Goal: Task Accomplishment & Management: Use online tool/utility

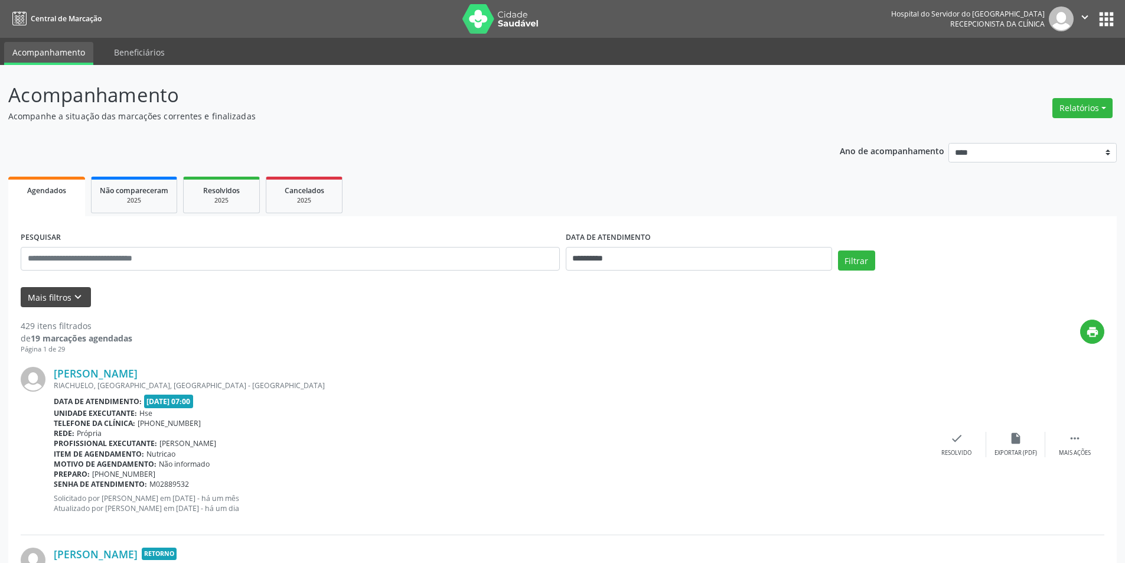
click at [76, 290] on icon "keyboard_arrow_down" at bounding box center [77, 296] width 13 height 13
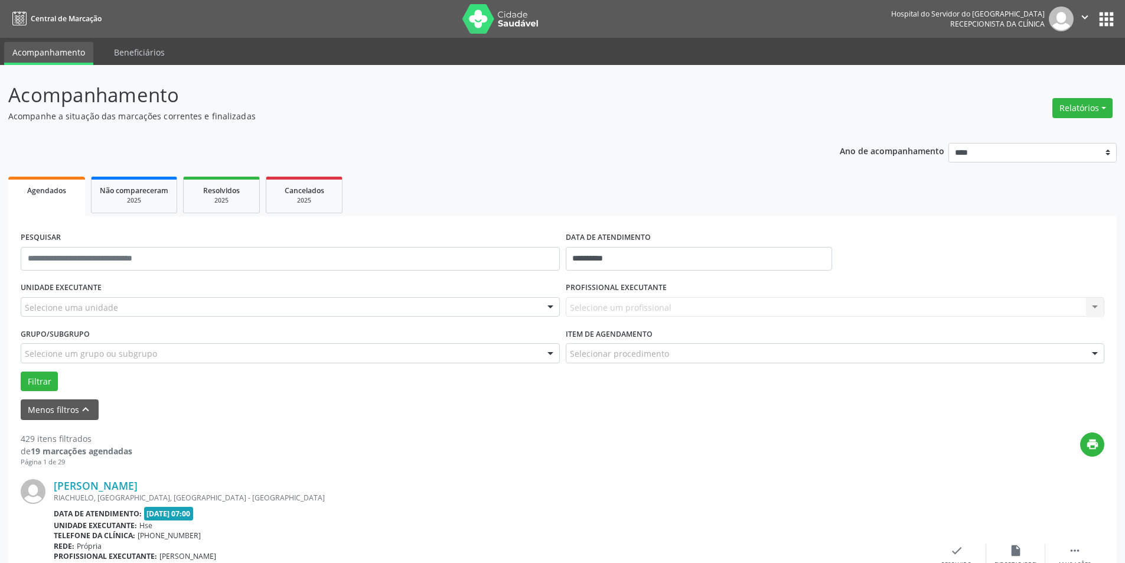
click at [552, 354] on div at bounding box center [550, 354] width 18 height 20
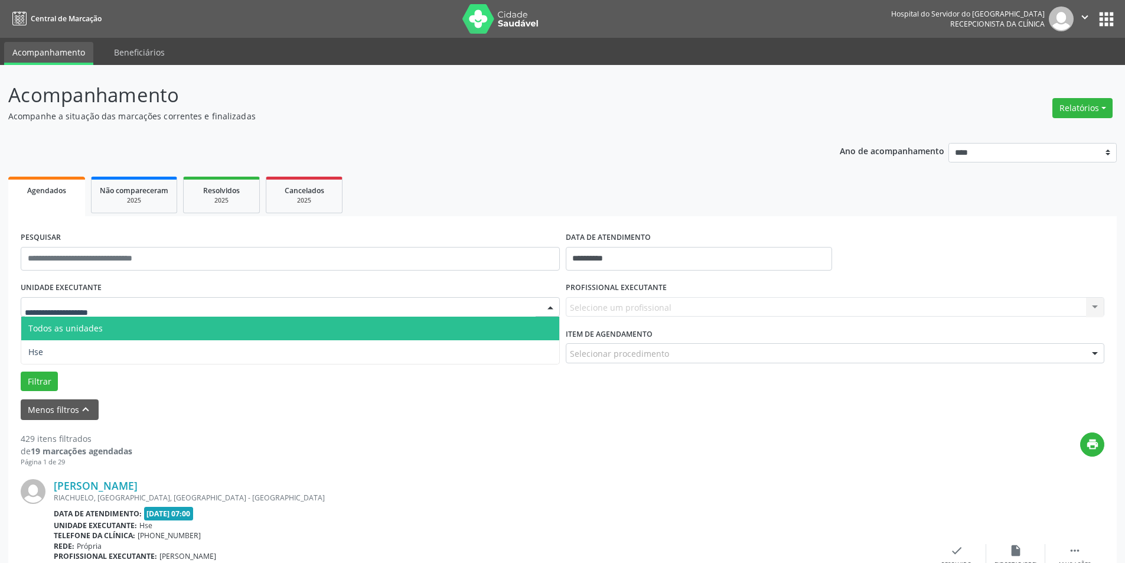
click at [550, 306] on div at bounding box center [550, 308] width 18 height 20
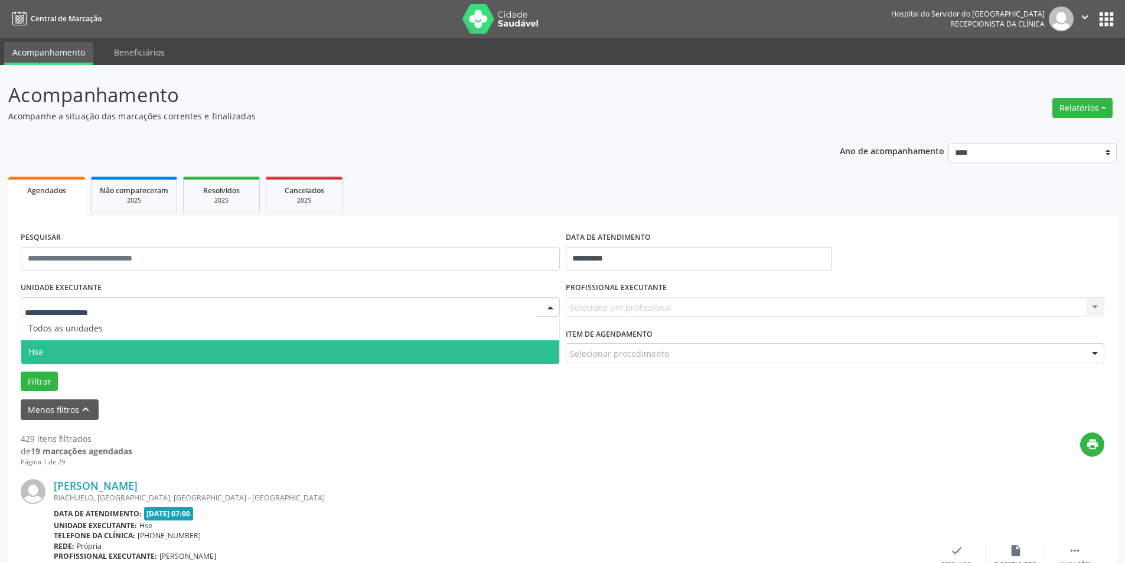
click at [540, 346] on span "Hse" at bounding box center [290, 352] width 538 height 24
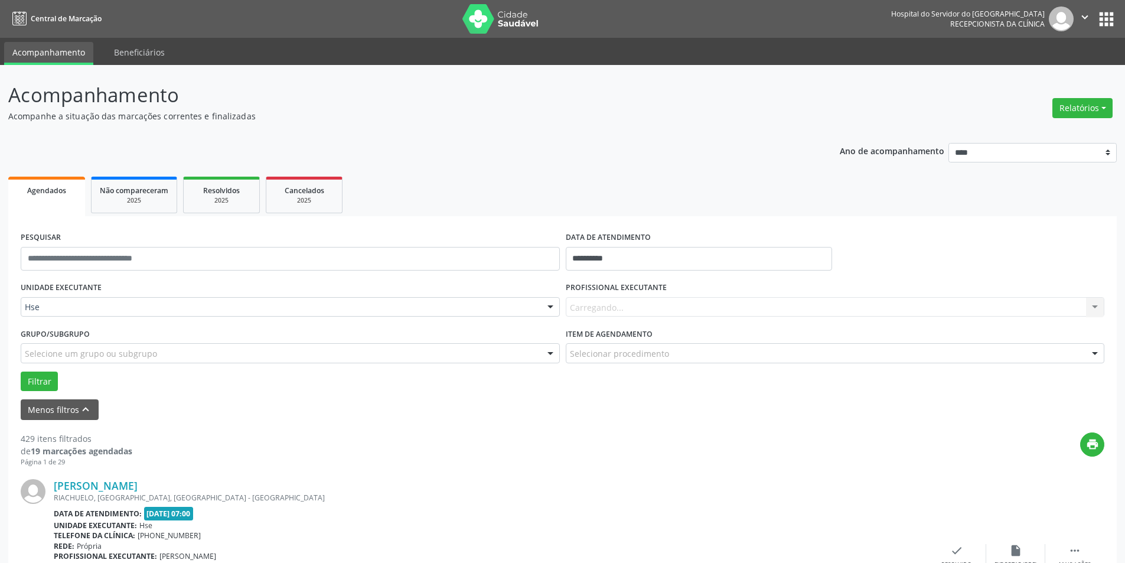
click at [550, 303] on div at bounding box center [550, 308] width 18 height 20
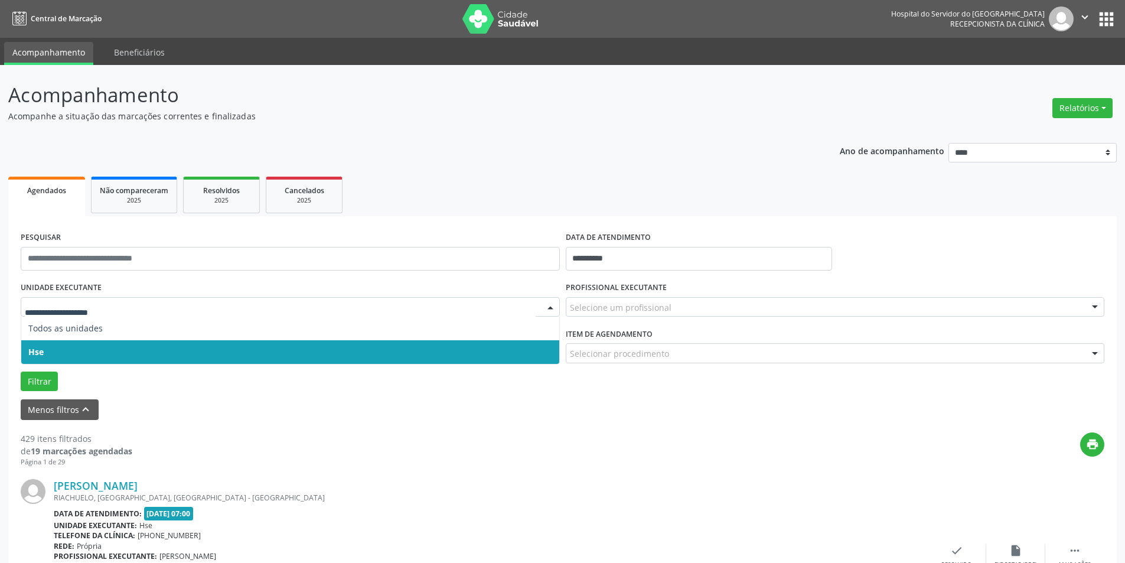
click at [545, 340] on span "Hse" at bounding box center [290, 352] width 538 height 24
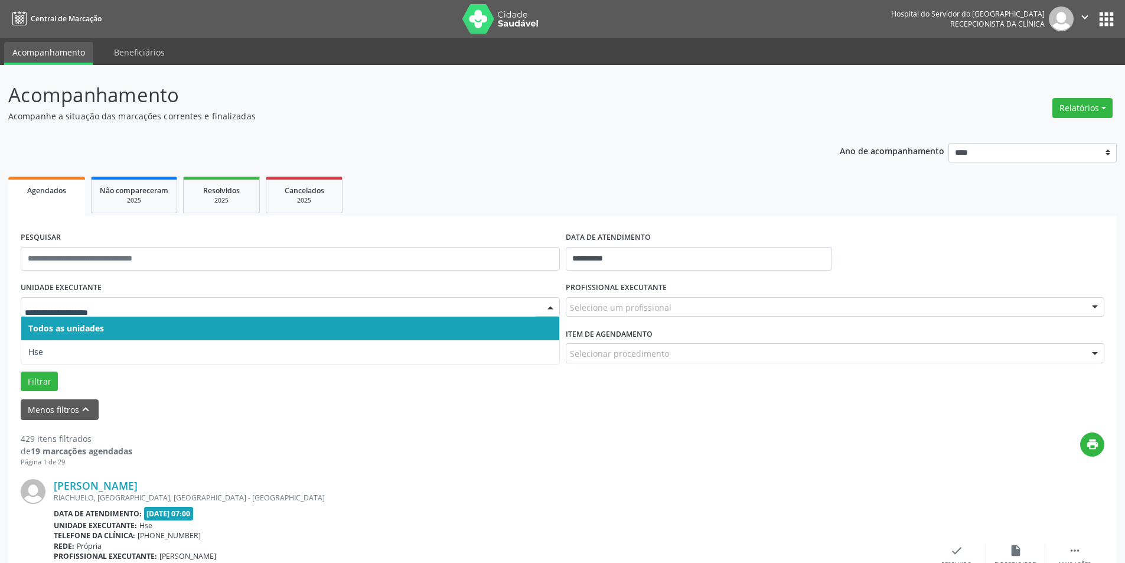
click at [550, 308] on div at bounding box center [550, 308] width 18 height 20
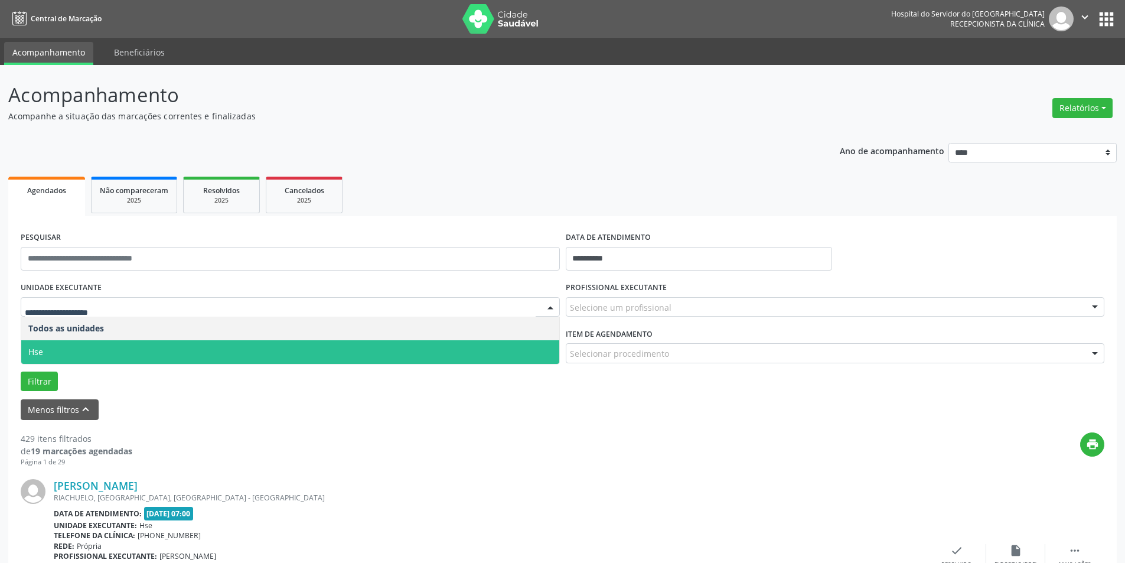
click at [547, 355] on span "Hse" at bounding box center [290, 352] width 538 height 24
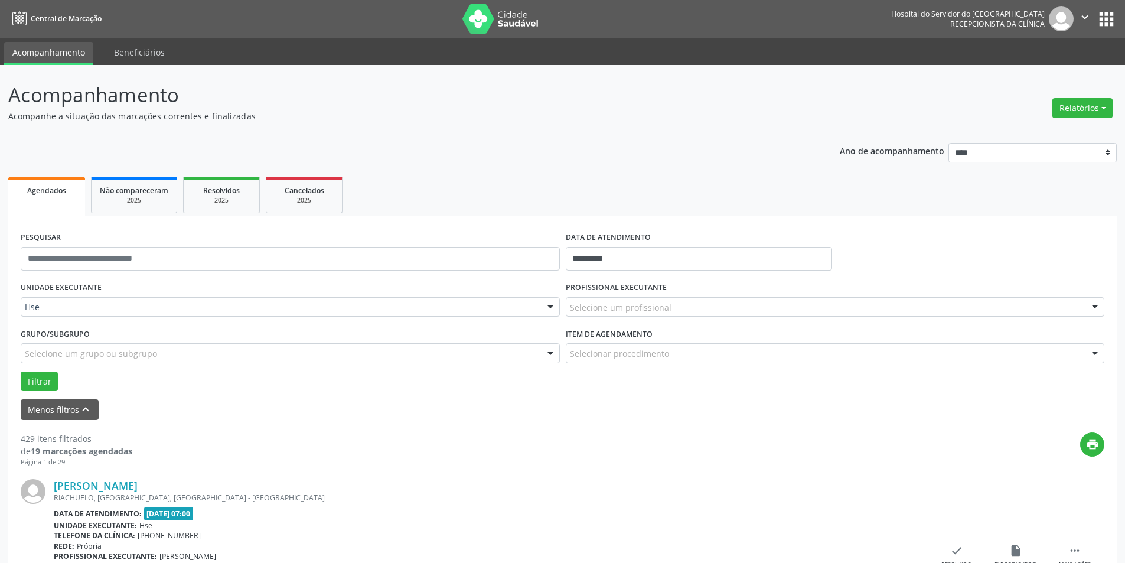
click at [1094, 307] on div at bounding box center [1095, 308] width 18 height 20
type input "*****"
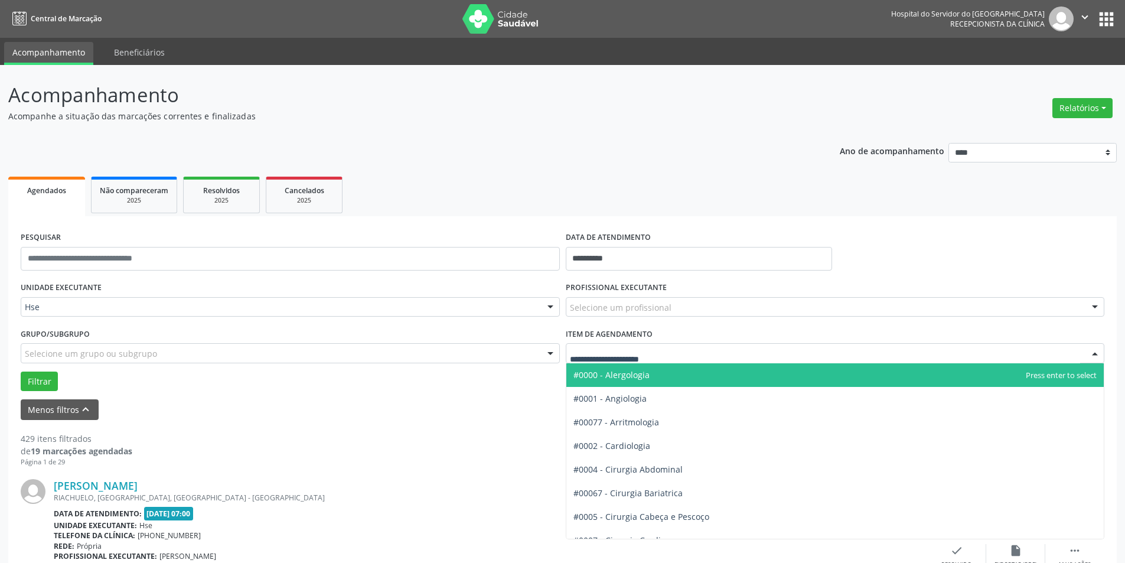
click at [1097, 353] on div at bounding box center [1095, 354] width 18 height 20
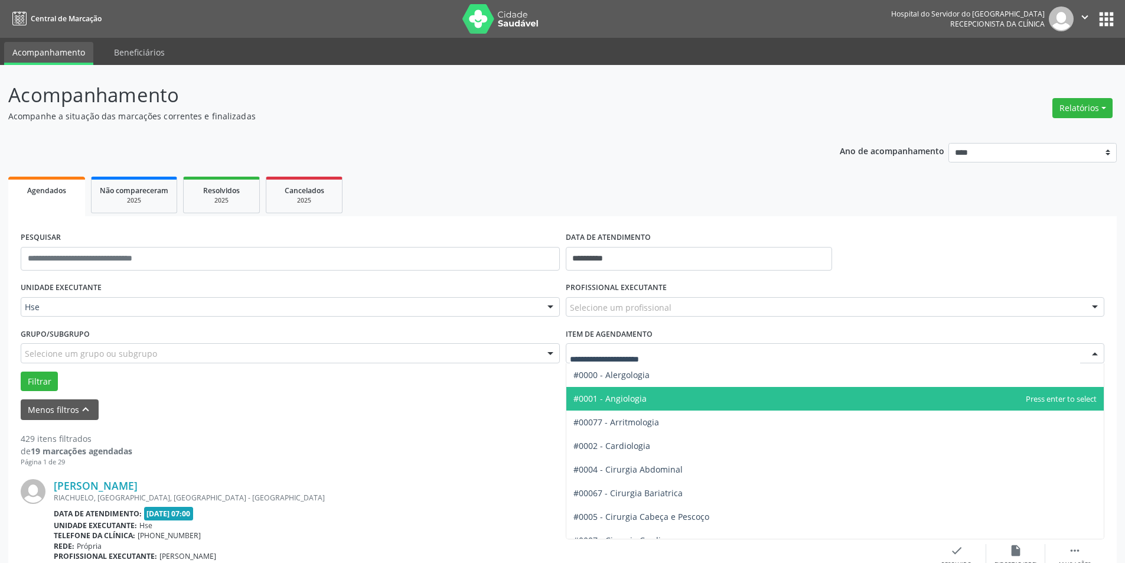
click at [641, 399] on span "#0001 - Angiologia" at bounding box center [609, 398] width 73 height 11
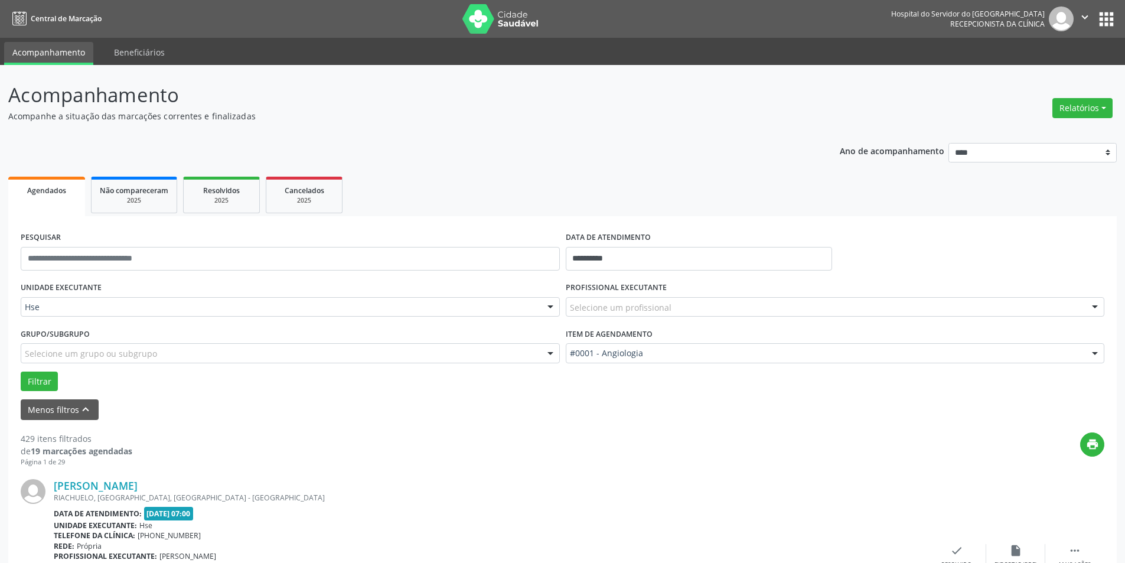
click at [1099, 306] on div at bounding box center [1095, 308] width 18 height 20
click at [861, 392] on form "**********" at bounding box center [562, 323] width 1083 height 191
click at [632, 257] on input "**********" at bounding box center [699, 259] width 266 height 24
click at [656, 387] on span "24" at bounding box center [656, 391] width 23 height 23
type input "**********"
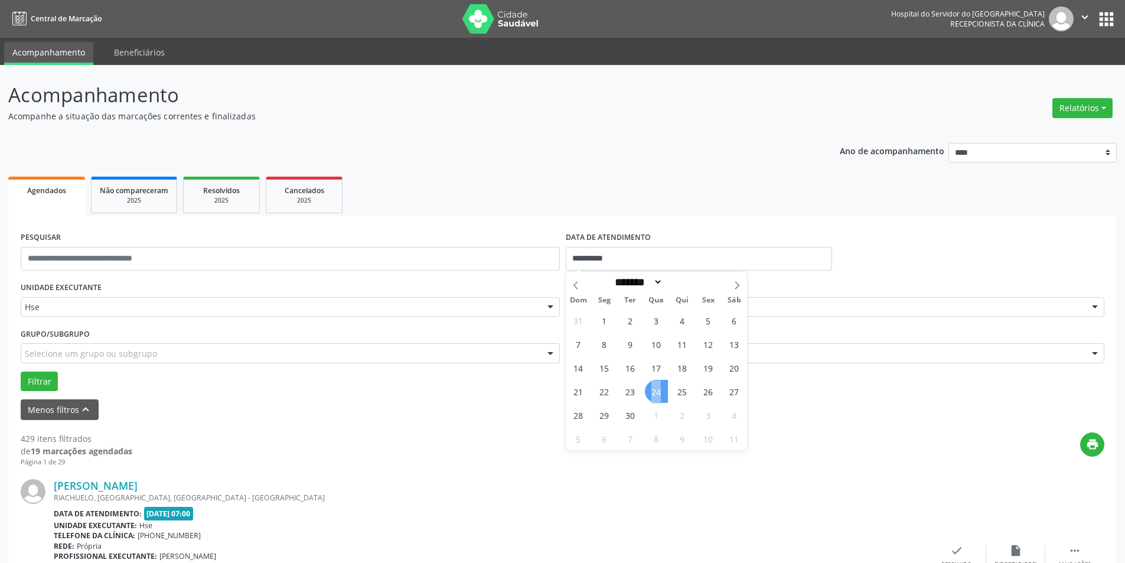
click at [656, 387] on span "24" at bounding box center [656, 391] width 23 height 23
click at [1095, 302] on div at bounding box center [1095, 308] width 18 height 20
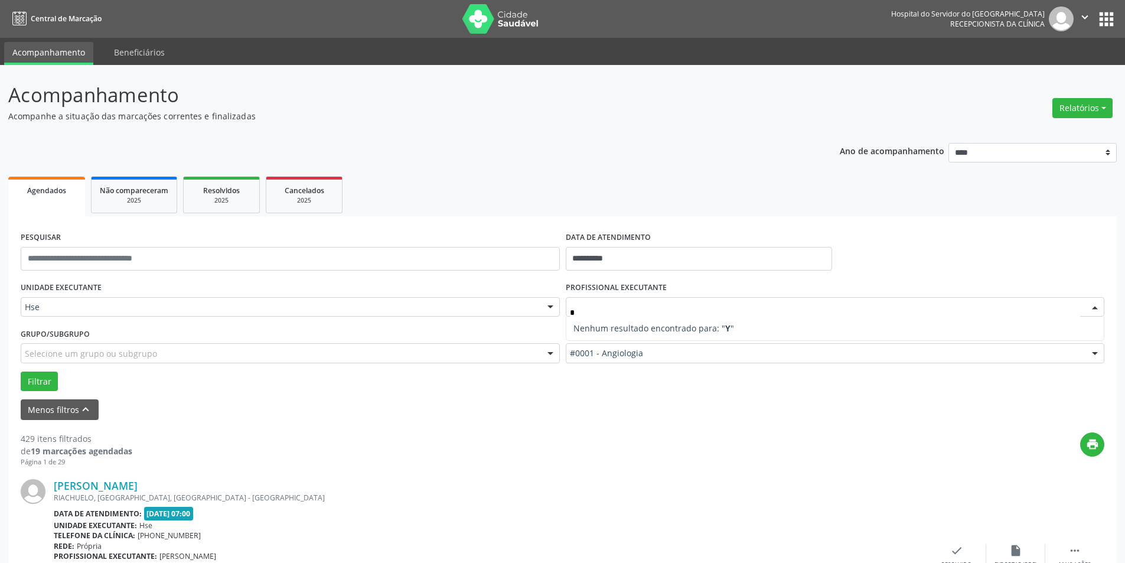
type input "**"
click at [544, 309] on div at bounding box center [550, 308] width 18 height 20
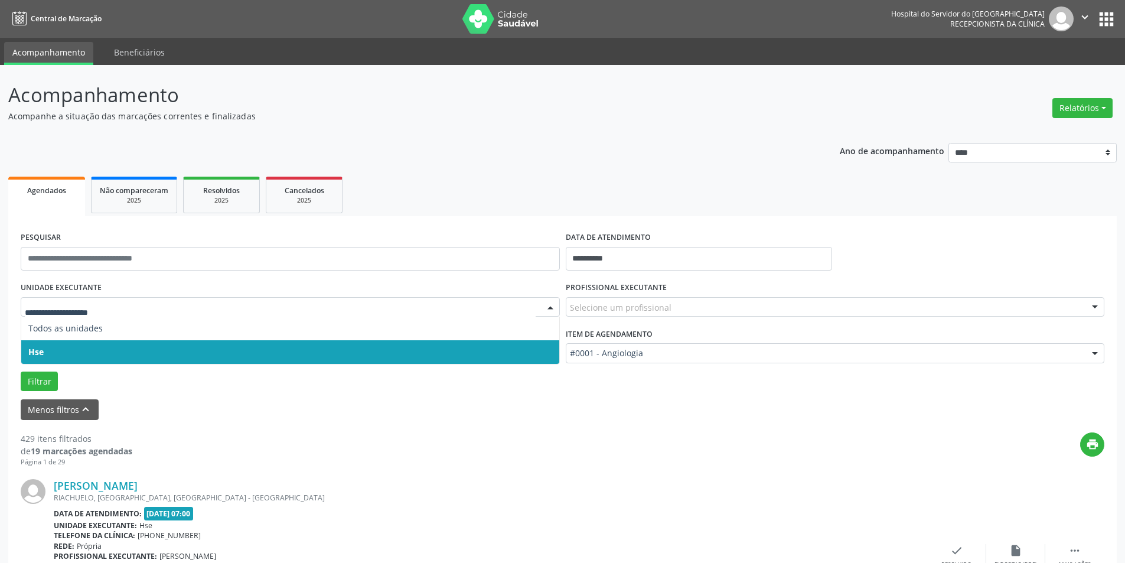
click at [532, 350] on span "Hse" at bounding box center [290, 352] width 538 height 24
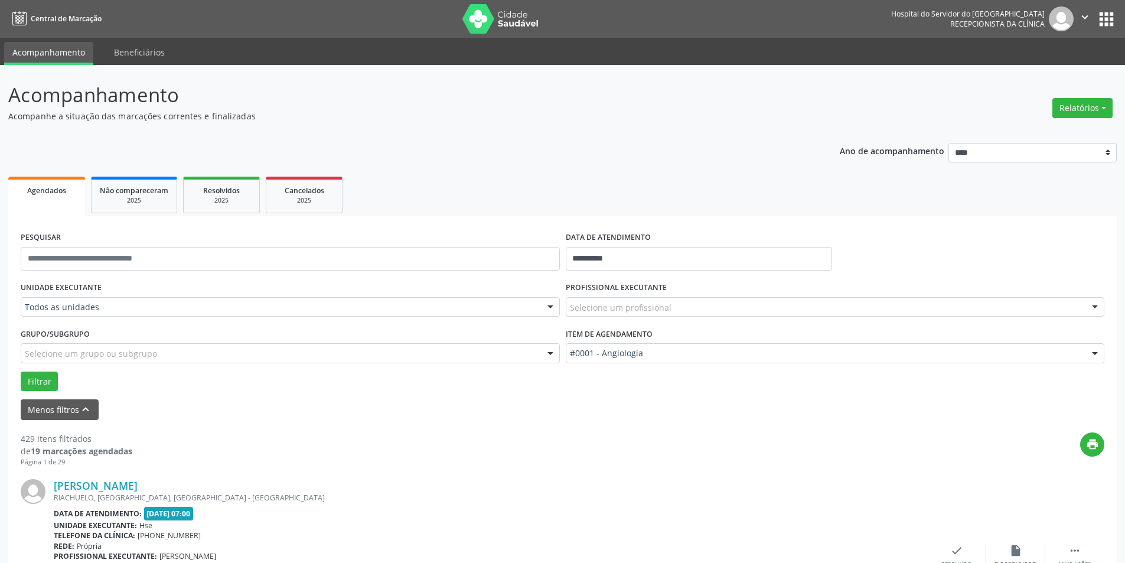
click at [554, 300] on div at bounding box center [550, 308] width 18 height 20
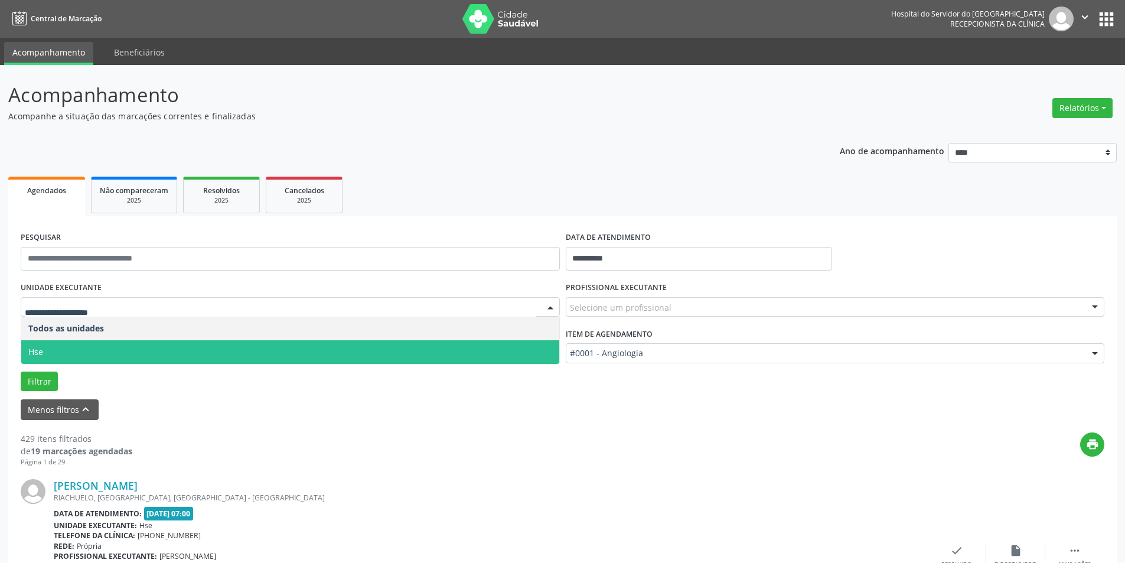
click at [527, 348] on span "Hse" at bounding box center [290, 352] width 538 height 24
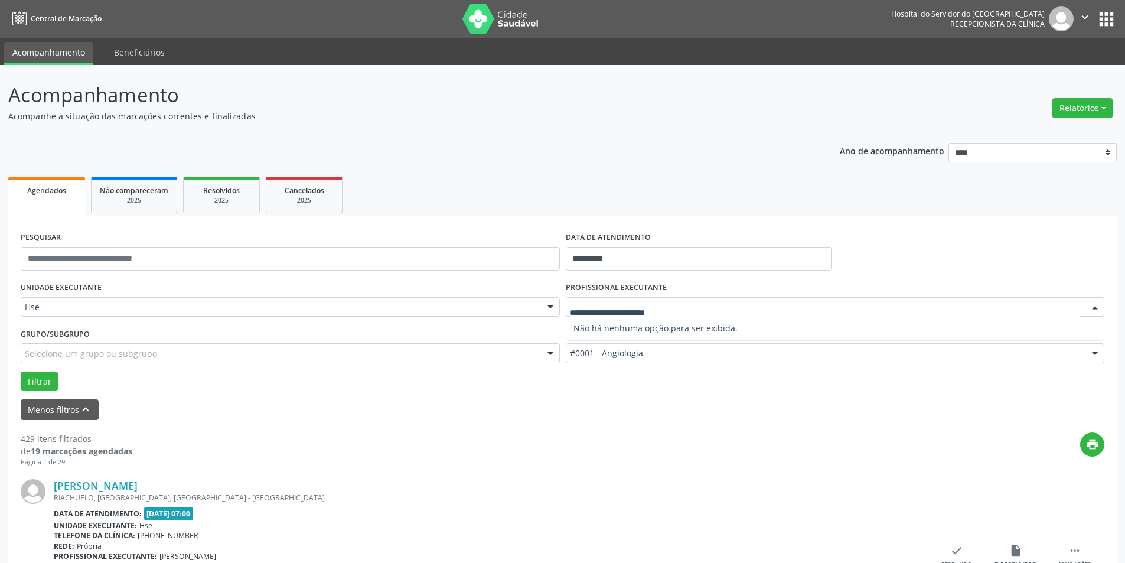
click at [1099, 302] on div at bounding box center [1095, 308] width 18 height 20
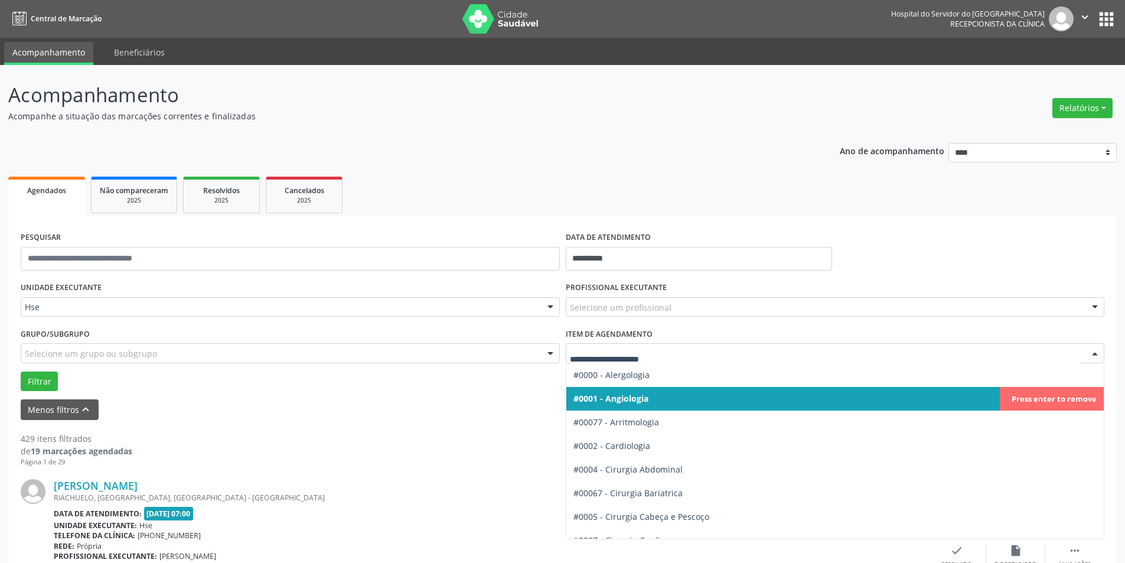
click at [1095, 353] on div at bounding box center [1095, 354] width 18 height 20
click at [625, 396] on span "#0001 - Angiologia" at bounding box center [610, 398] width 75 height 11
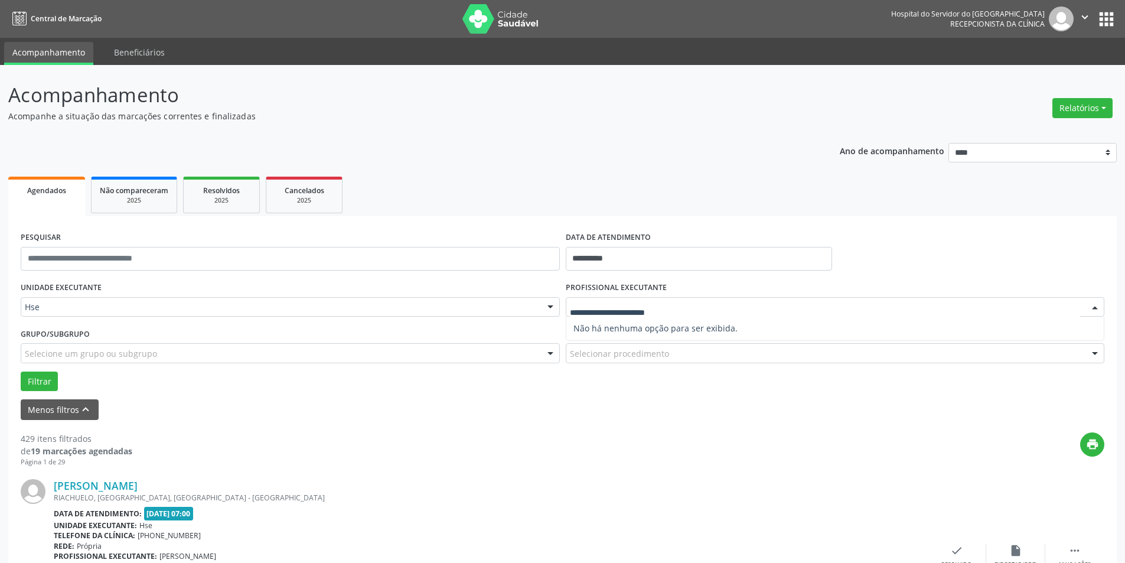
click at [1093, 302] on div at bounding box center [1095, 308] width 18 height 20
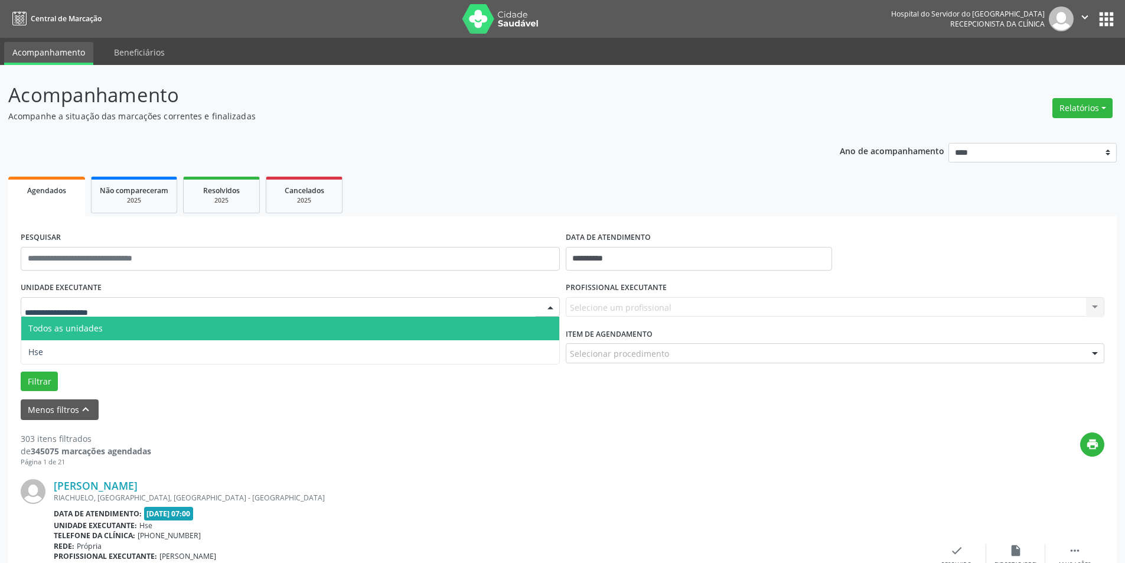
click at [549, 311] on div at bounding box center [550, 308] width 18 height 20
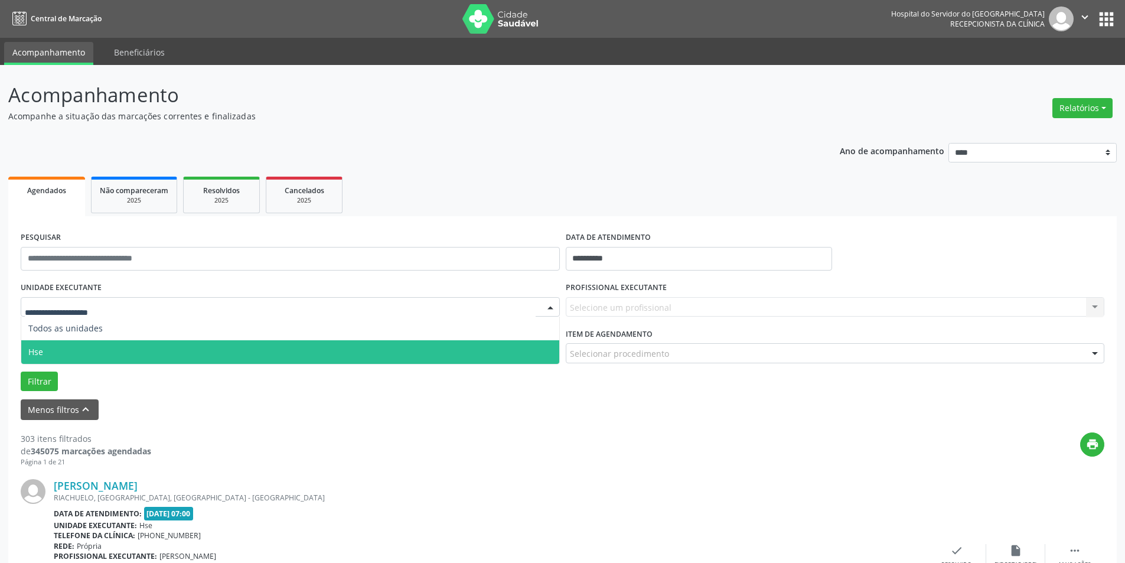
click at [542, 344] on span "Hse" at bounding box center [290, 352] width 538 height 24
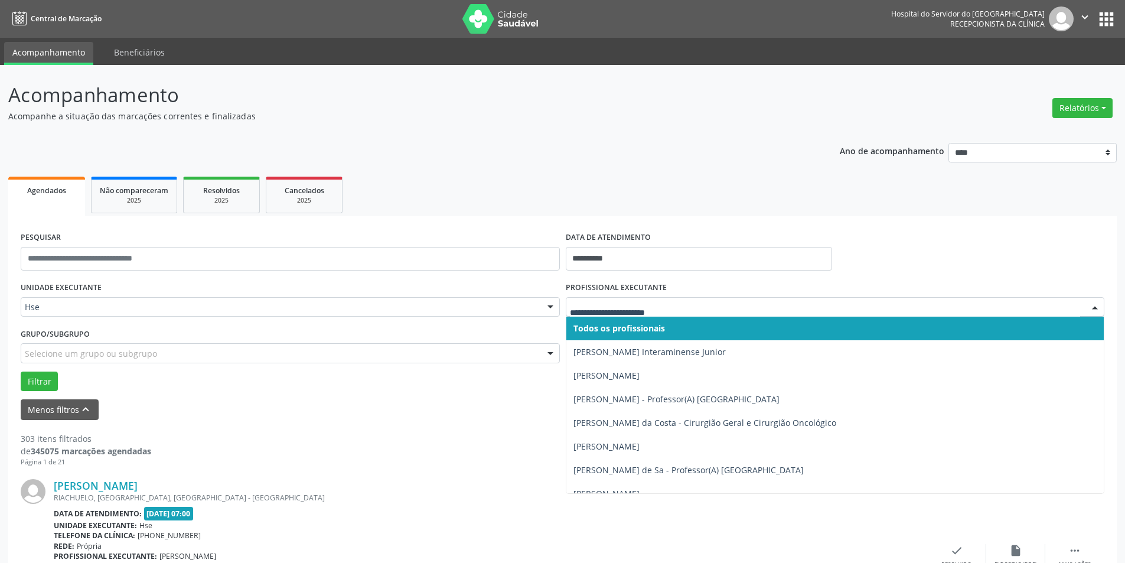
click at [1096, 302] on div at bounding box center [1095, 308] width 18 height 20
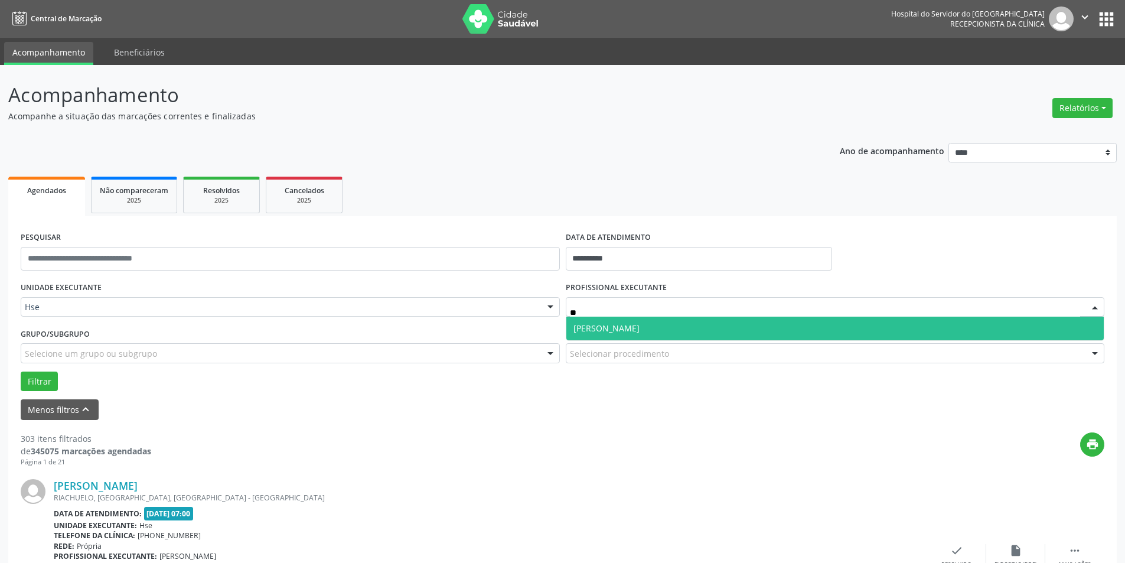
type input "***"
click at [652, 327] on span "[PERSON_NAME]" at bounding box center [835, 328] width 538 height 24
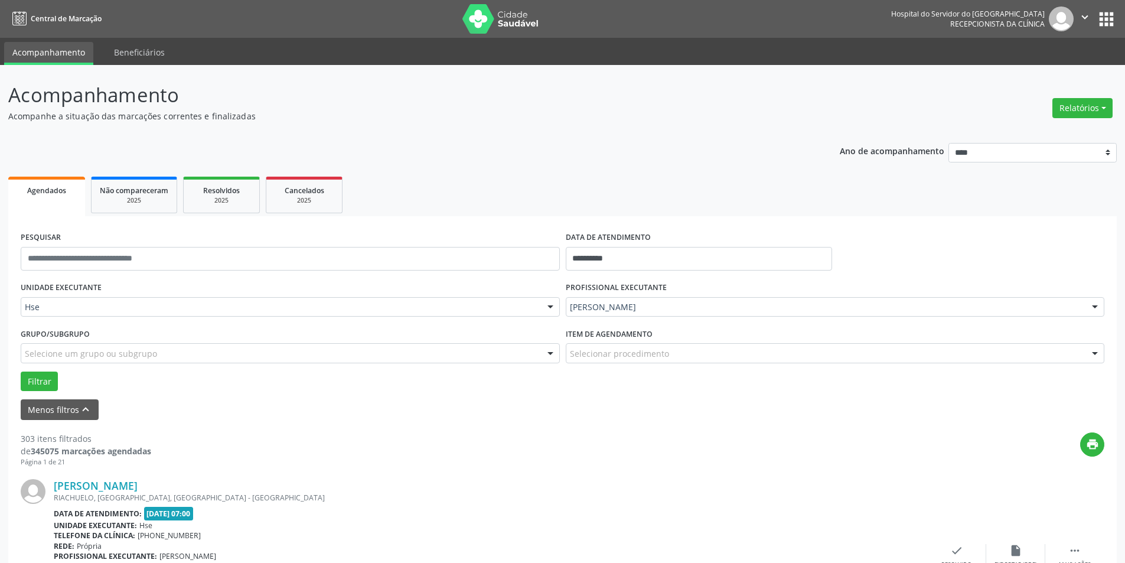
click at [1096, 348] on div at bounding box center [1095, 354] width 18 height 20
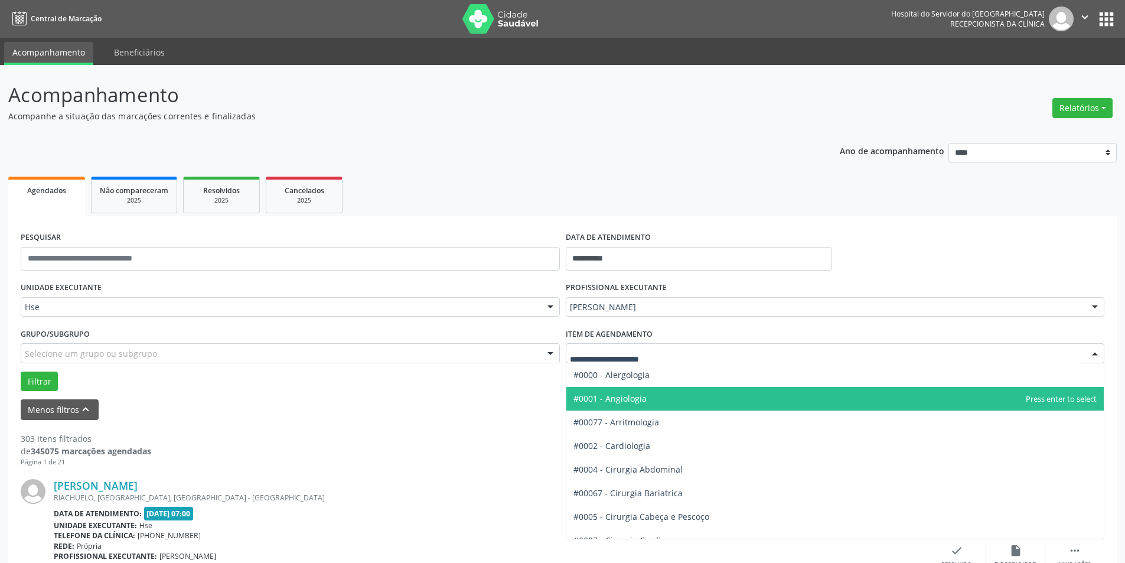
click at [634, 400] on span "#0001 - Angiologia" at bounding box center [609, 398] width 73 height 11
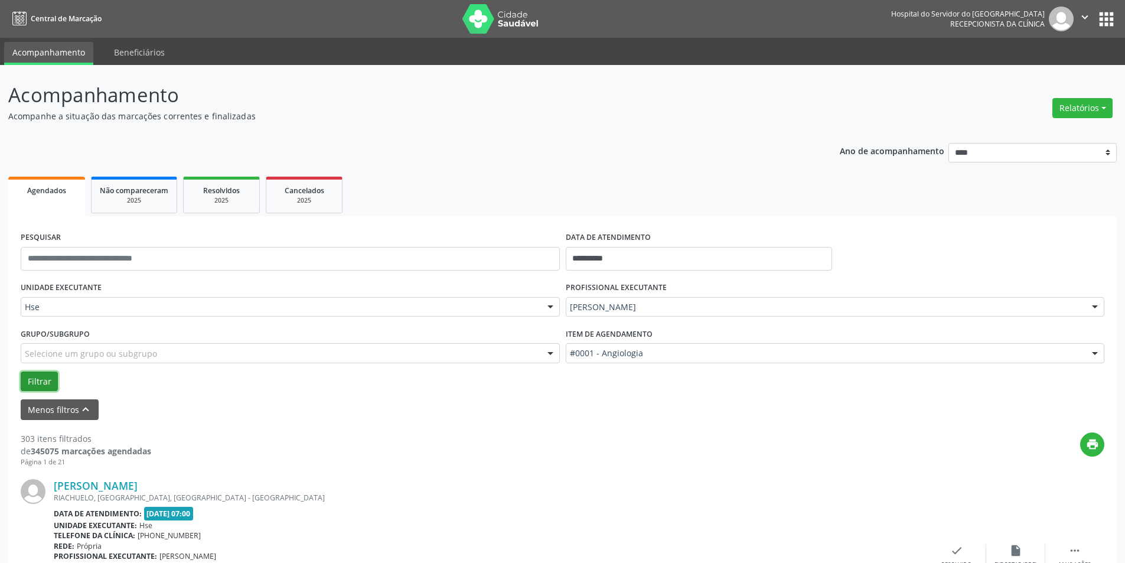
click at [50, 378] on button "Filtrar" at bounding box center [39, 381] width 37 height 20
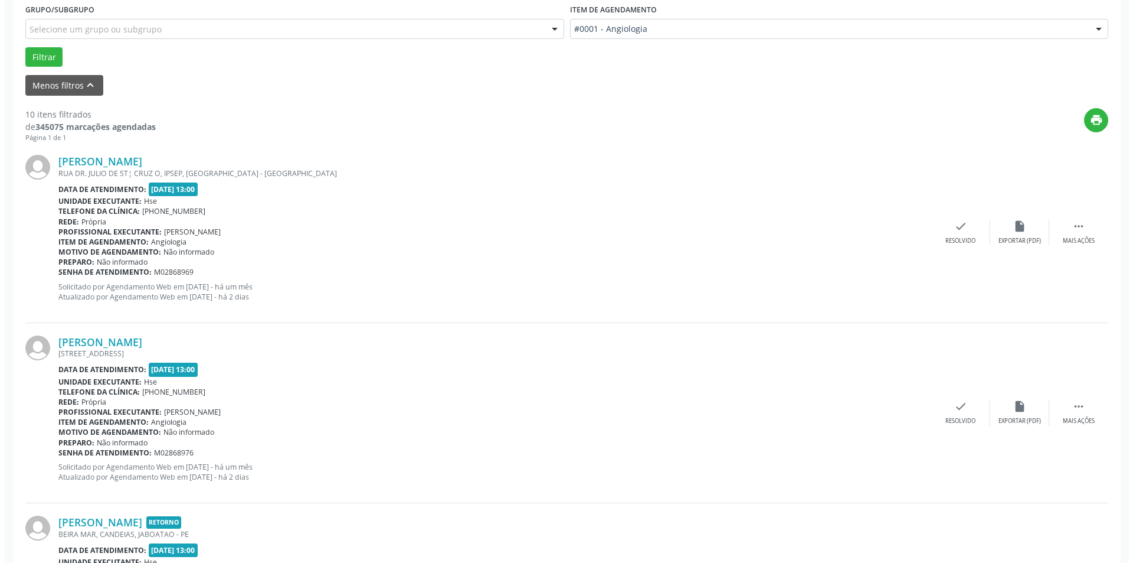
scroll to position [347, 0]
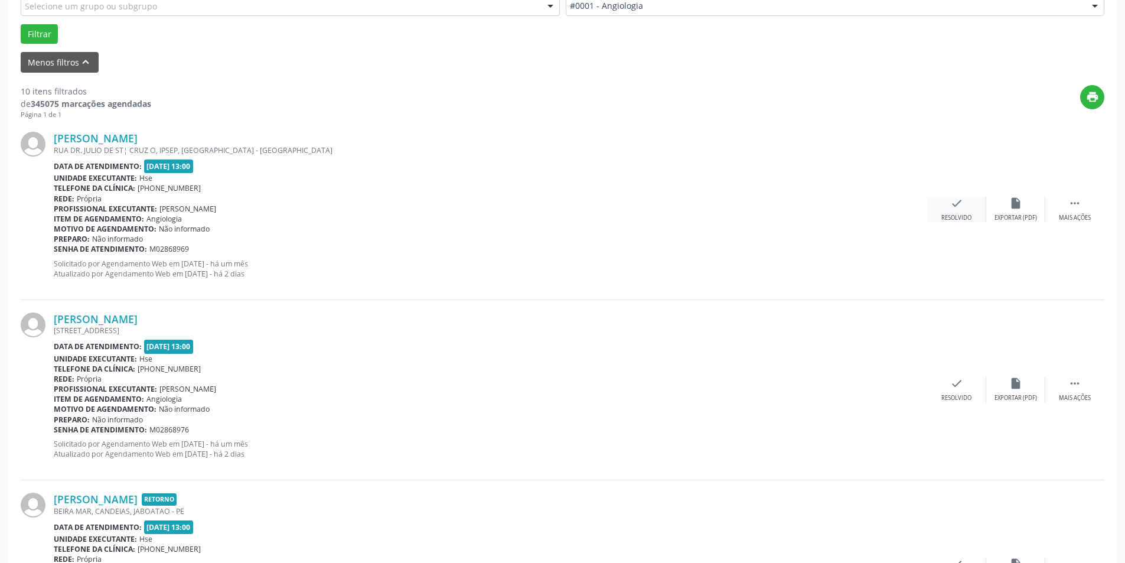
click at [959, 207] on icon "check" at bounding box center [956, 203] width 13 height 13
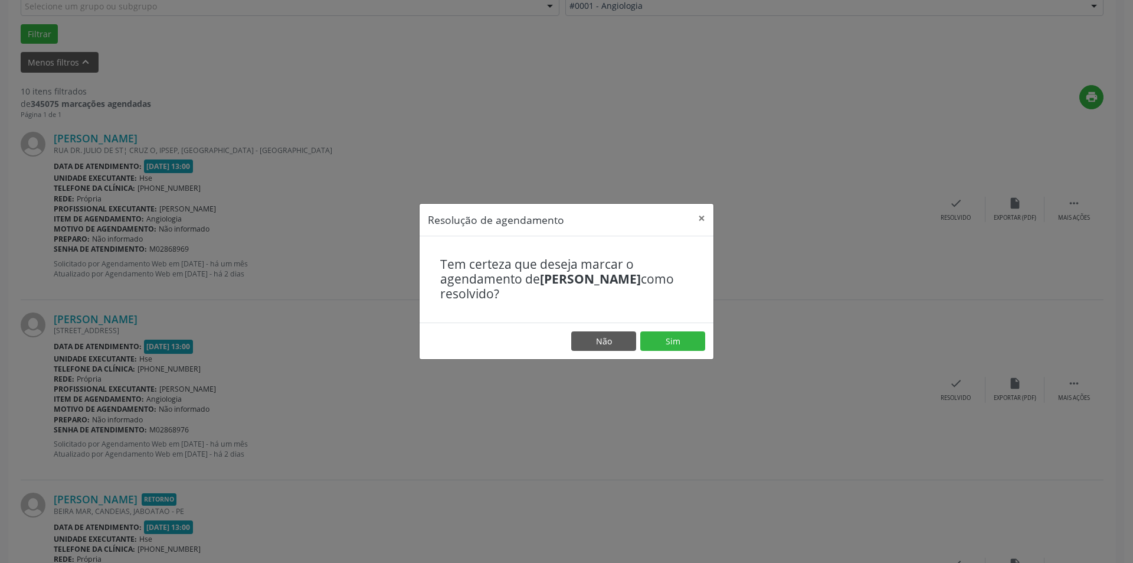
click at [723, 122] on div "Resolução de agendamento × Tem certeza que deseja marcar o agendamento de [PERS…" at bounding box center [566, 281] width 1133 height 563
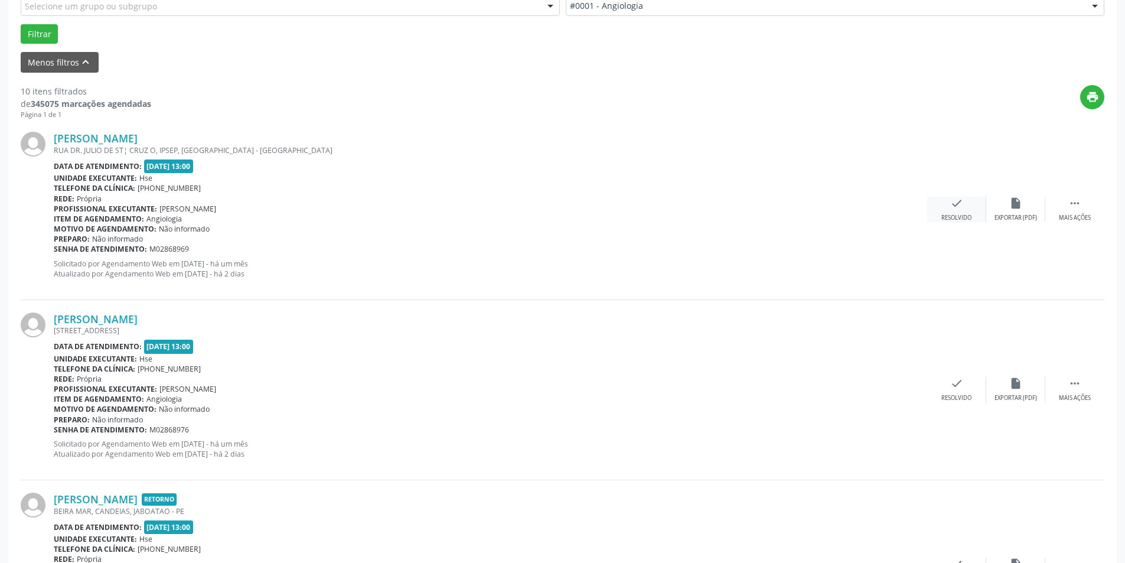
click at [971, 204] on div "check Resolvido" at bounding box center [956, 209] width 59 height 25
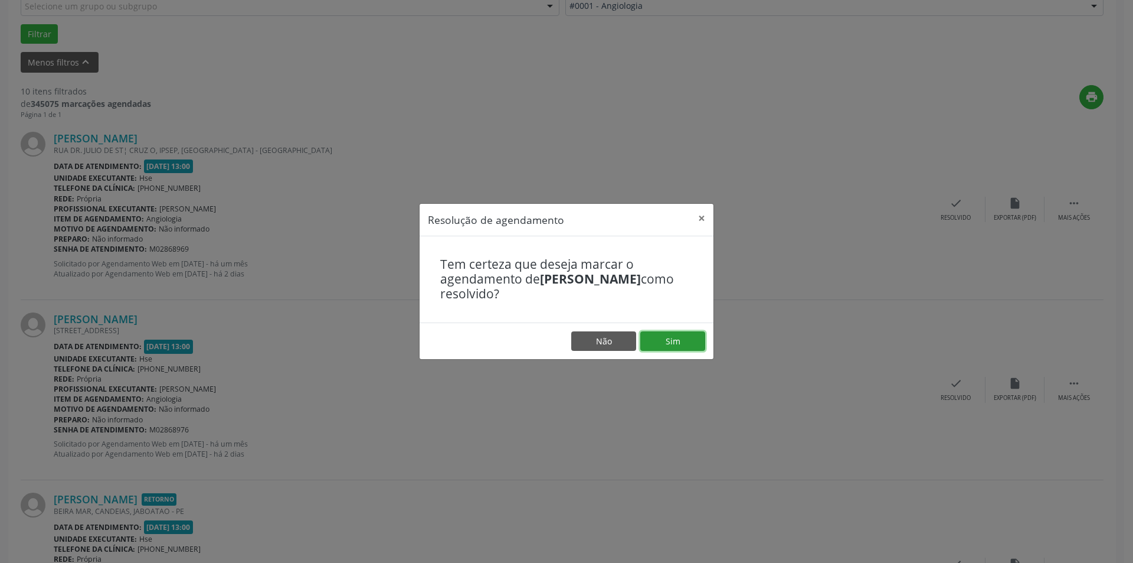
click at [674, 332] on button "Sim" at bounding box center [672, 341] width 65 height 20
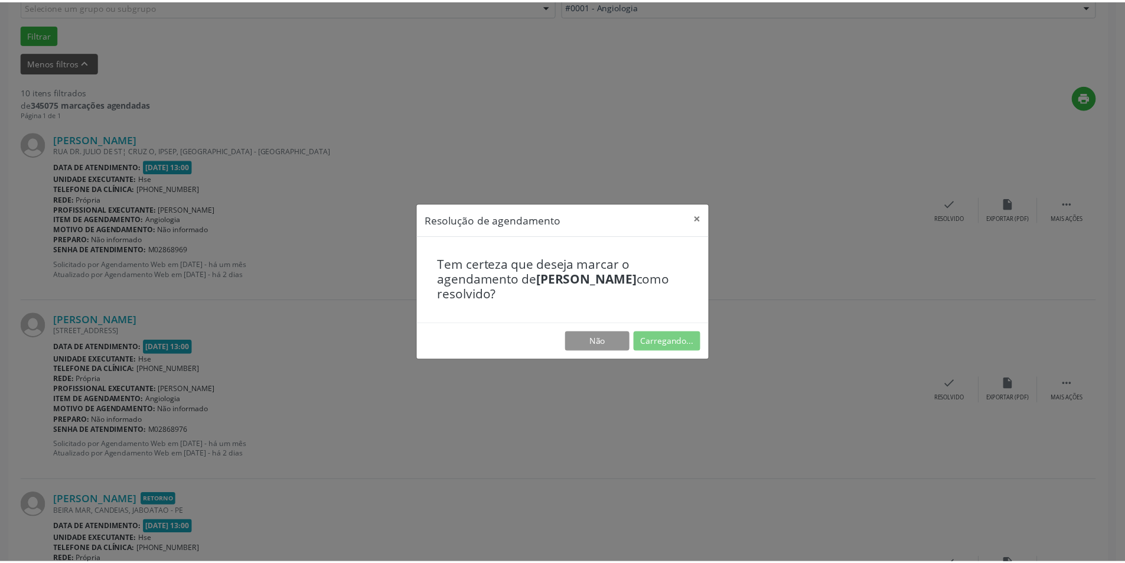
scroll to position [0, 0]
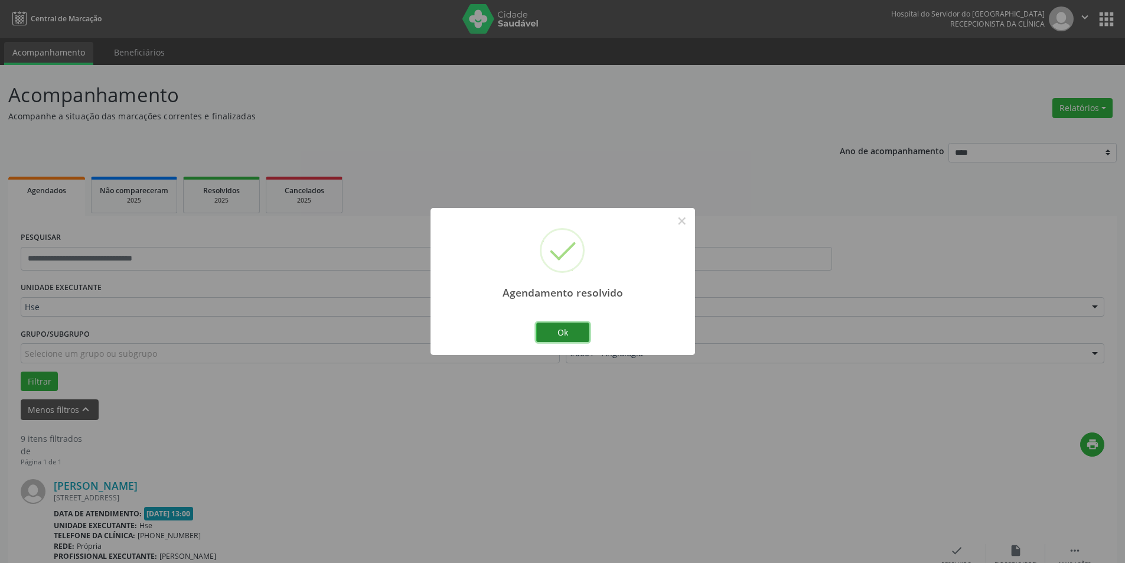
click at [577, 333] on button "Ok" at bounding box center [562, 332] width 53 height 20
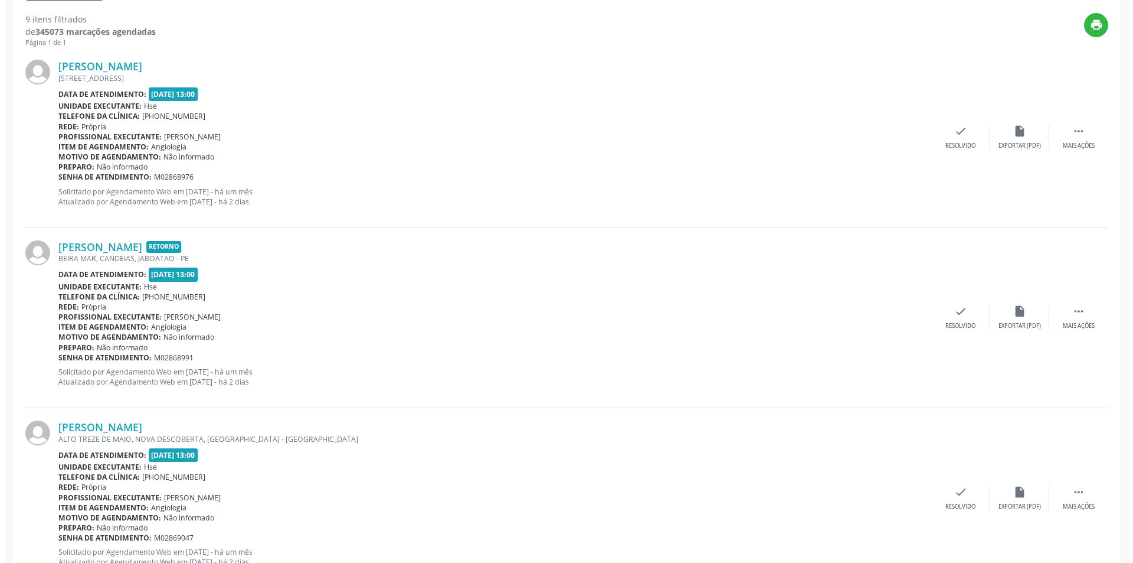
scroll to position [423, 0]
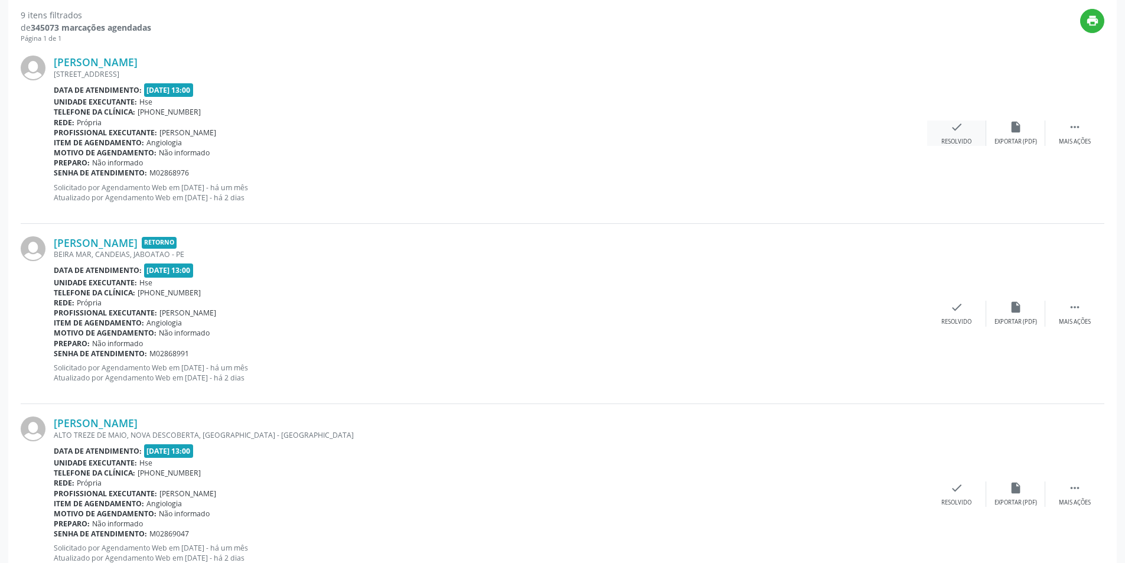
click at [946, 128] on div "check Resolvido" at bounding box center [956, 132] width 59 height 25
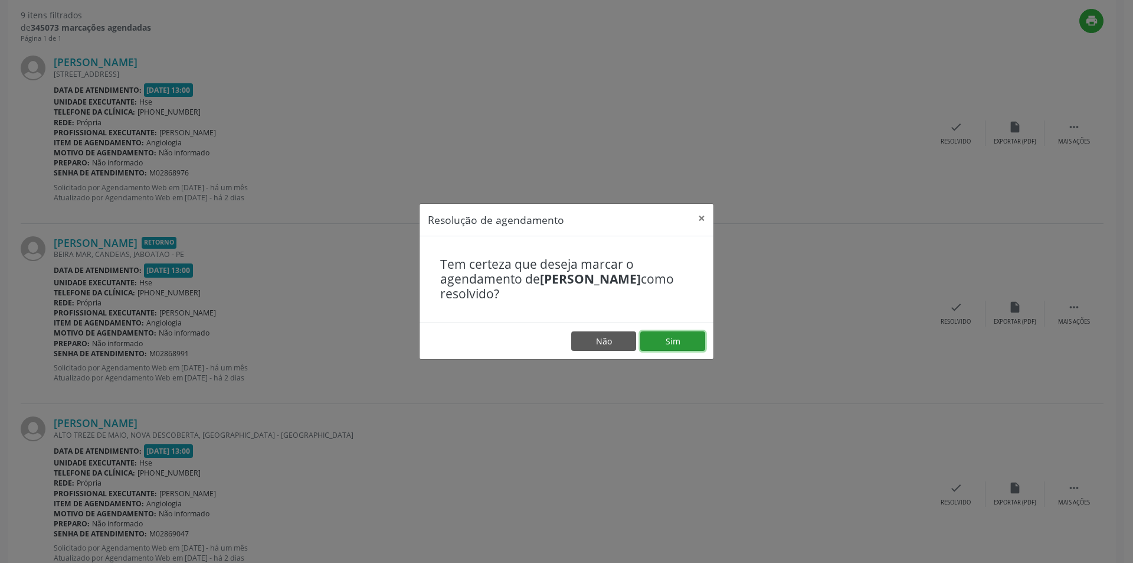
click at [681, 342] on button "Sim" at bounding box center [672, 341] width 65 height 20
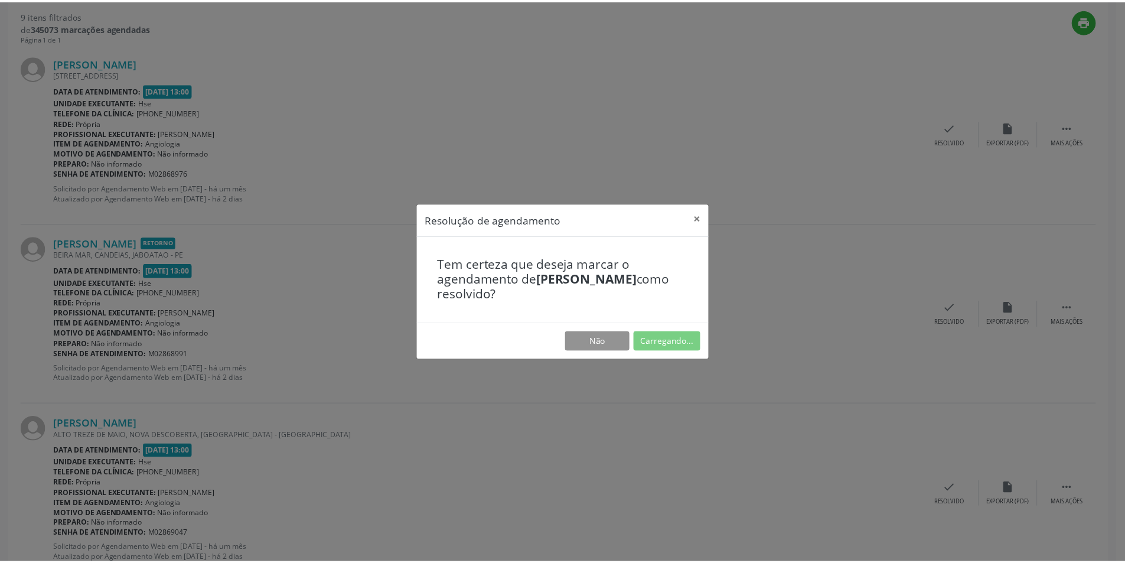
scroll to position [0, 0]
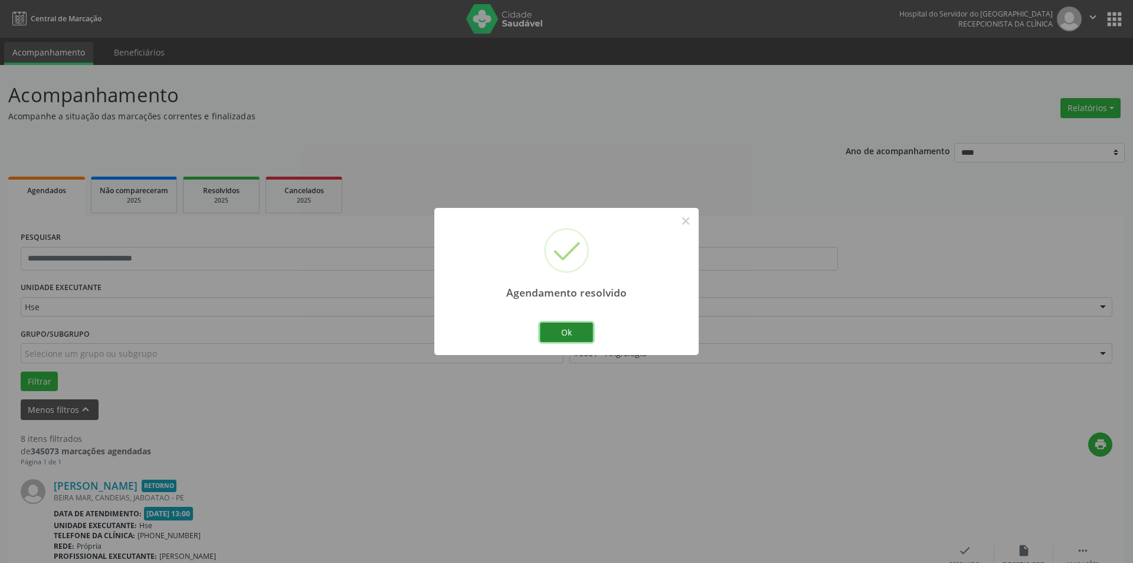
click at [580, 333] on button "Ok" at bounding box center [566, 332] width 53 height 20
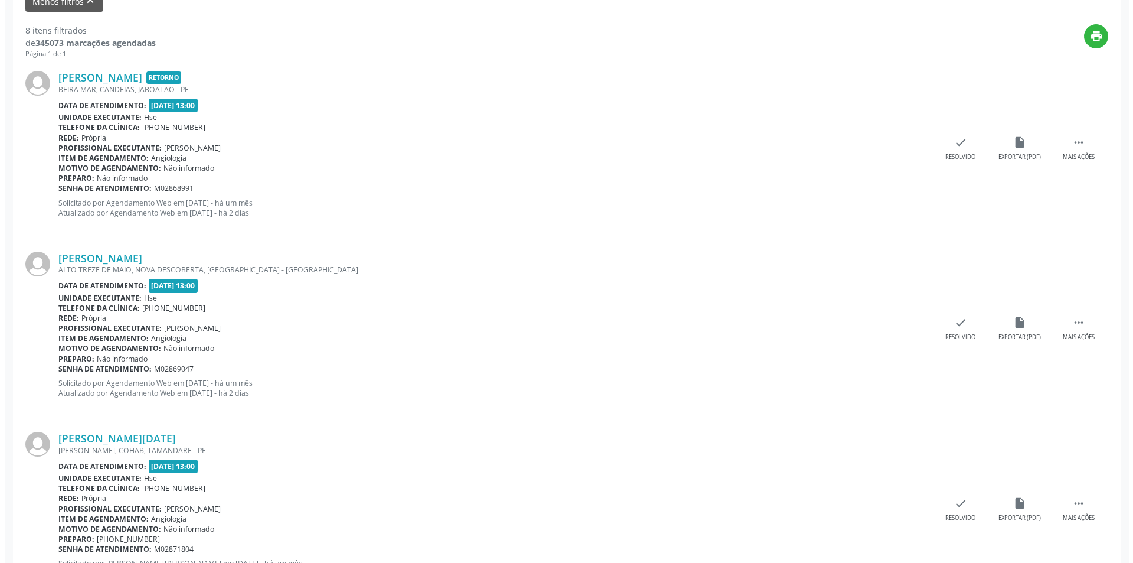
scroll to position [435, 0]
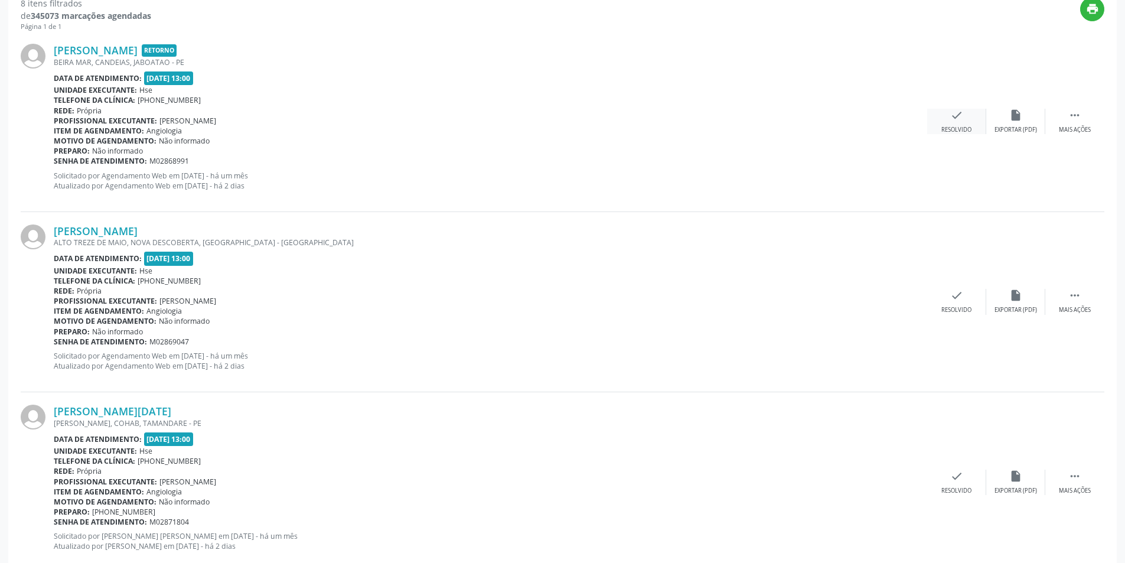
click at [962, 120] on icon "check" at bounding box center [956, 115] width 13 height 13
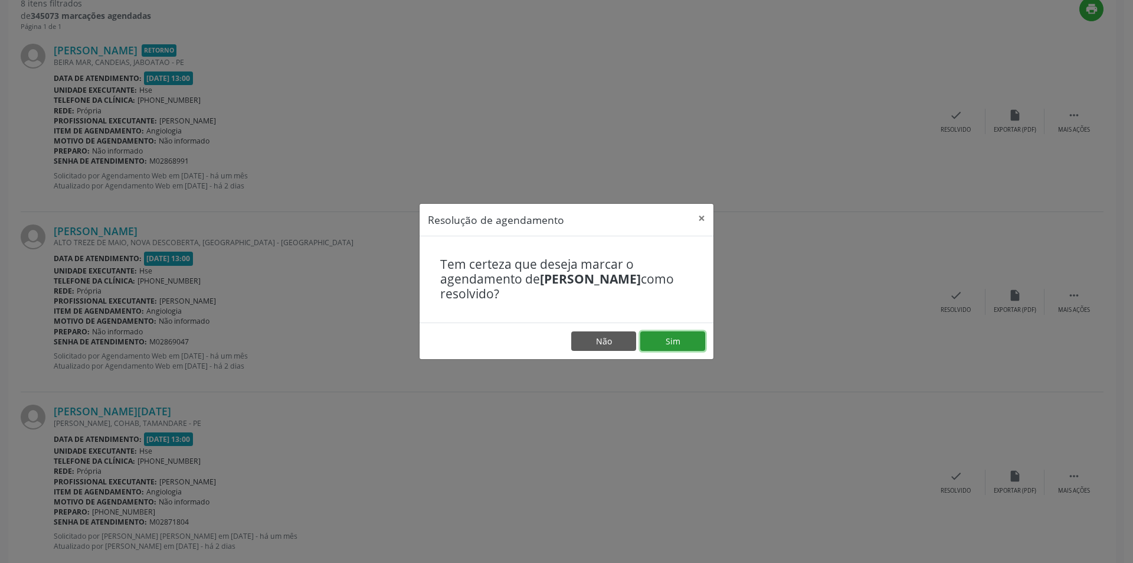
click at [681, 335] on button "Sim" at bounding box center [672, 341] width 65 height 20
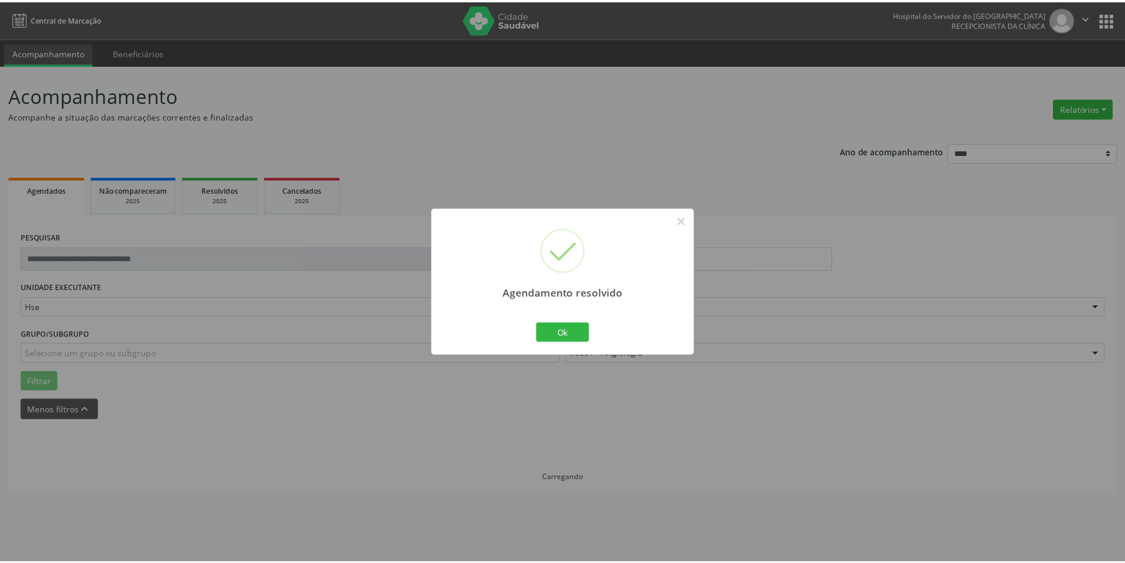
scroll to position [0, 0]
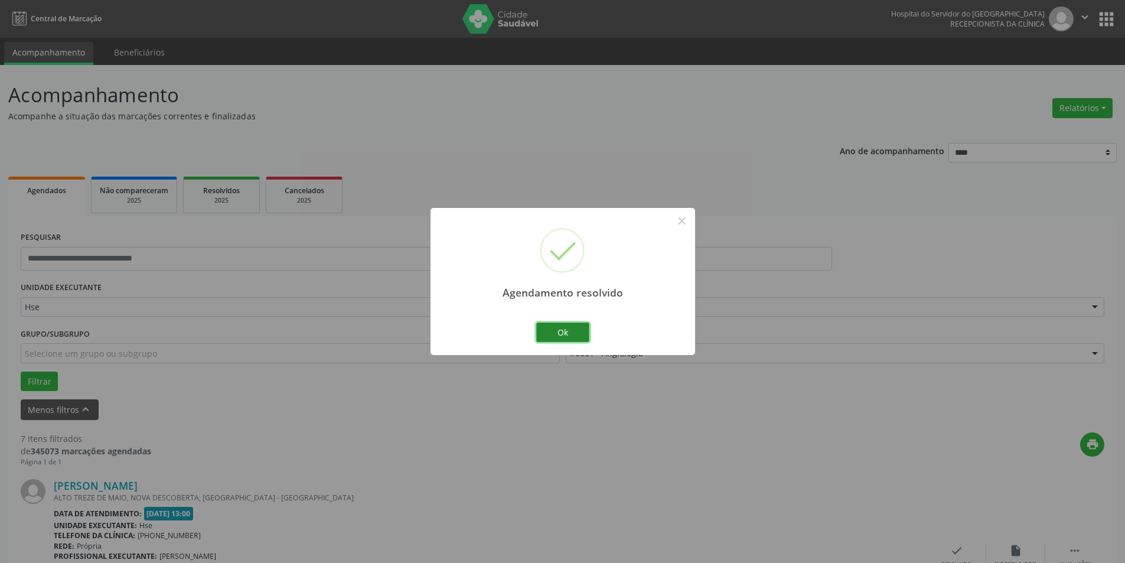
click at [577, 330] on button "Ok" at bounding box center [562, 332] width 53 height 20
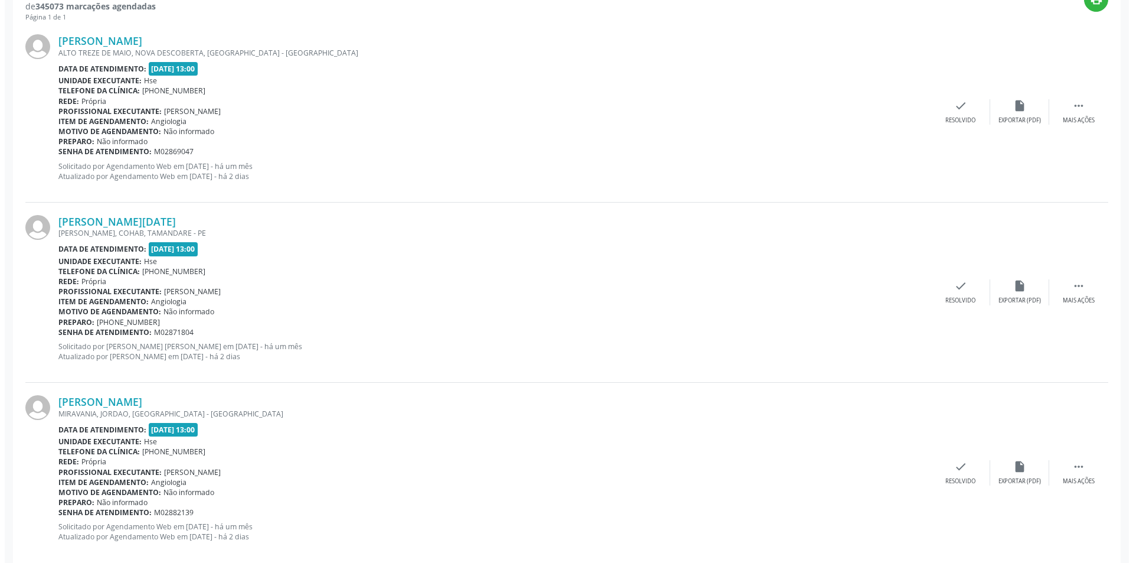
scroll to position [446, 0]
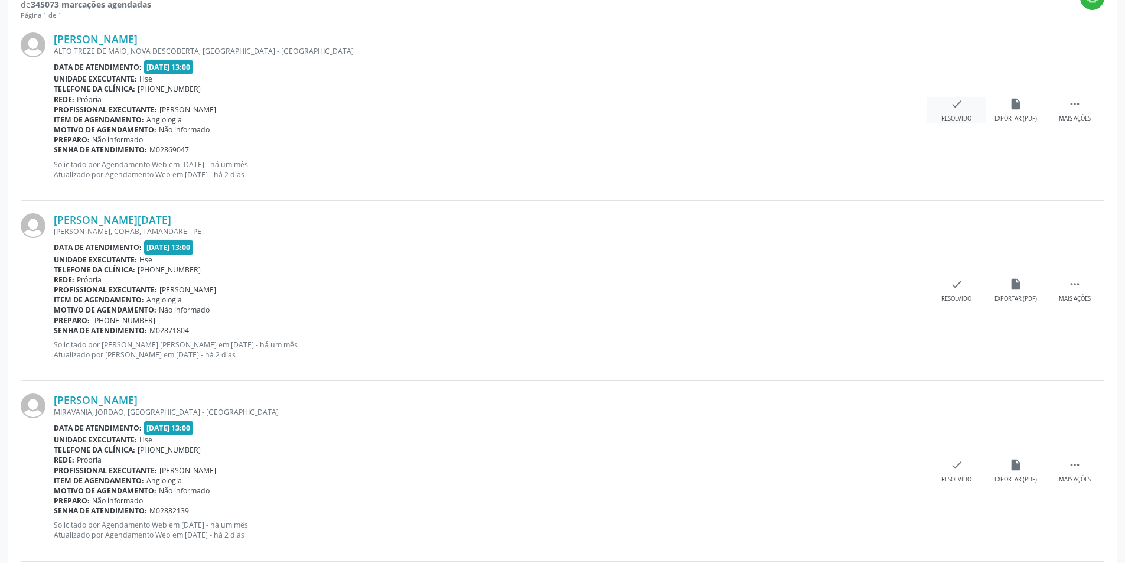
click at [958, 104] on icon "check" at bounding box center [956, 103] width 13 height 13
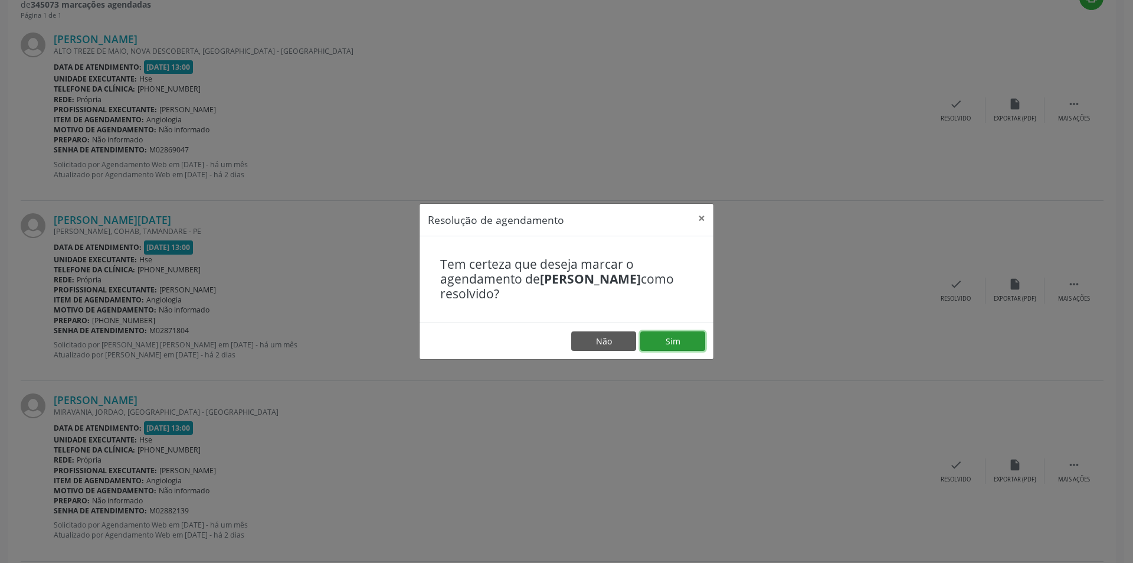
click at [670, 338] on button "Sim" at bounding box center [672, 341] width 65 height 20
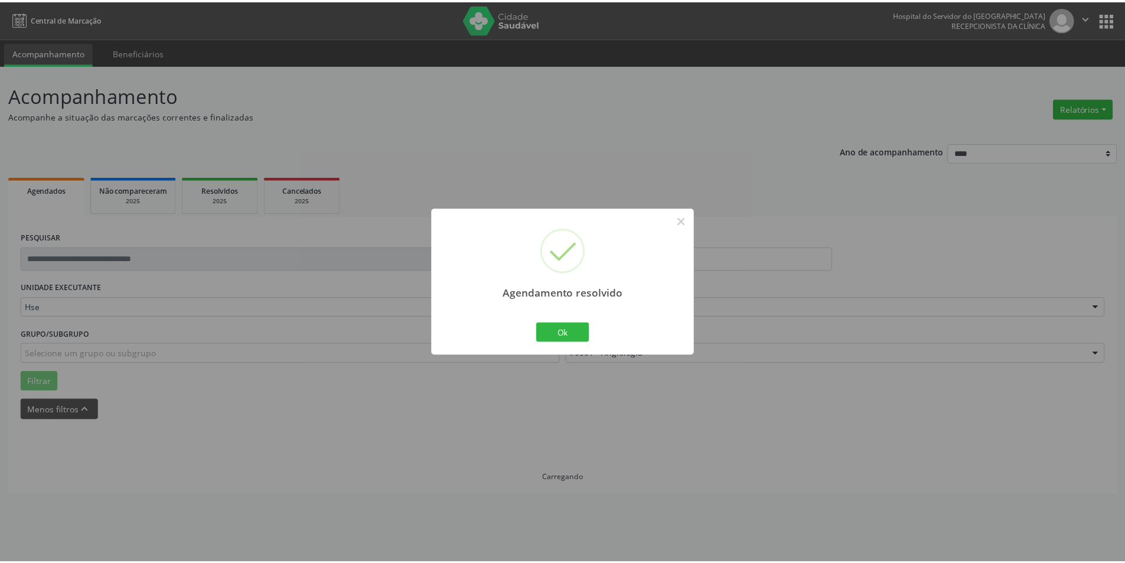
scroll to position [0, 0]
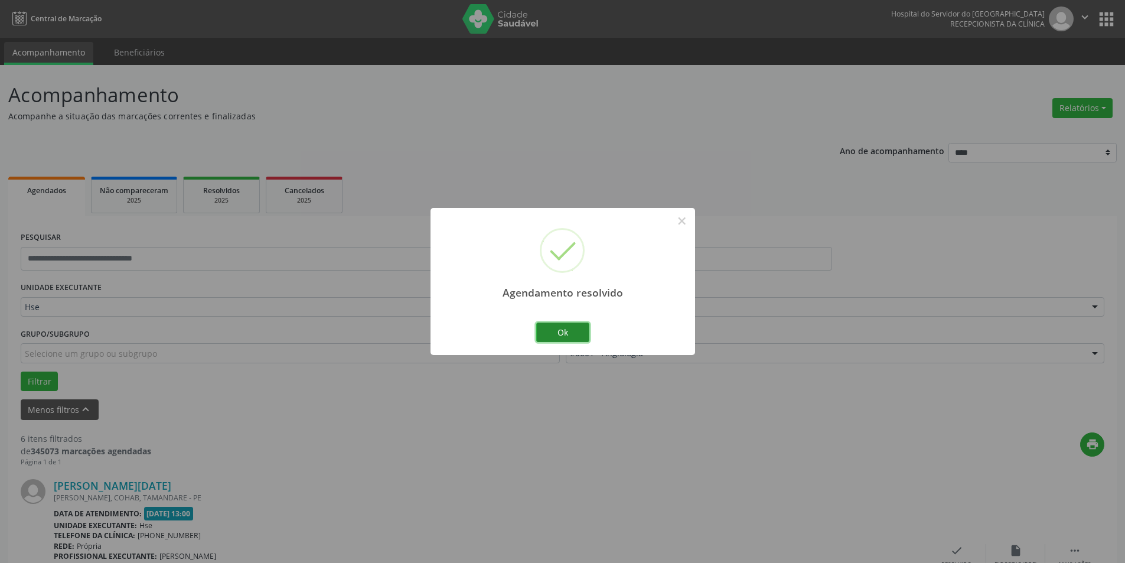
click at [573, 327] on button "Ok" at bounding box center [562, 332] width 53 height 20
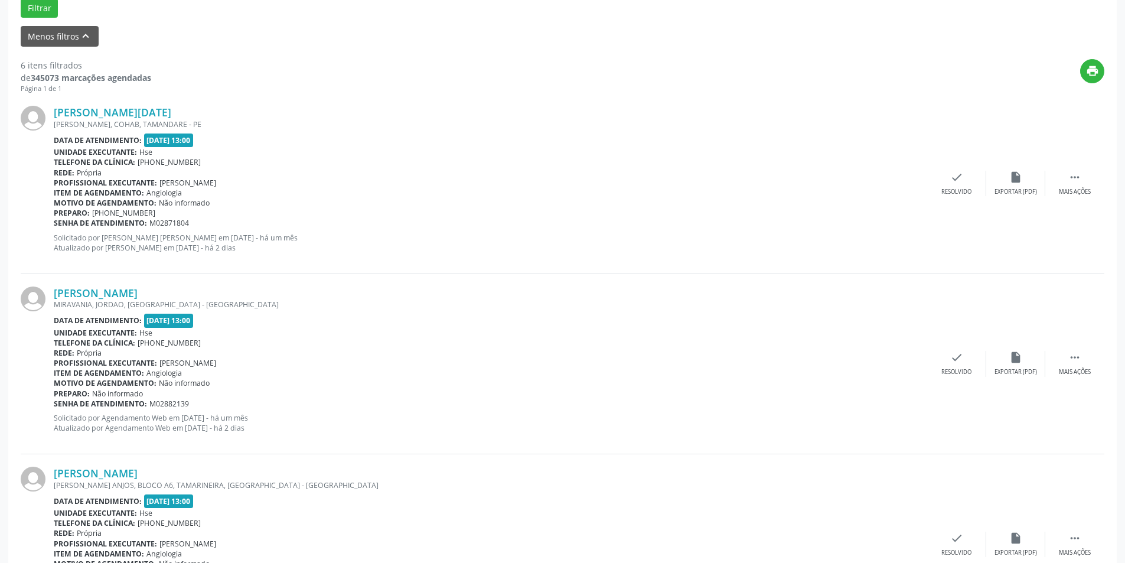
scroll to position [377, 0]
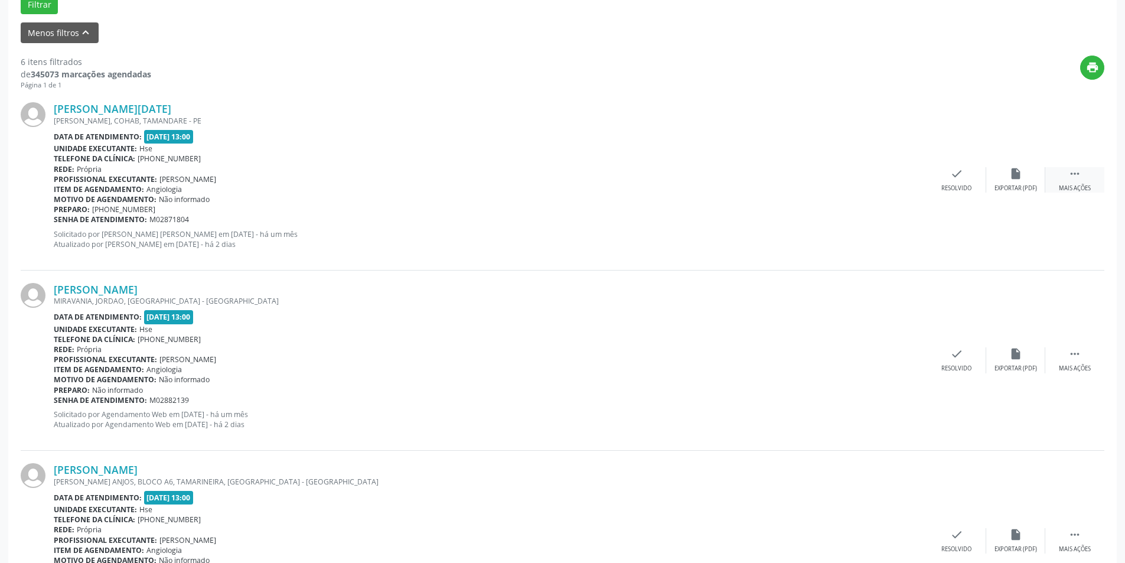
click at [1083, 175] on div " Mais ações" at bounding box center [1074, 179] width 59 height 25
click at [1015, 178] on icon "alarm_off" at bounding box center [1015, 173] width 13 height 13
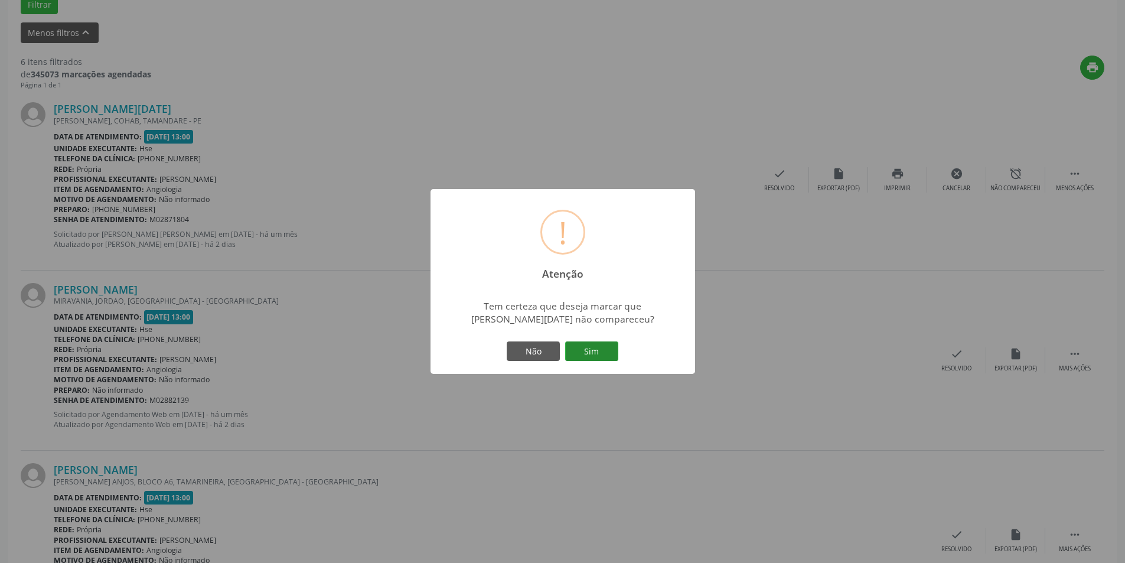
click at [598, 349] on button "Sim" at bounding box center [591, 351] width 53 height 20
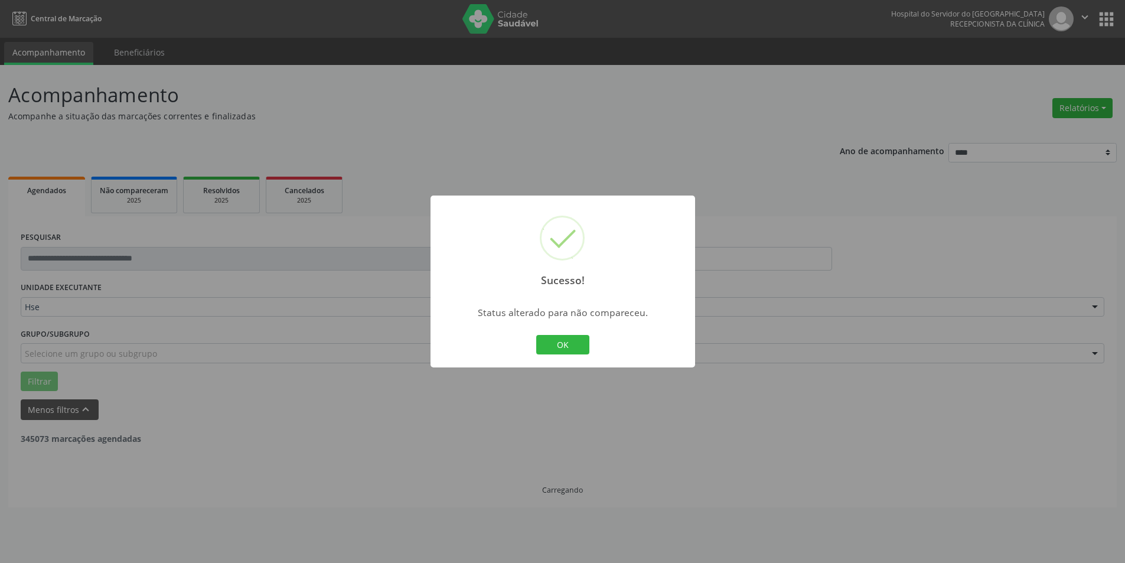
scroll to position [0, 0]
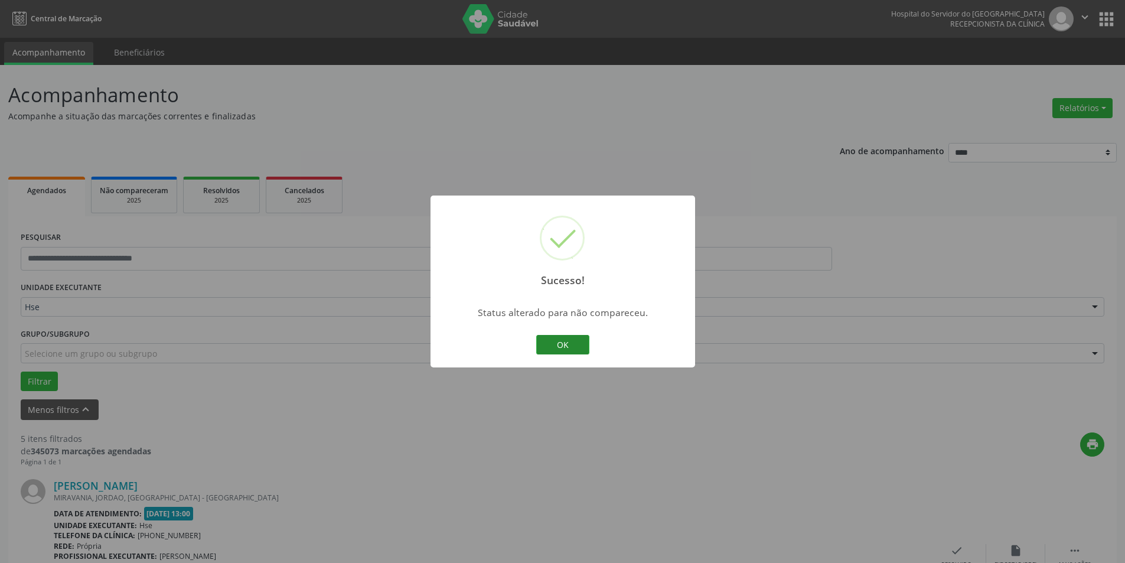
click at [564, 341] on button "OK" at bounding box center [562, 345] width 53 height 20
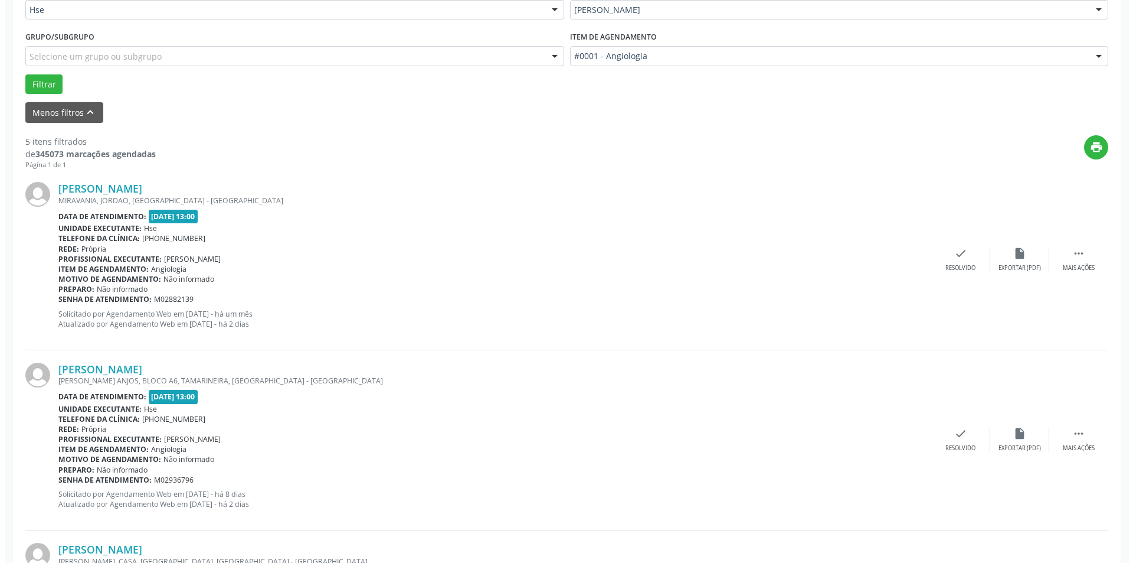
scroll to position [315, 0]
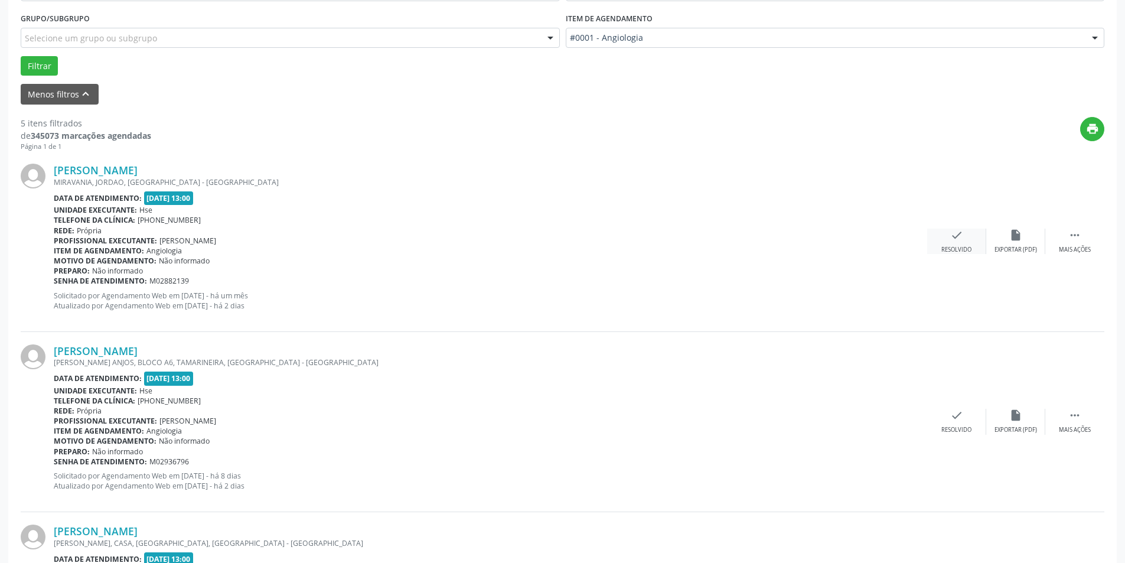
click at [967, 244] on div "check Resolvido" at bounding box center [956, 240] width 59 height 25
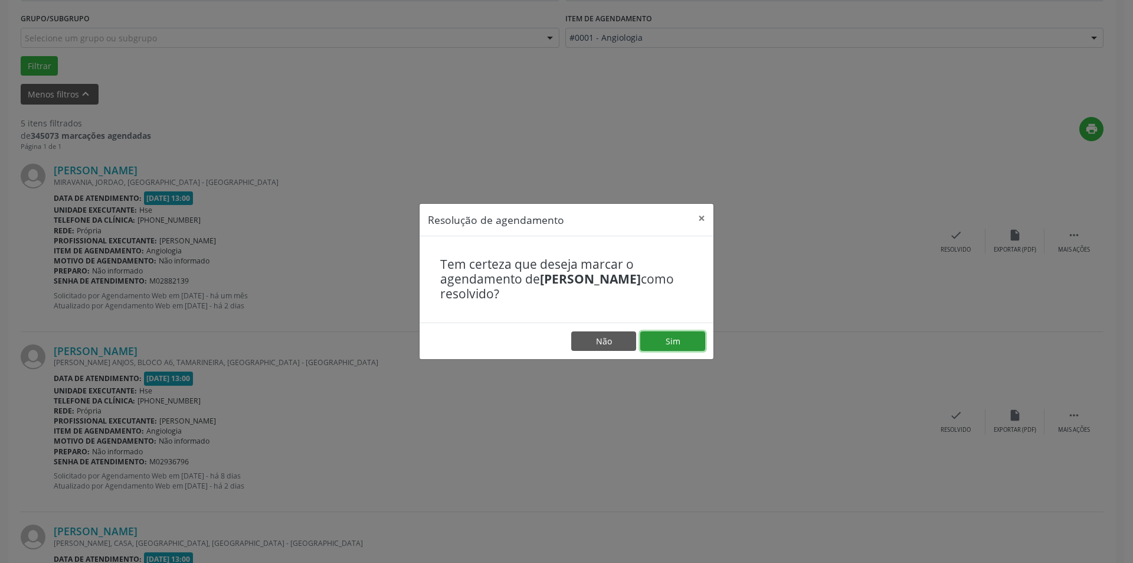
click at [675, 339] on button "Sim" at bounding box center [672, 341] width 65 height 20
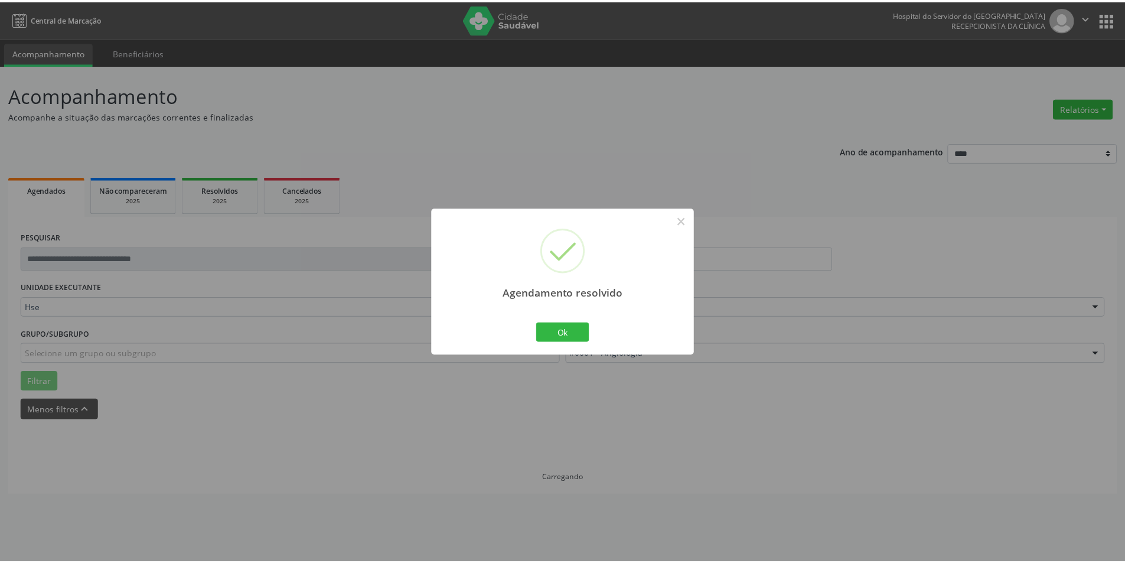
scroll to position [0, 0]
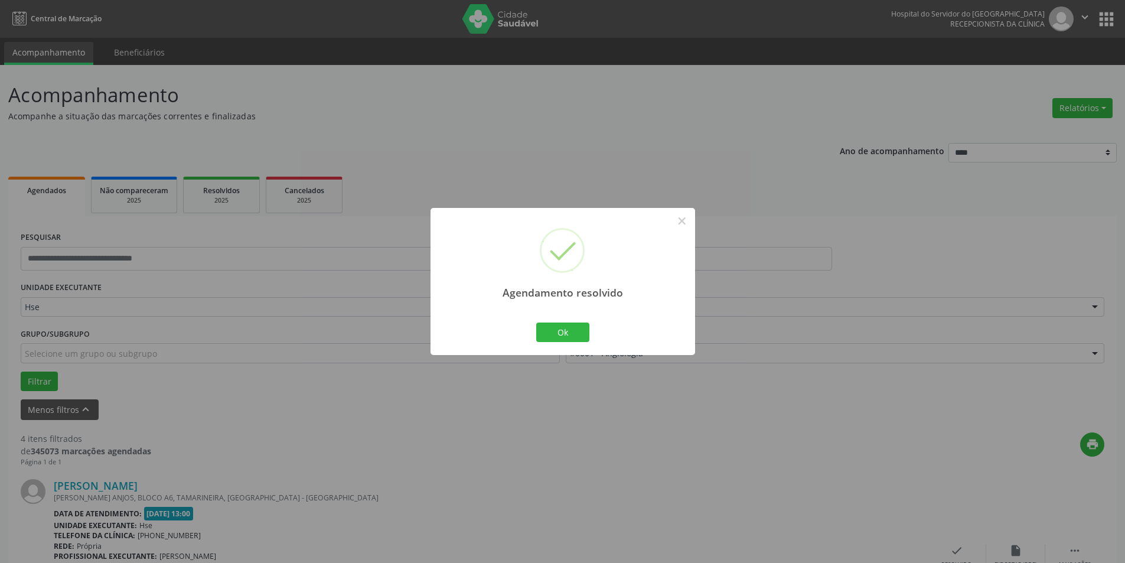
click at [574, 319] on div "Ok Cancel" at bounding box center [562, 331] width 58 height 25
click at [569, 331] on button "Ok" at bounding box center [562, 332] width 53 height 20
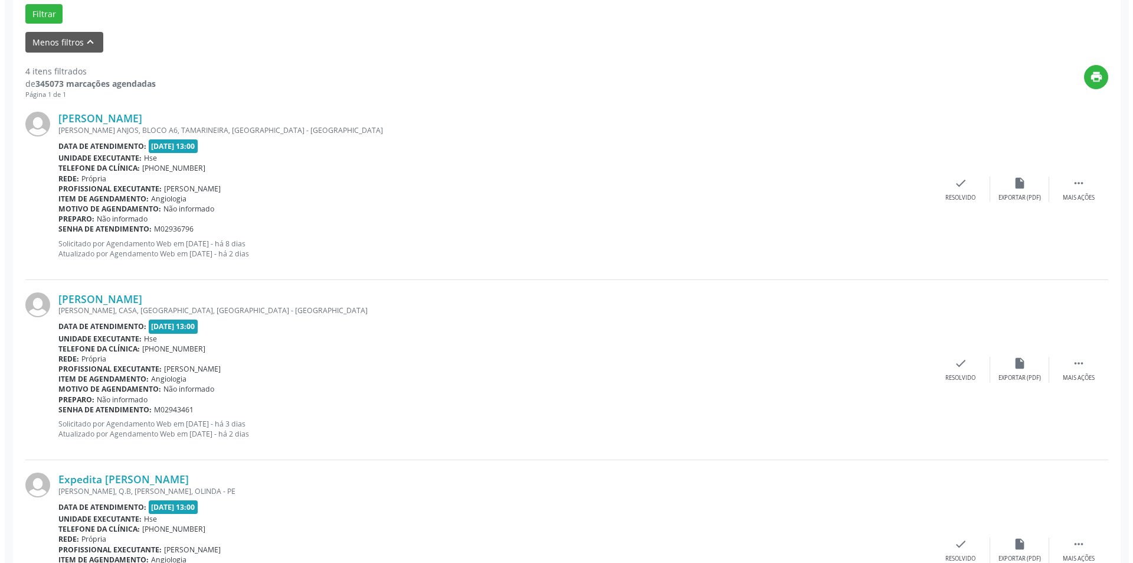
scroll to position [387, 0]
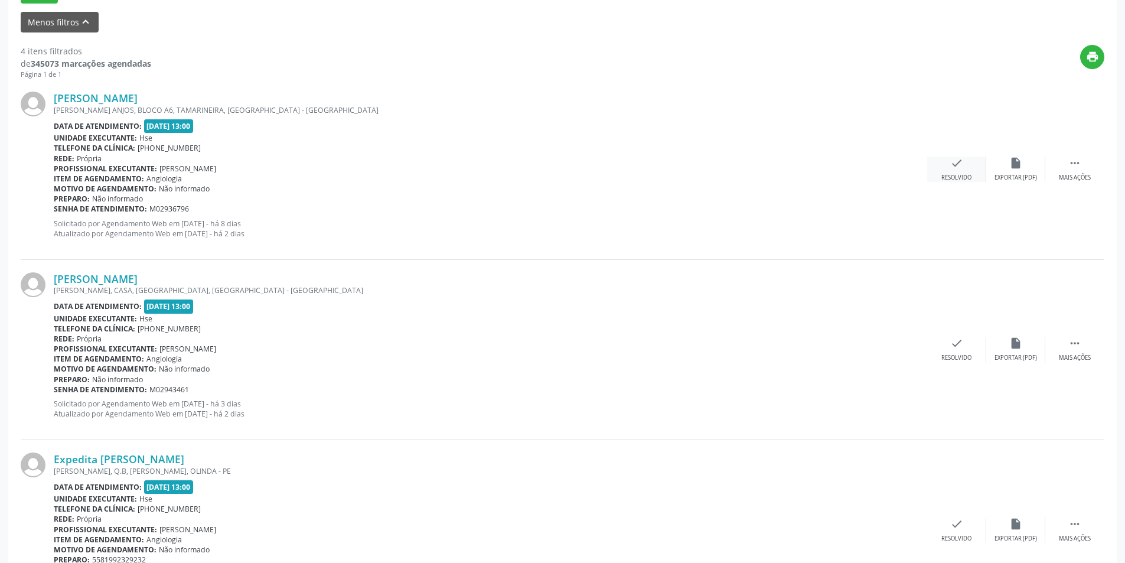
click at [952, 168] on icon "check" at bounding box center [956, 162] width 13 height 13
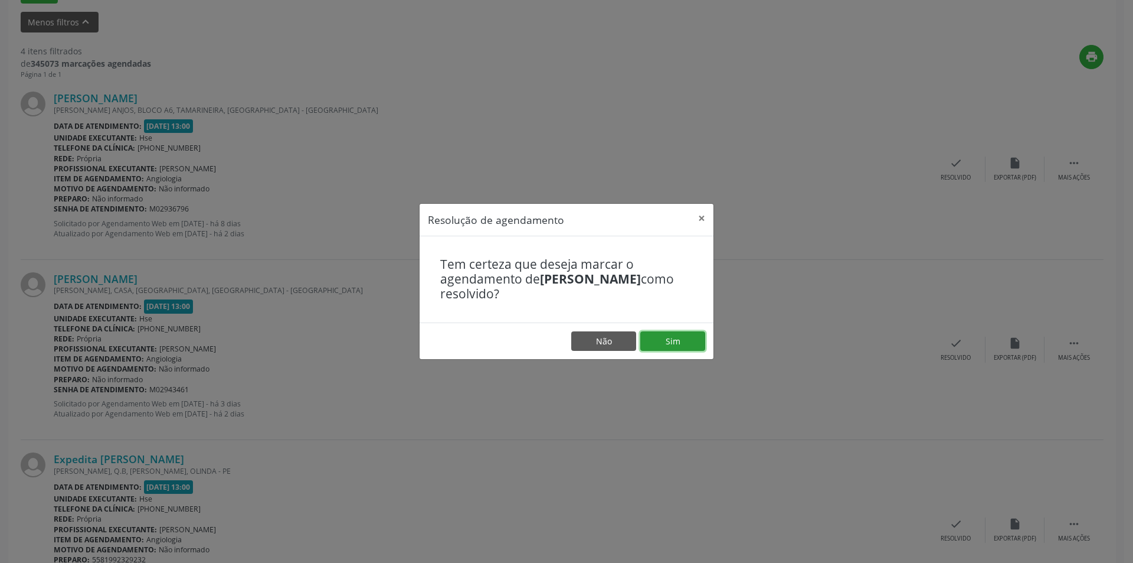
click at [679, 337] on button "Sim" at bounding box center [672, 341] width 65 height 20
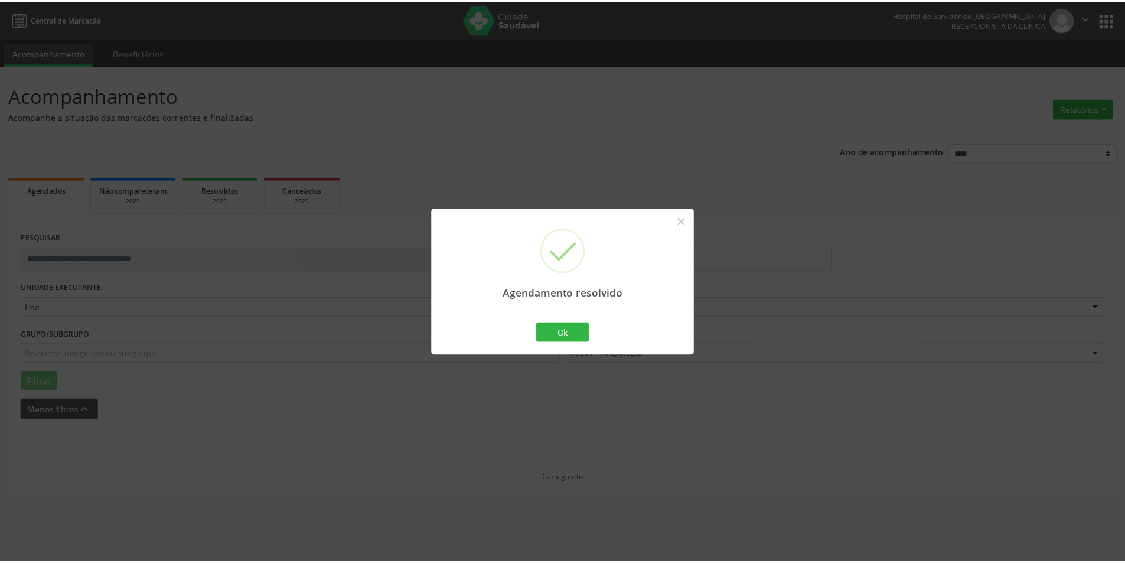
scroll to position [0, 0]
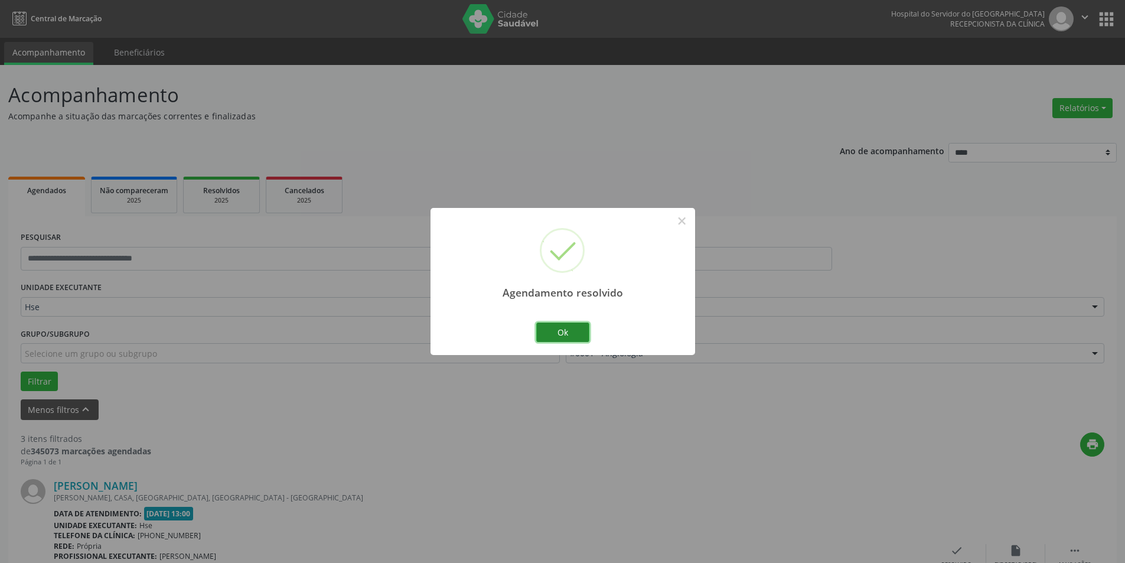
click at [561, 322] on button "Ok" at bounding box center [562, 332] width 53 height 20
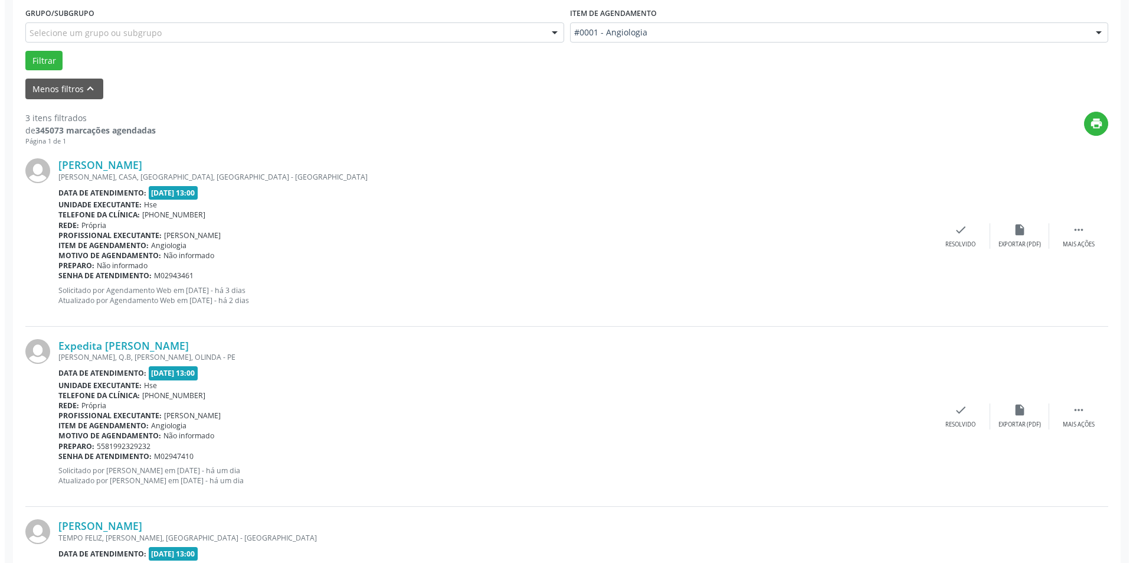
scroll to position [325, 0]
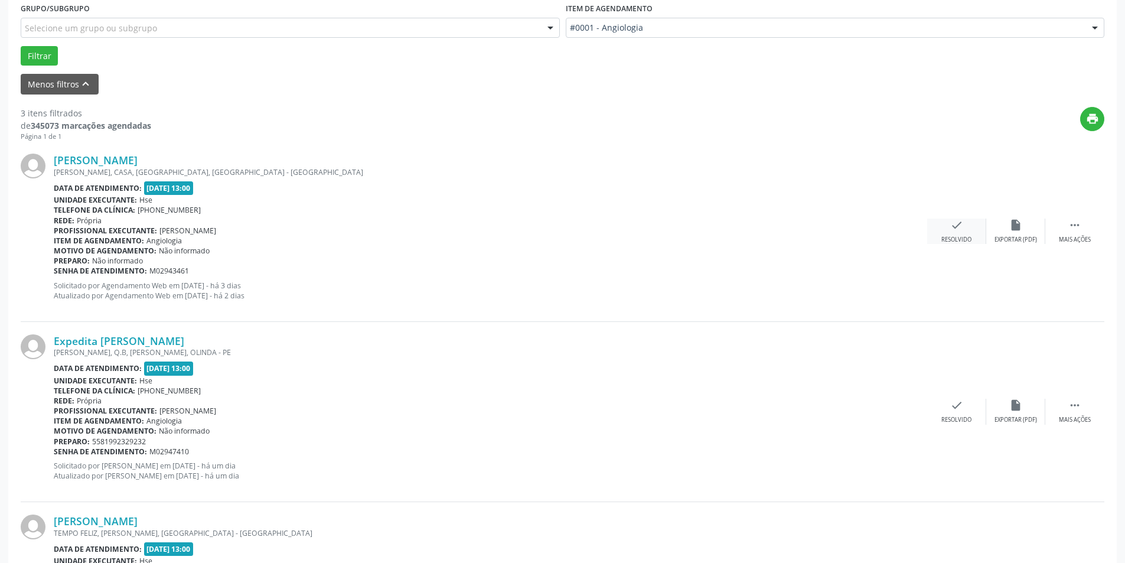
click at [961, 227] on icon "check" at bounding box center [956, 224] width 13 height 13
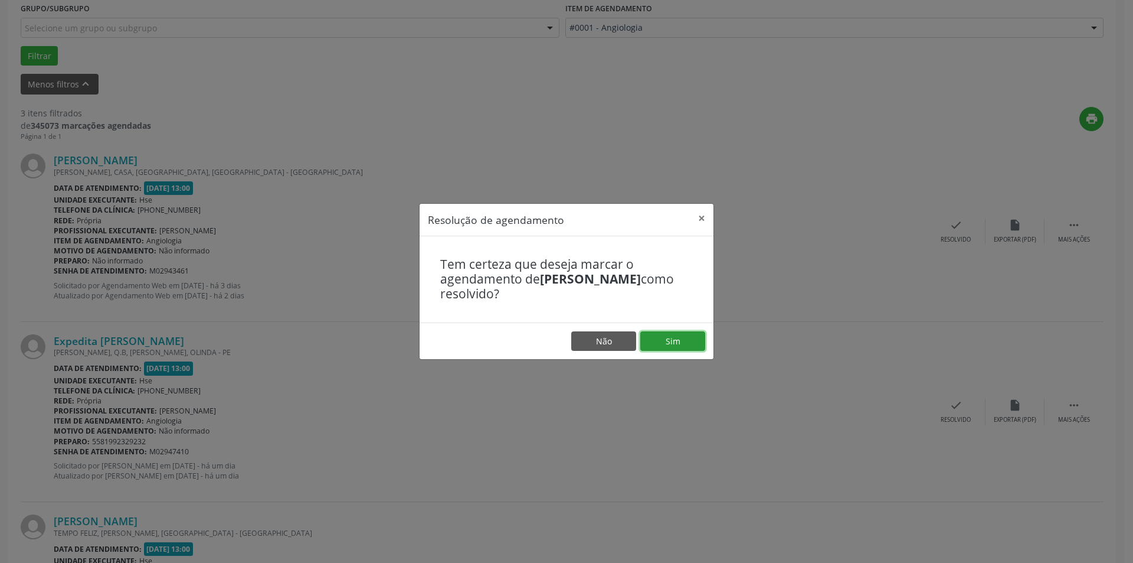
click at [674, 341] on button "Sim" at bounding box center [672, 341] width 65 height 20
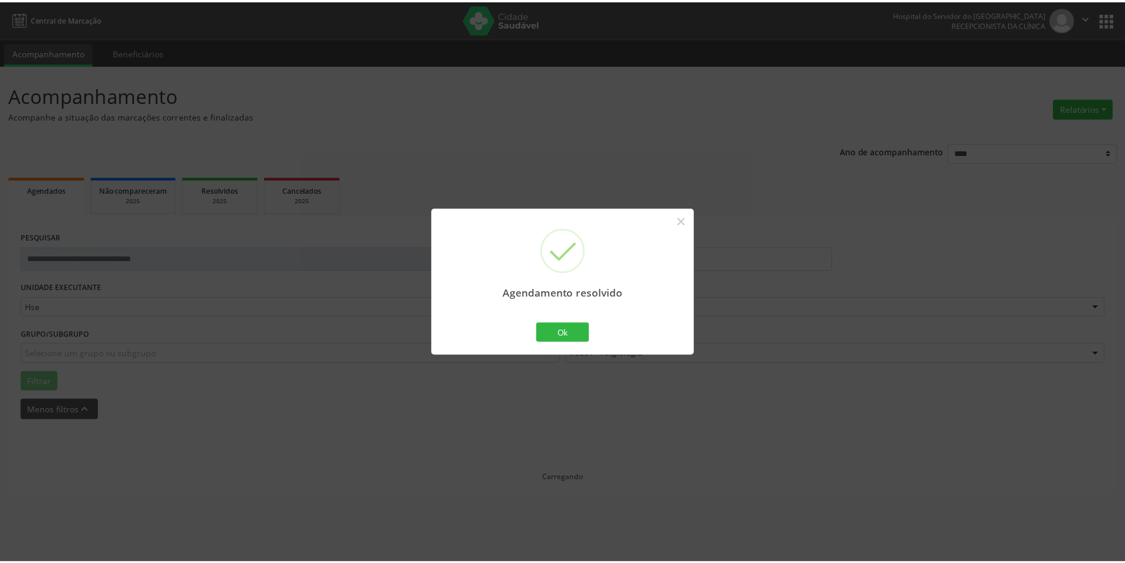
scroll to position [0, 0]
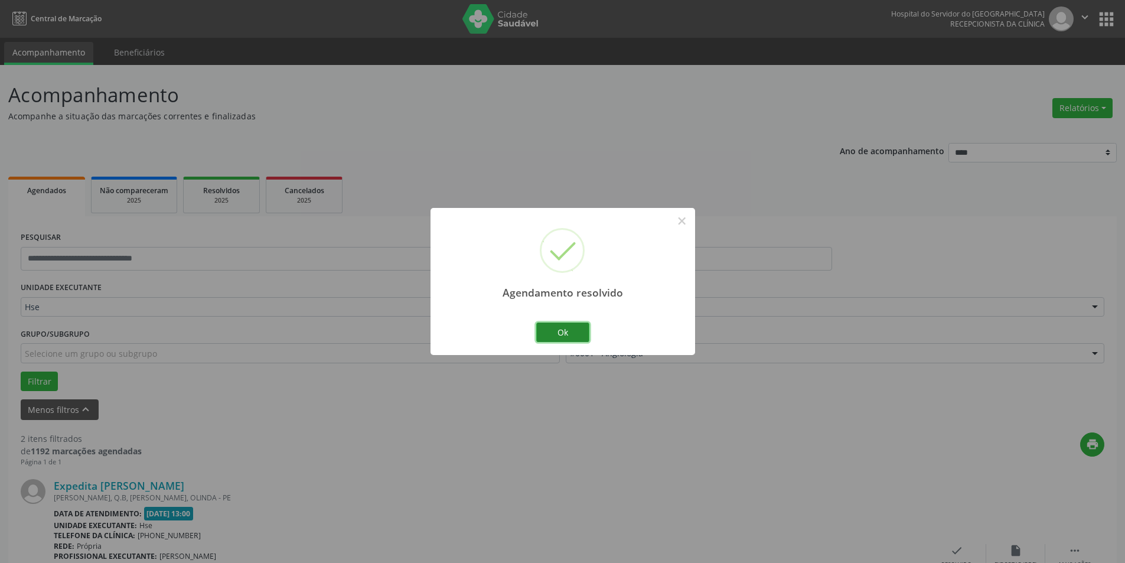
click at [567, 330] on button "Ok" at bounding box center [562, 332] width 53 height 20
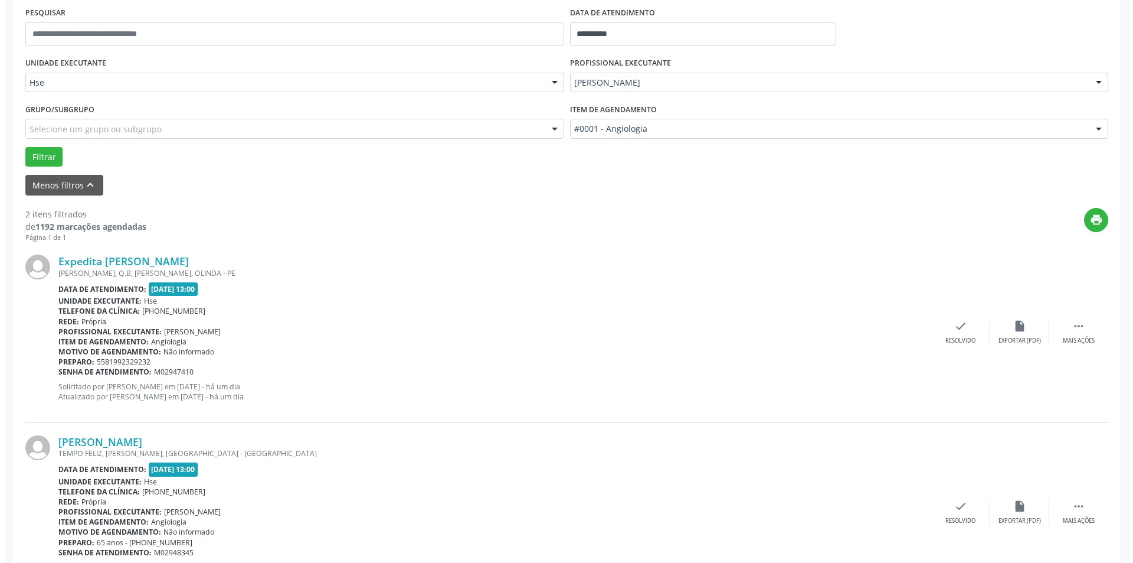
scroll to position [285, 0]
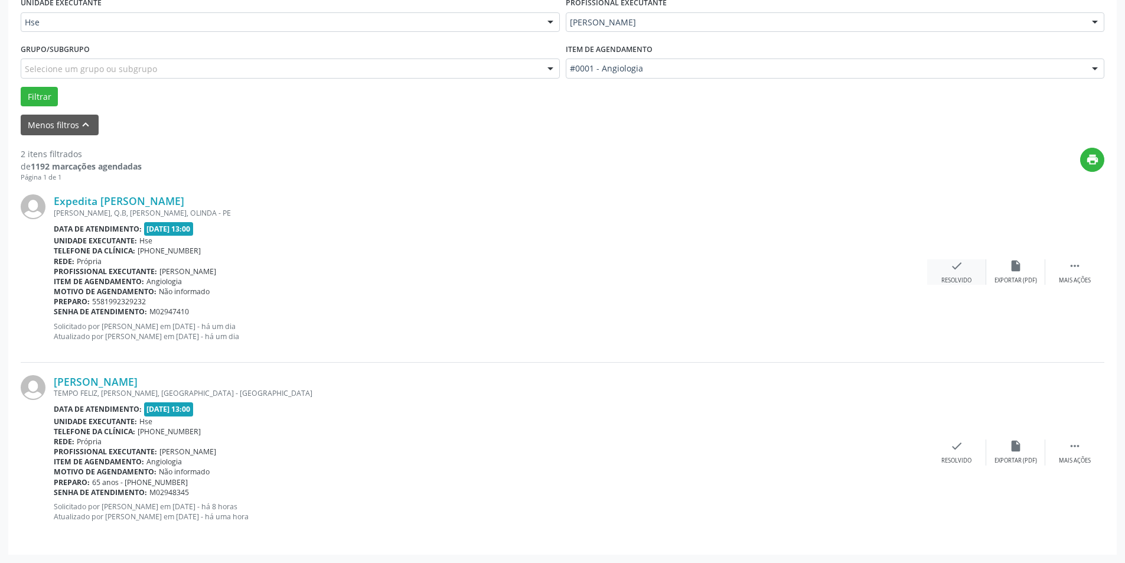
click at [951, 270] on icon "check" at bounding box center [956, 265] width 13 height 13
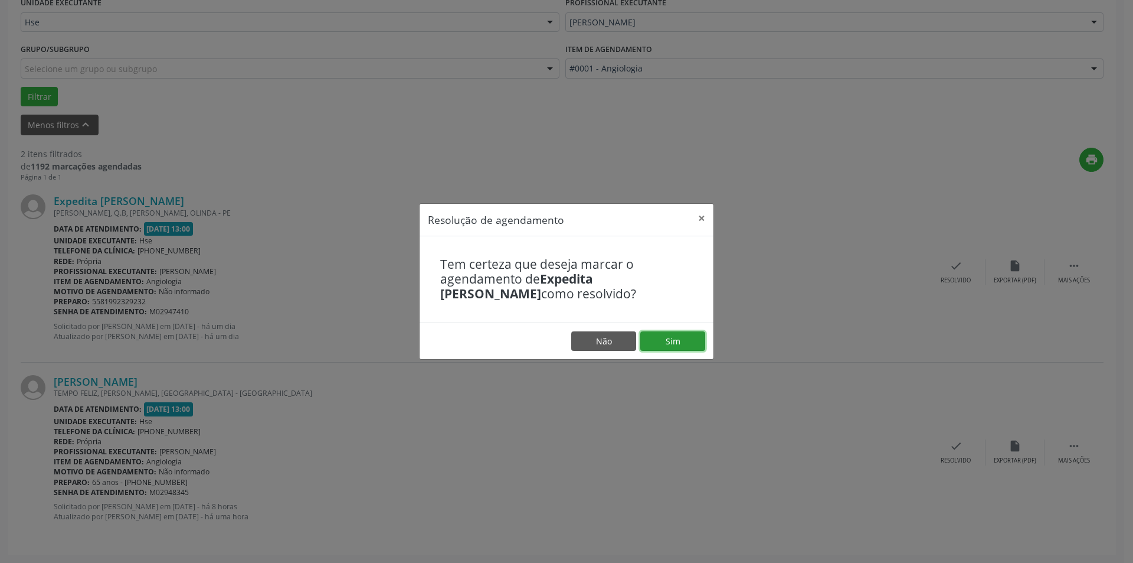
click at [674, 339] on button "Sim" at bounding box center [672, 341] width 65 height 20
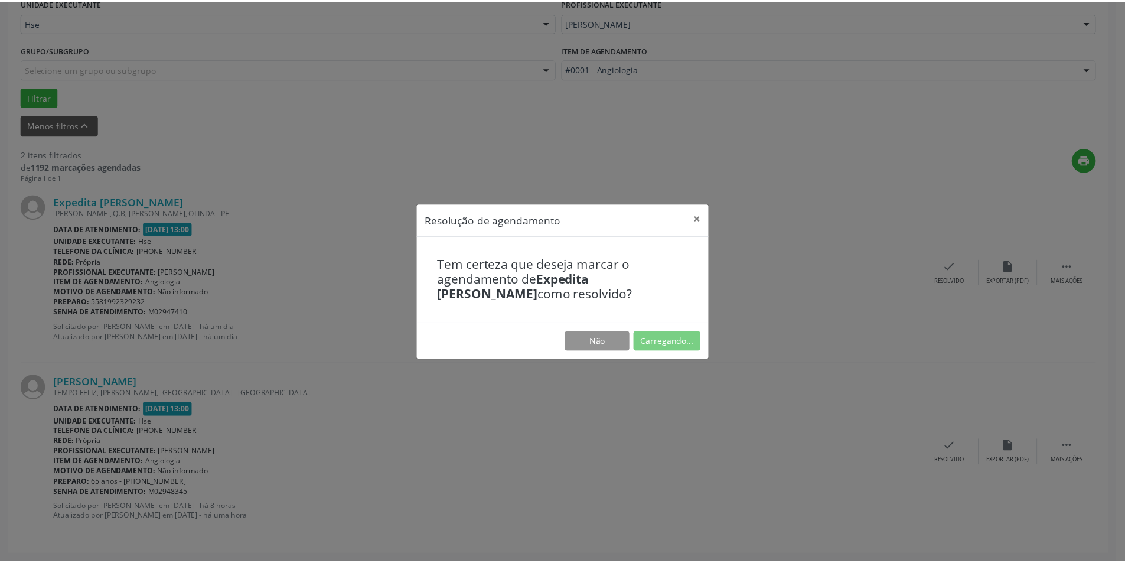
scroll to position [0, 0]
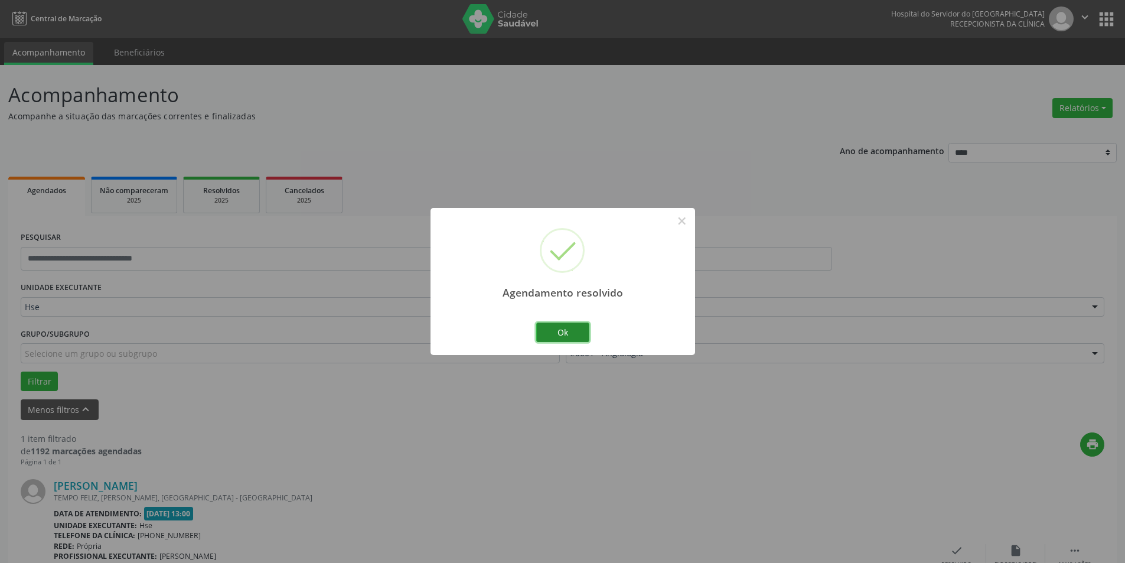
click at [574, 326] on button "Ok" at bounding box center [562, 332] width 53 height 20
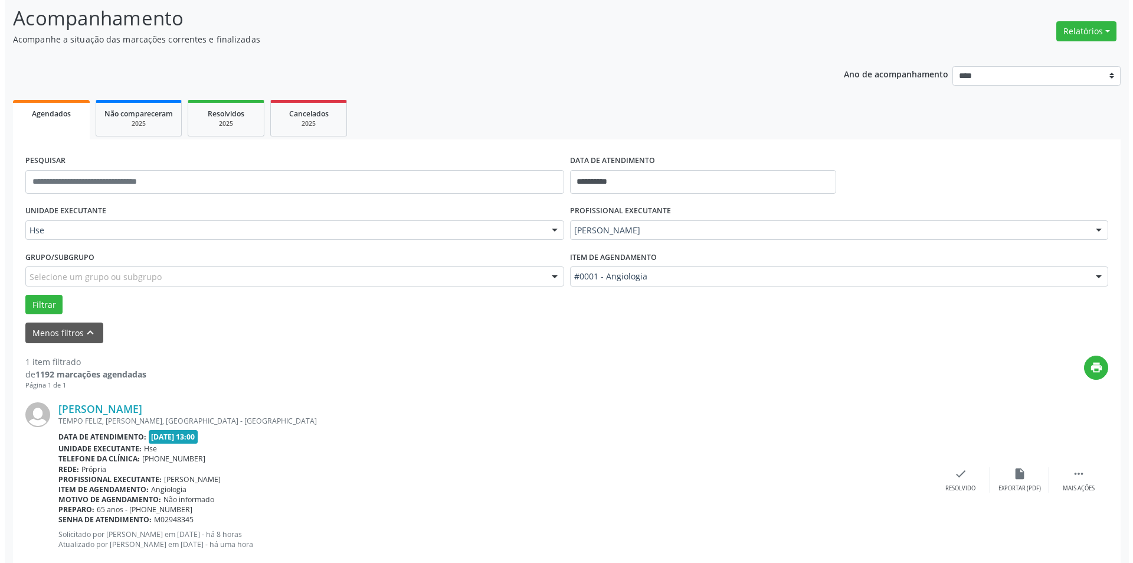
scroll to position [104, 0]
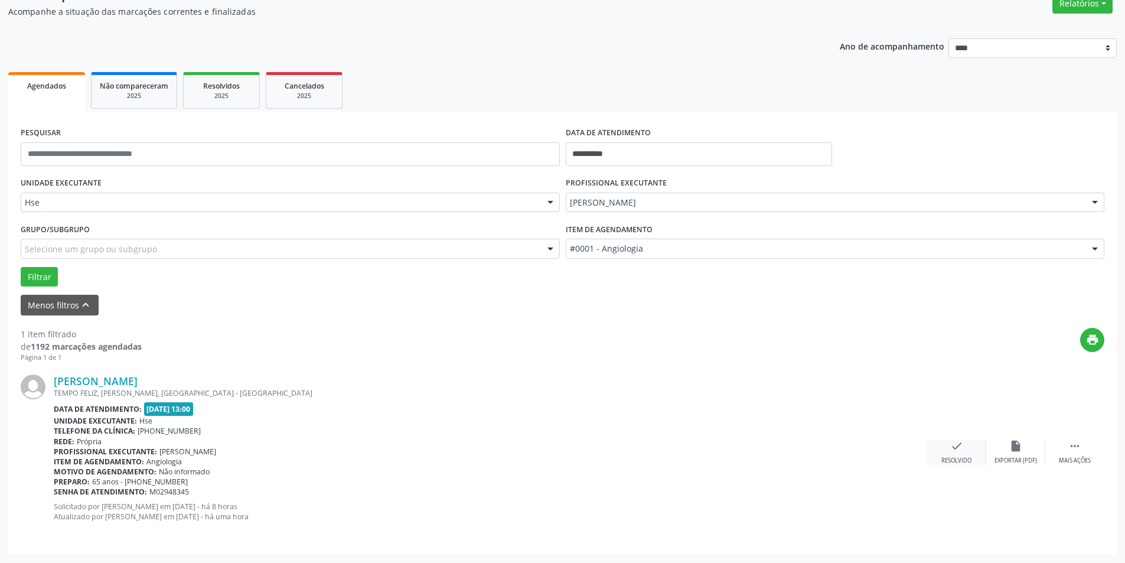
click at [958, 452] on icon "check" at bounding box center [956, 445] width 13 height 13
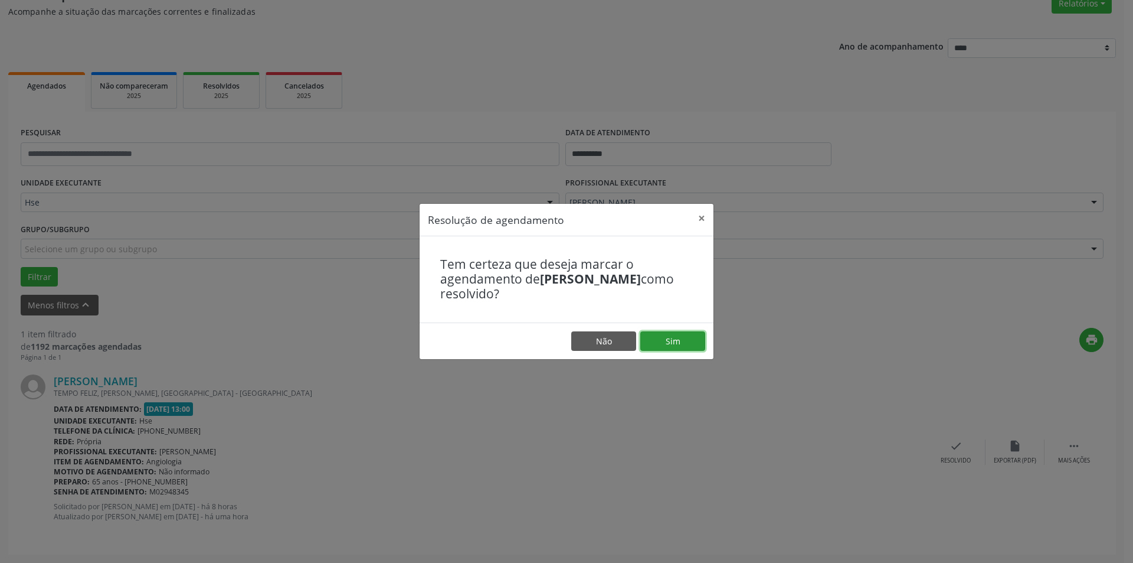
click at [672, 339] on button "Sim" at bounding box center [672, 341] width 65 height 20
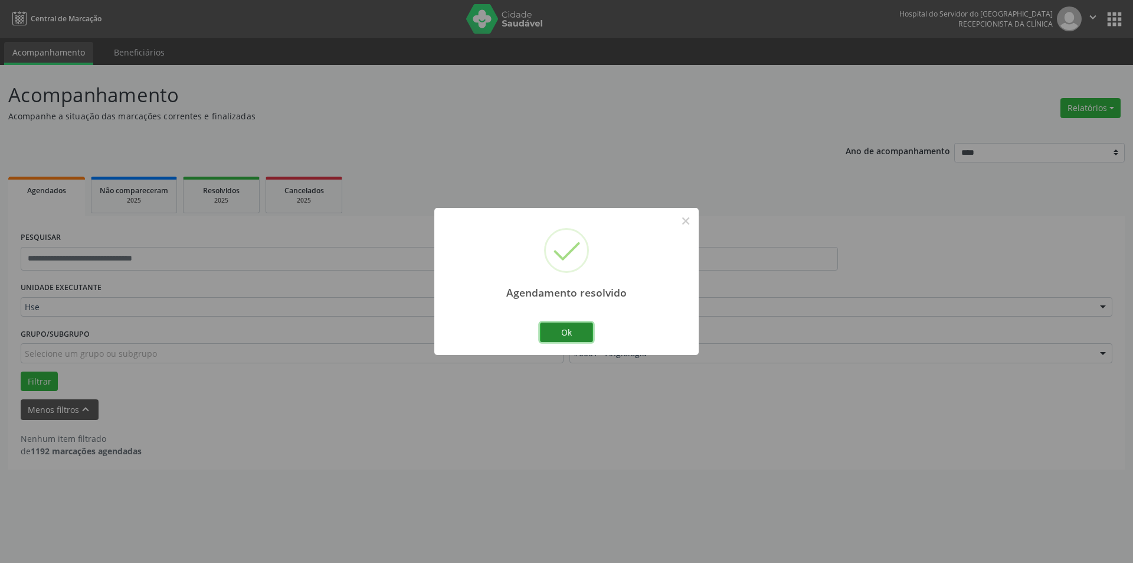
click at [579, 332] on button "Ok" at bounding box center [566, 332] width 53 height 20
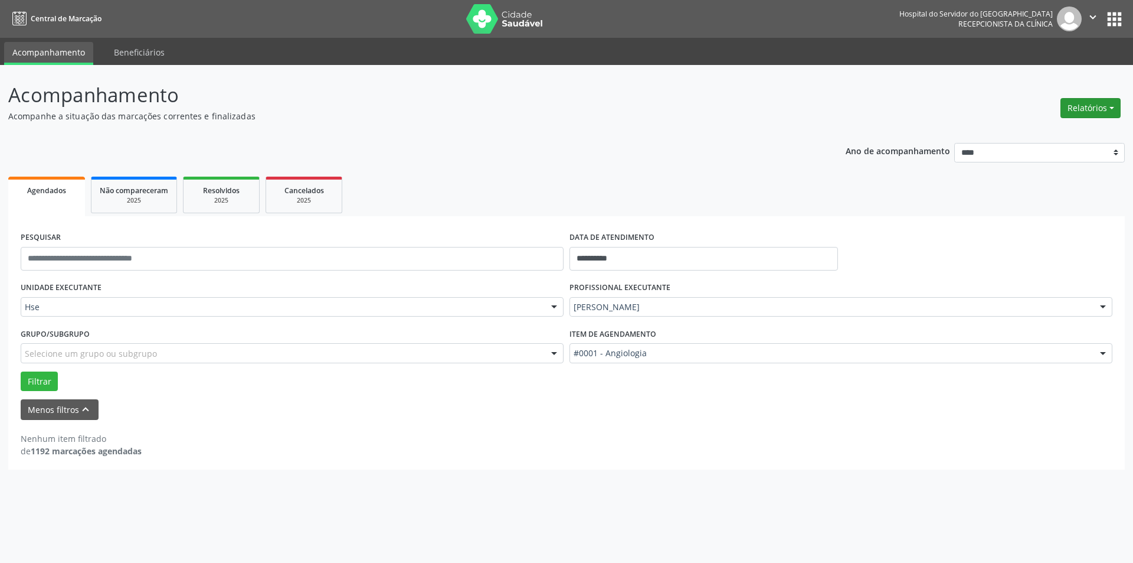
click at [1101, 103] on button "Relatórios" at bounding box center [1091, 108] width 60 height 20
click at [1041, 134] on link "Agendamentos" at bounding box center [1058, 133] width 127 height 17
select select "*"
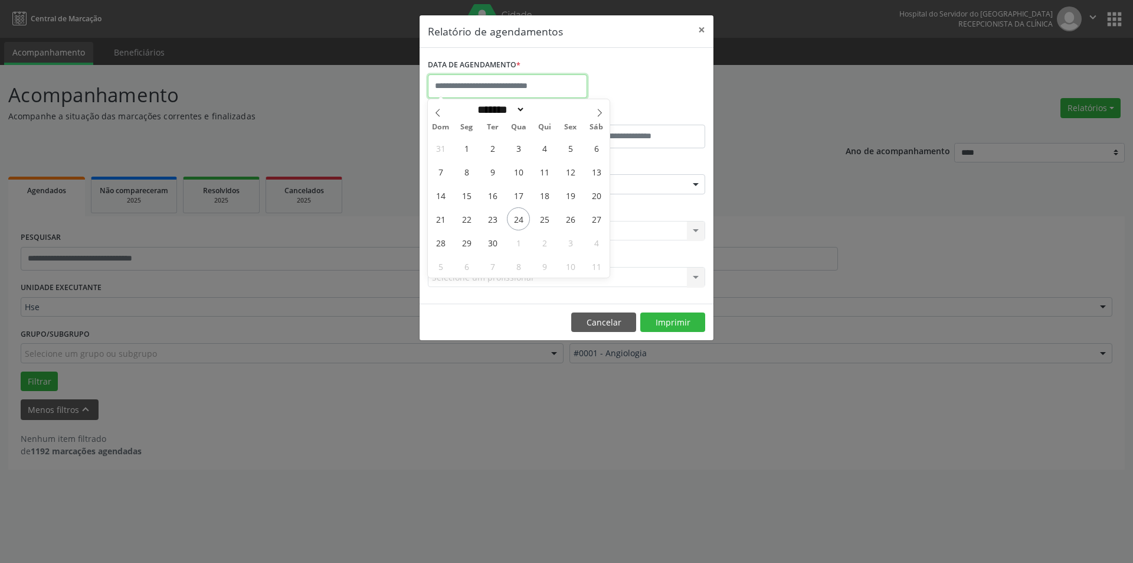
click at [489, 77] on input "text" at bounding box center [507, 86] width 159 height 24
click at [493, 236] on span "30" at bounding box center [492, 242] width 23 height 23
type input "**********"
click at [493, 236] on span "30" at bounding box center [492, 242] width 23 height 23
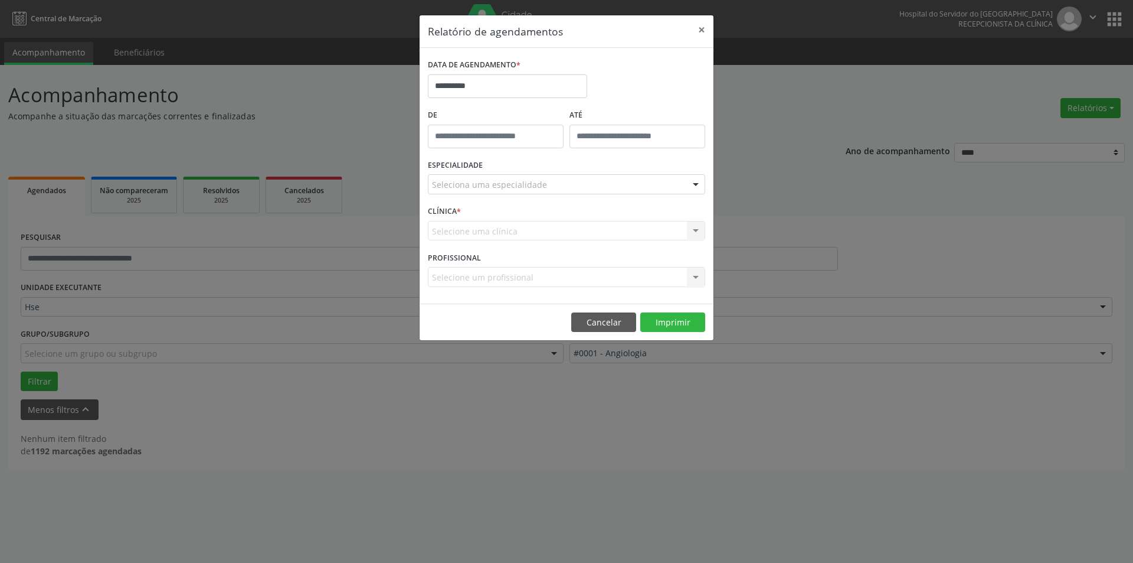
click at [695, 181] on div at bounding box center [696, 185] width 18 height 20
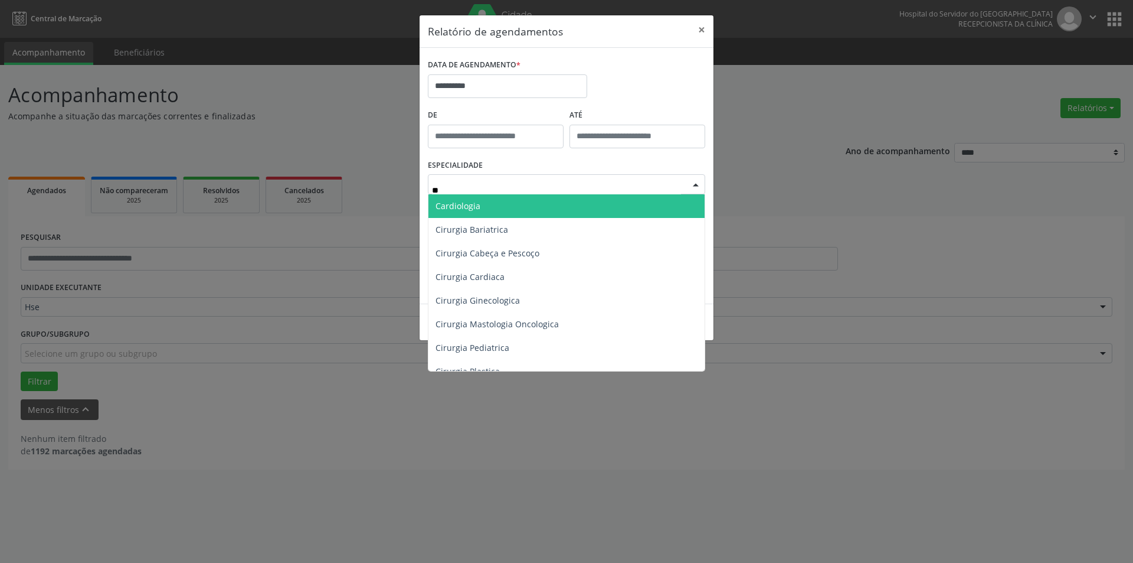
type input "***"
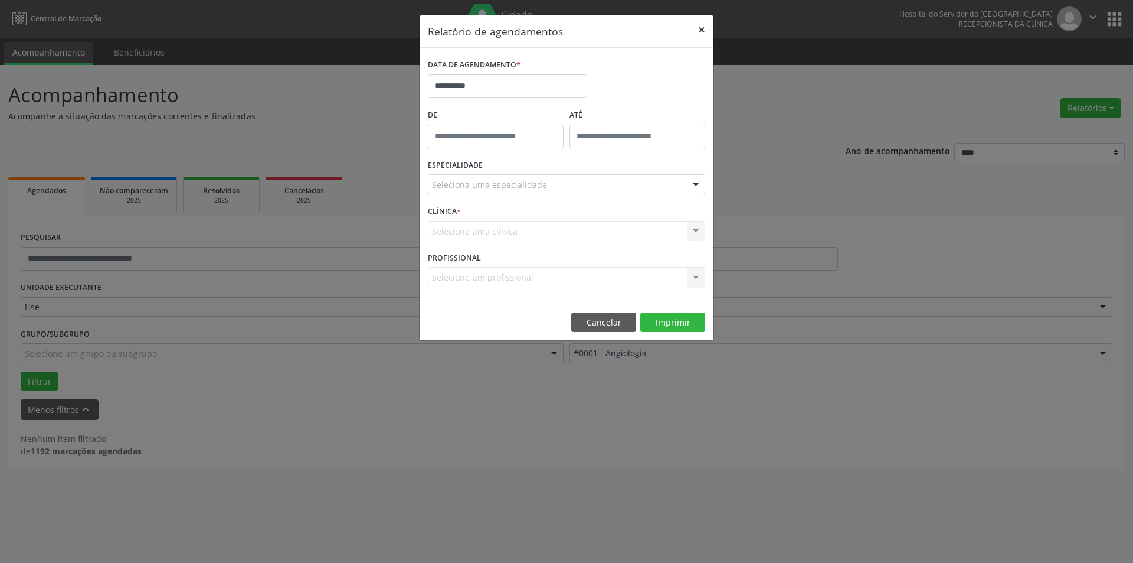
click at [698, 32] on button "×" at bounding box center [702, 29] width 24 height 29
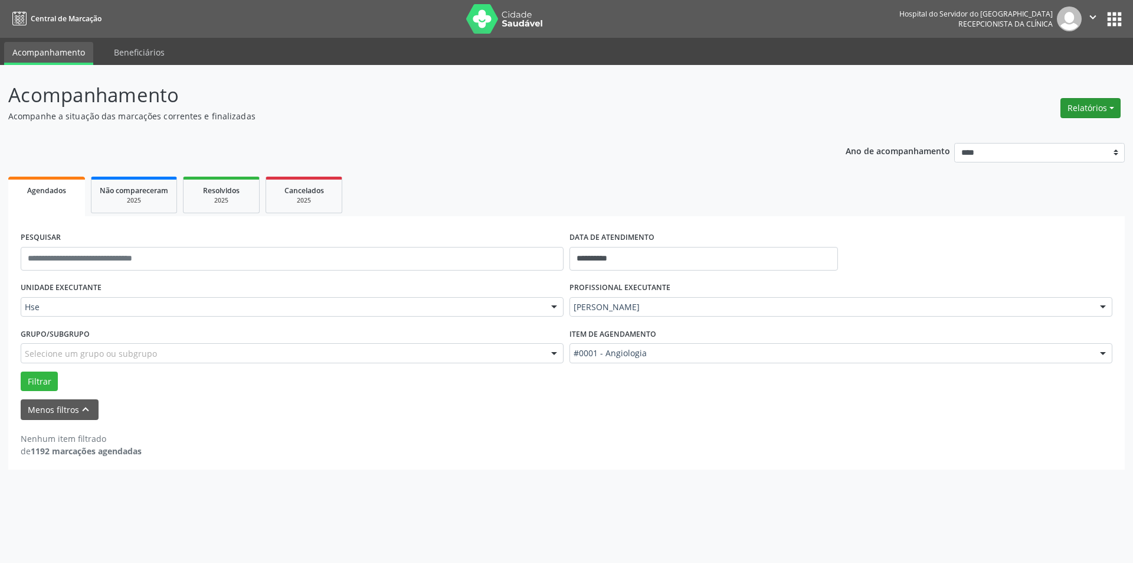
click at [1094, 101] on button "Relatórios" at bounding box center [1091, 108] width 60 height 20
click at [1064, 128] on link "Agendamentos" at bounding box center [1058, 133] width 127 height 17
select select "*"
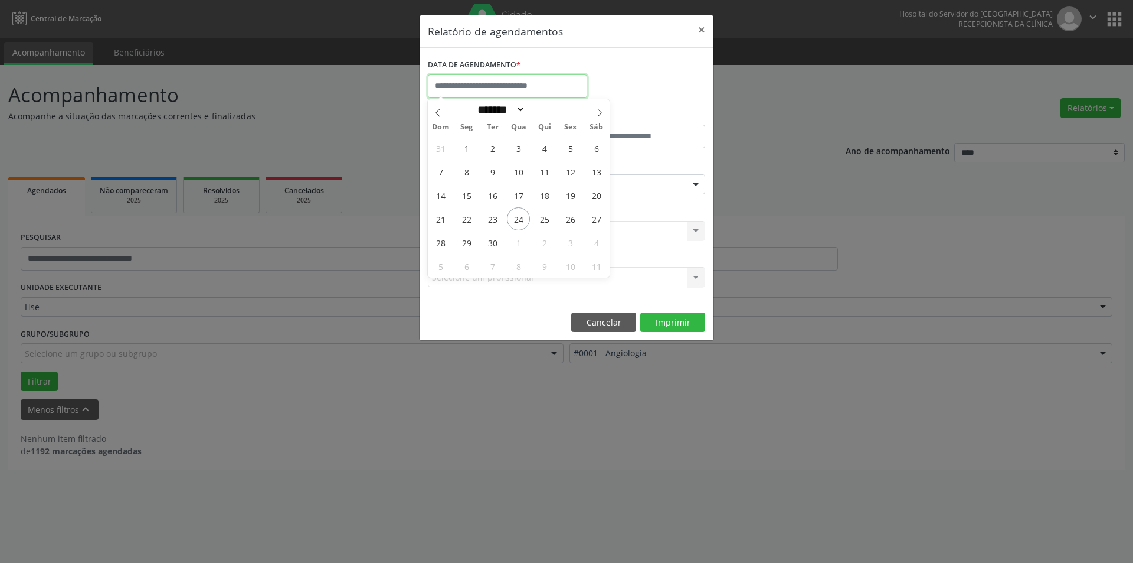
click at [525, 81] on input "text" at bounding box center [507, 86] width 159 height 24
click at [492, 239] on span "30" at bounding box center [492, 242] width 23 height 23
type input "**********"
click at [492, 239] on span "30" at bounding box center [492, 242] width 23 height 23
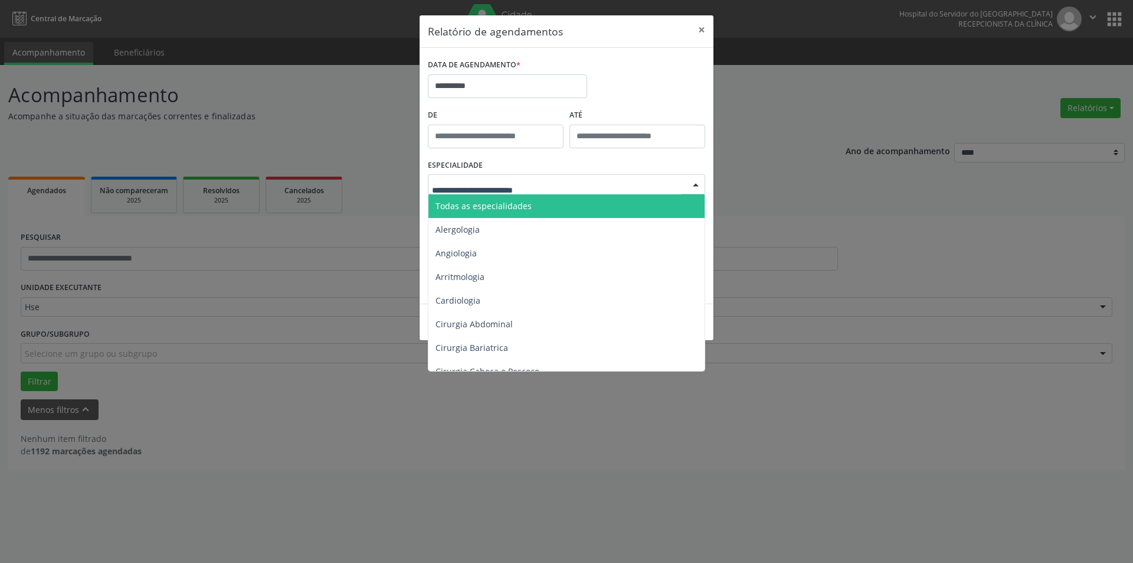
click at [698, 183] on div at bounding box center [696, 185] width 18 height 20
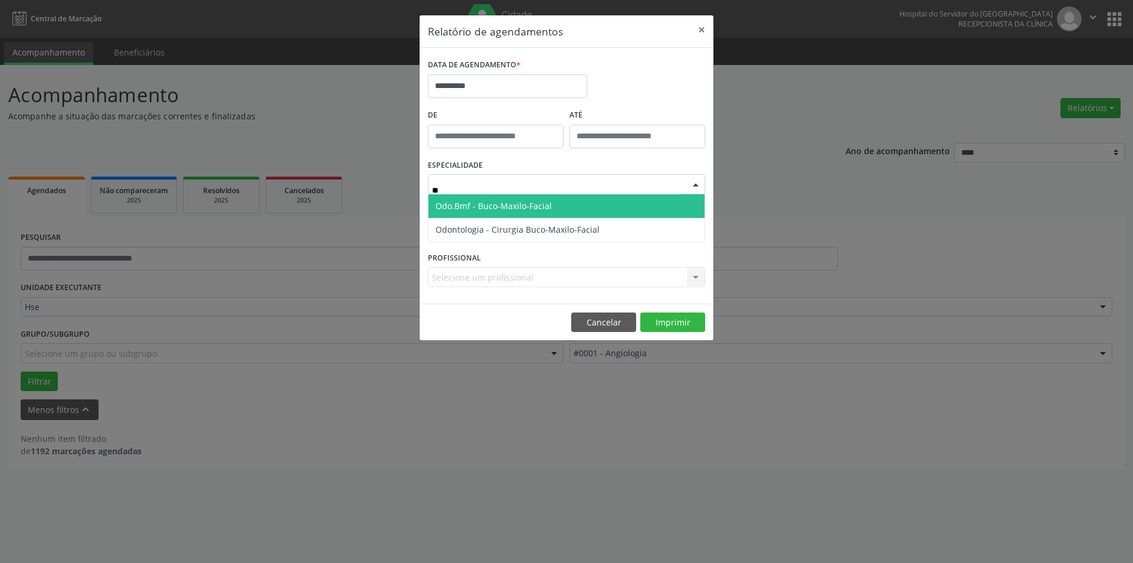
type input "***"
click at [548, 197] on span "Odo.Bmf - Buco-Maxilo-Facial" at bounding box center [567, 206] width 276 height 24
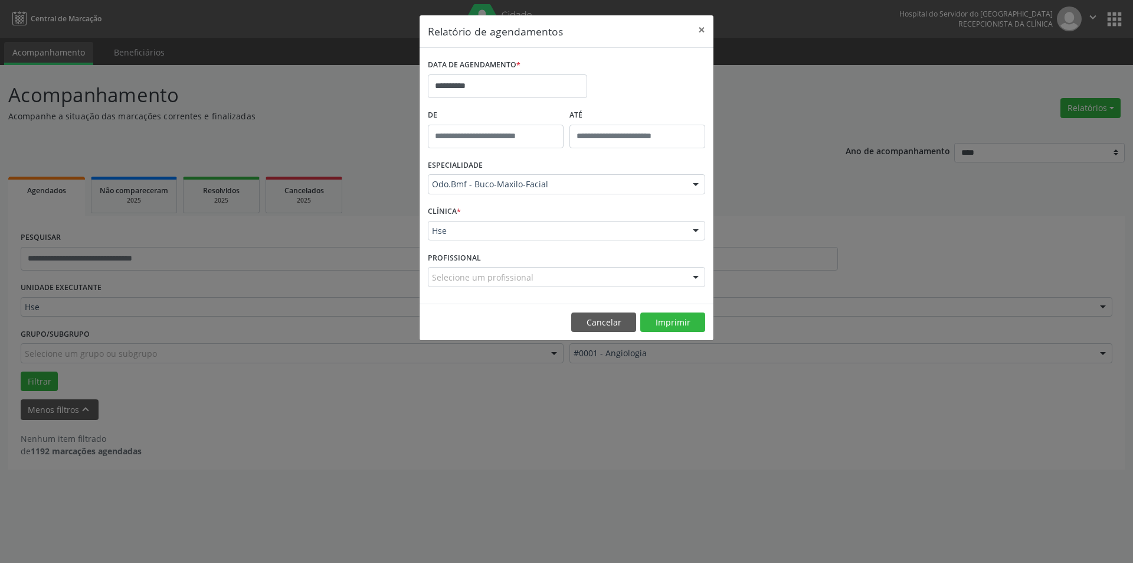
click at [698, 233] on div at bounding box center [696, 231] width 18 height 20
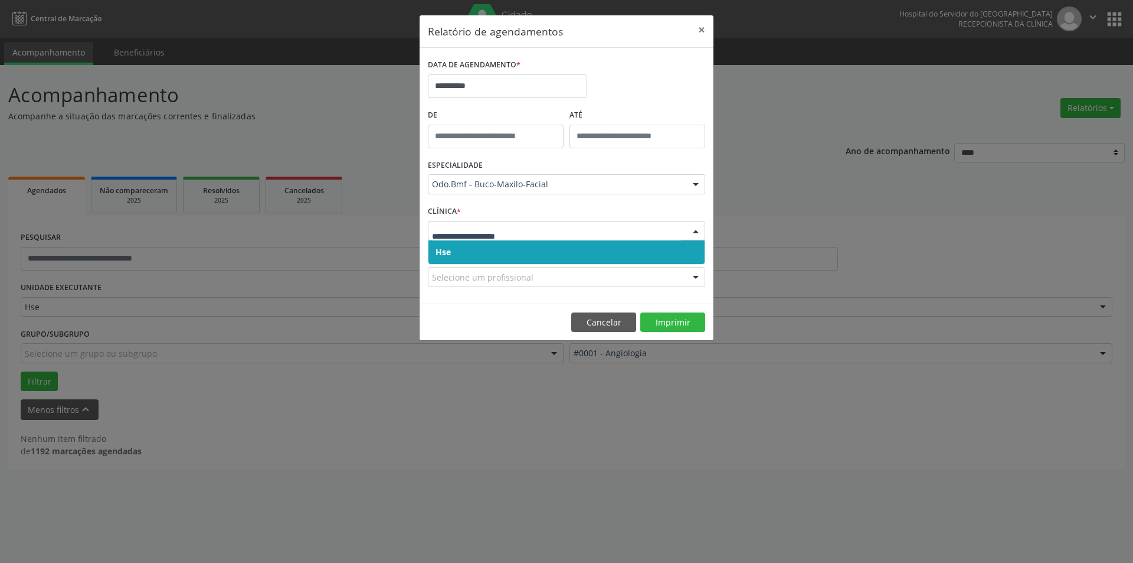
click at [689, 248] on span "Hse" at bounding box center [567, 252] width 276 height 24
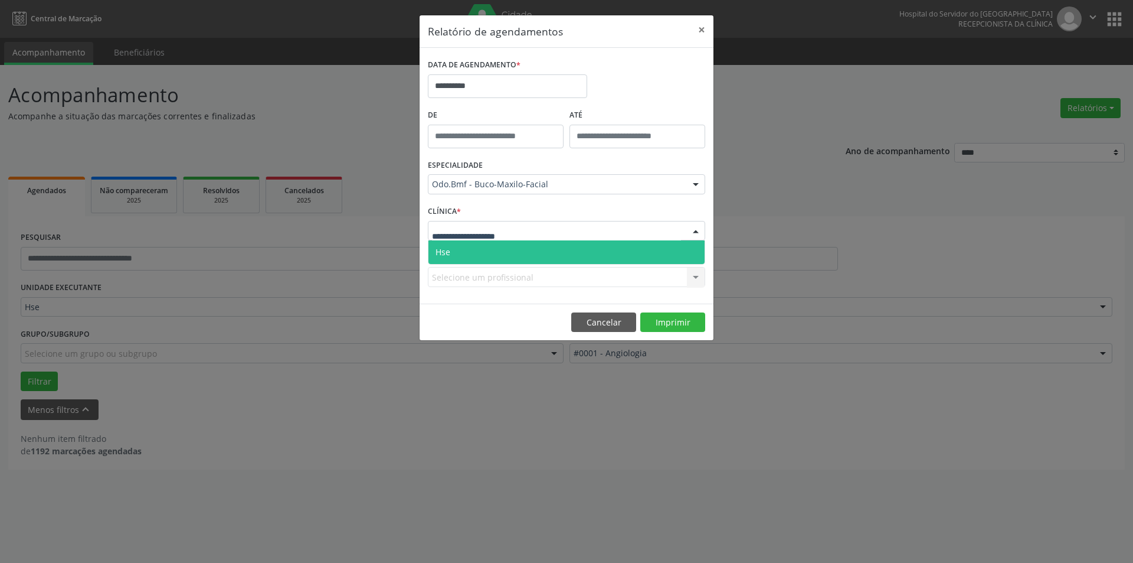
click at [689, 234] on div at bounding box center [696, 231] width 18 height 20
click at [687, 245] on span "Hse" at bounding box center [567, 252] width 276 height 24
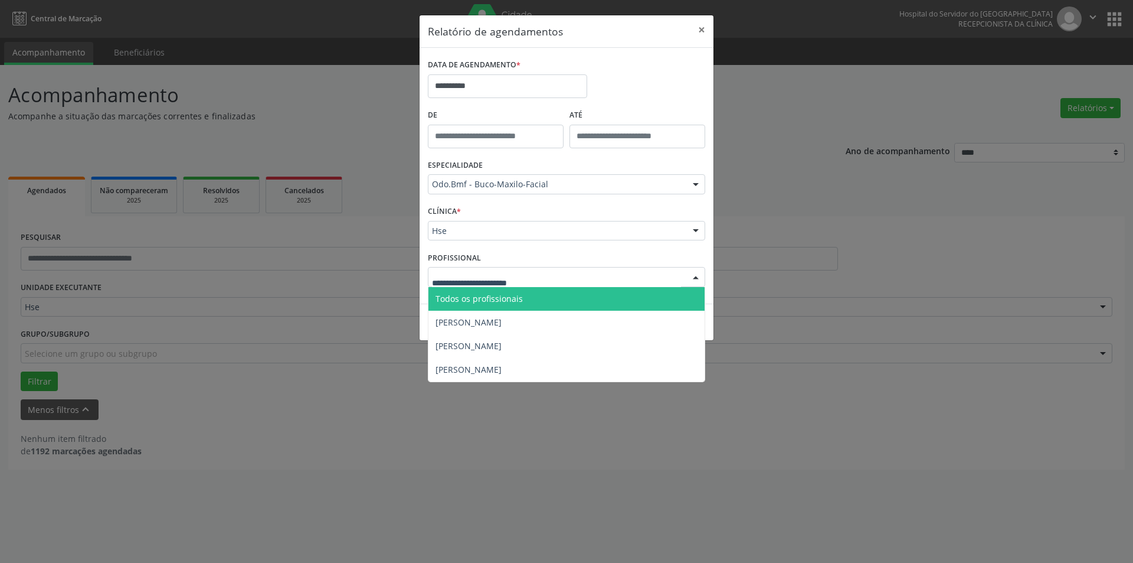
click at [698, 273] on div at bounding box center [696, 277] width 18 height 20
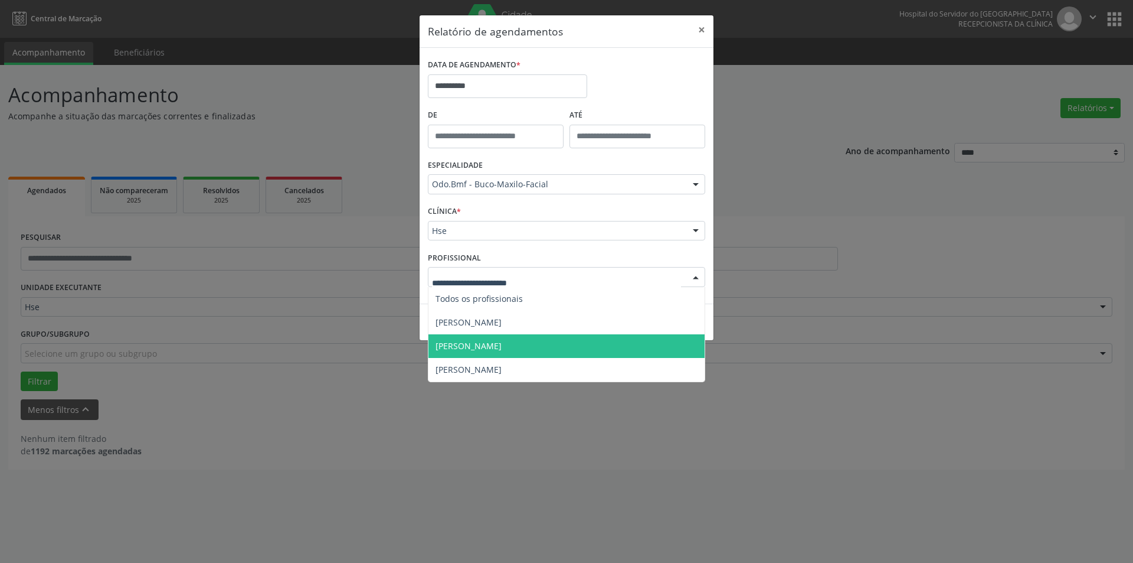
click at [502, 343] on span "[PERSON_NAME]" at bounding box center [469, 345] width 66 height 11
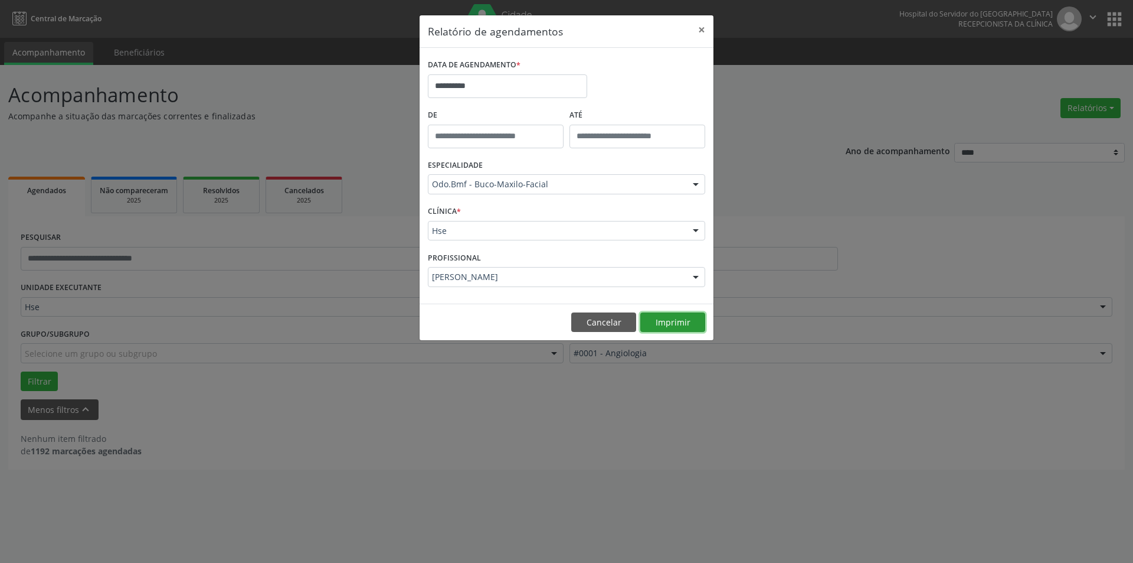
click at [674, 320] on button "Imprimir" at bounding box center [672, 322] width 65 height 20
click at [700, 28] on button "×" at bounding box center [702, 29] width 24 height 29
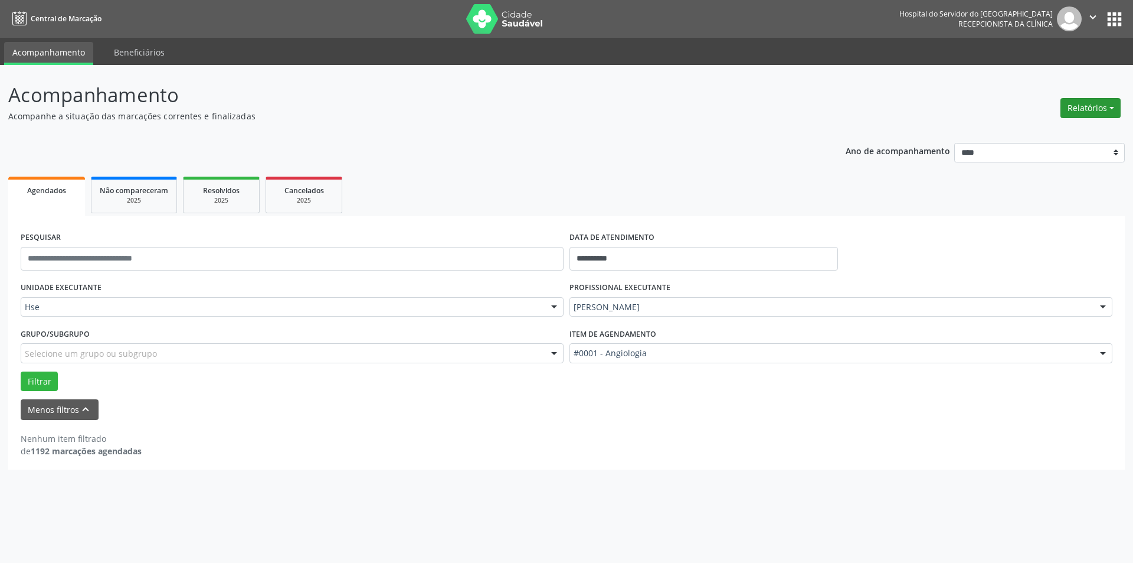
click at [1082, 106] on button "Relatórios" at bounding box center [1091, 108] width 60 height 20
click at [1068, 133] on link "Agendamentos" at bounding box center [1058, 133] width 127 height 17
select select "*"
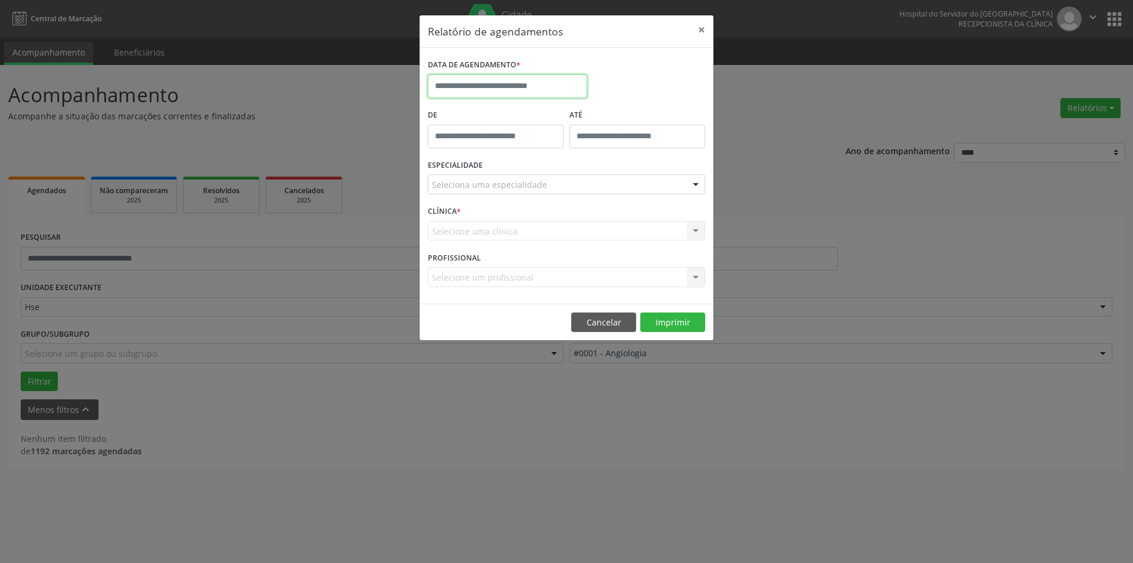
click at [479, 81] on input "text" at bounding box center [507, 86] width 159 height 24
click at [495, 242] on span "30" at bounding box center [492, 242] width 23 height 23
type input "**********"
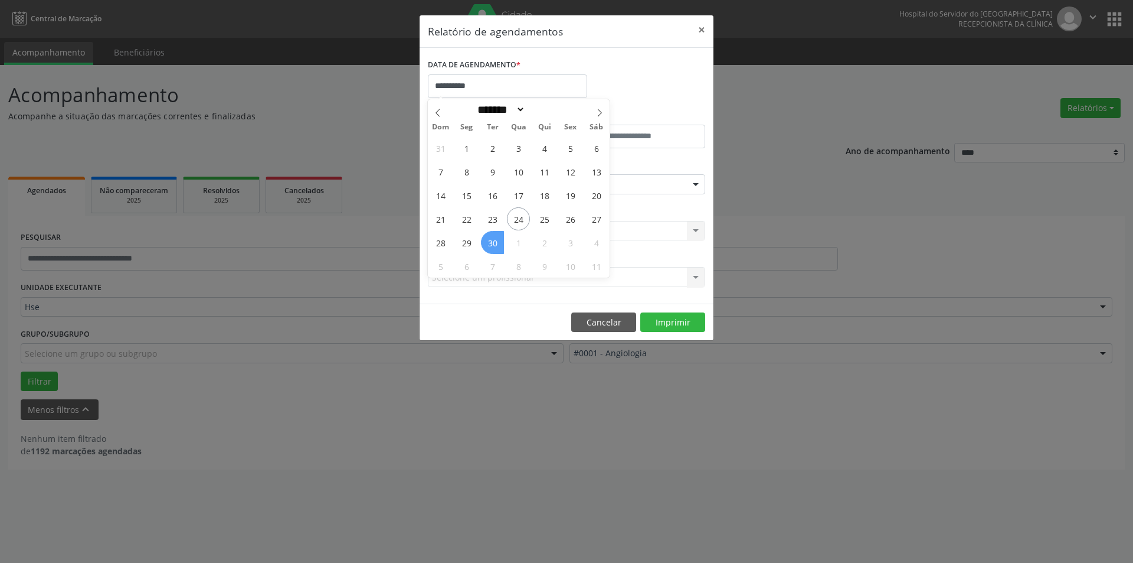
click at [495, 242] on span "30" at bounding box center [492, 242] width 23 height 23
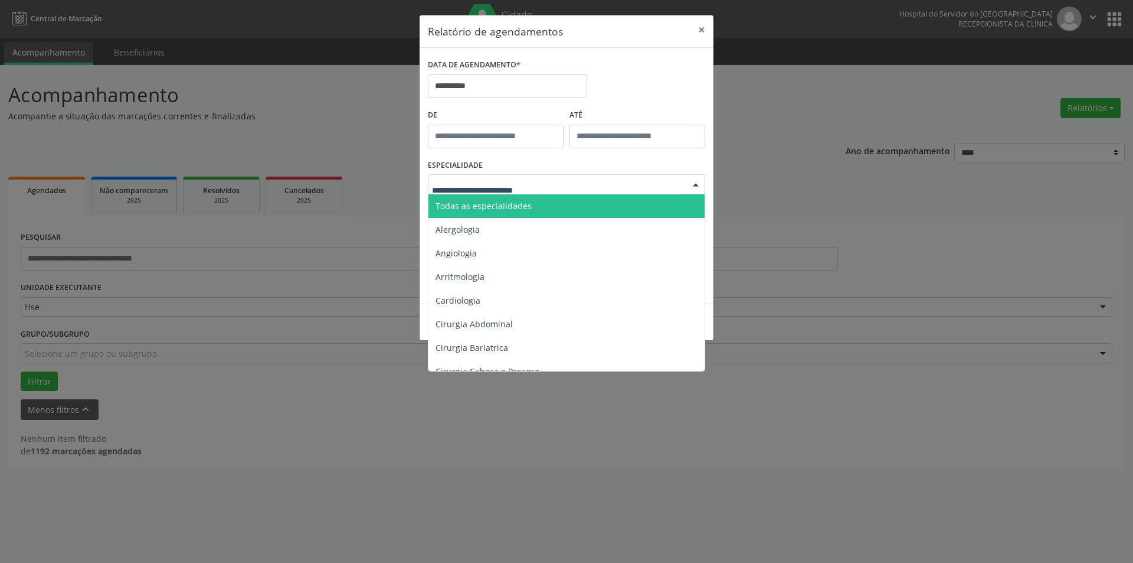
click at [697, 184] on div at bounding box center [696, 185] width 18 height 20
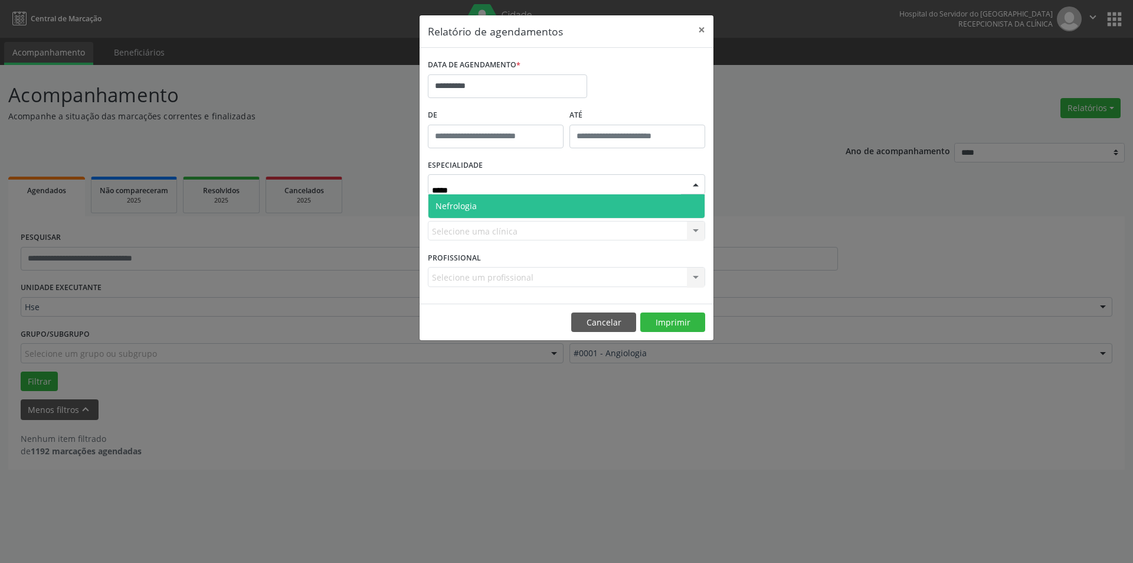
type input "******"
click at [505, 205] on span "Nefrologia" at bounding box center [567, 206] width 276 height 24
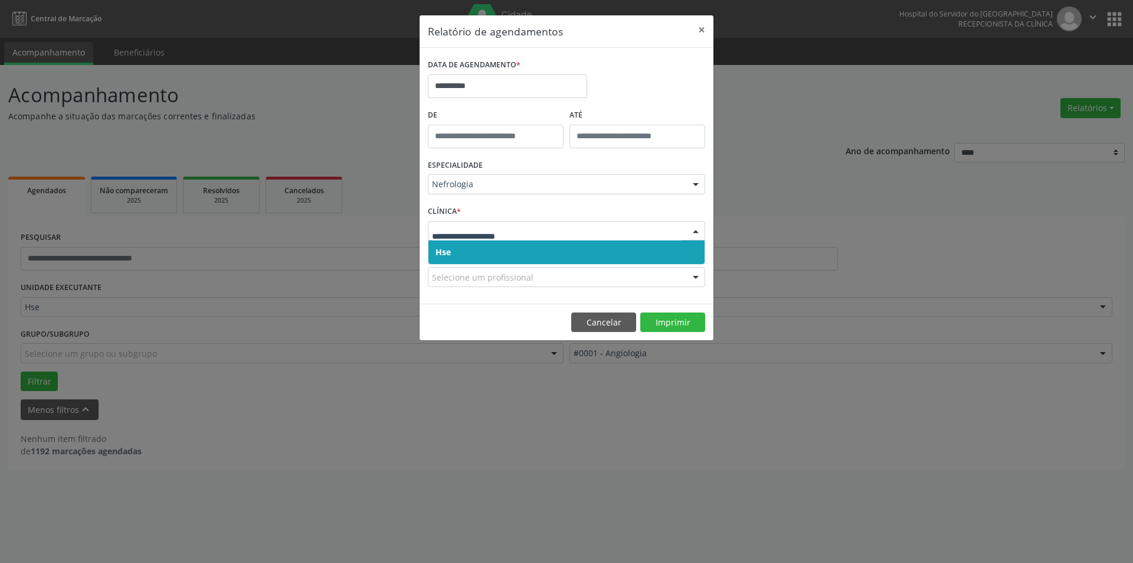
click at [697, 229] on div at bounding box center [696, 231] width 18 height 20
click at [686, 251] on span "Hse" at bounding box center [567, 252] width 276 height 24
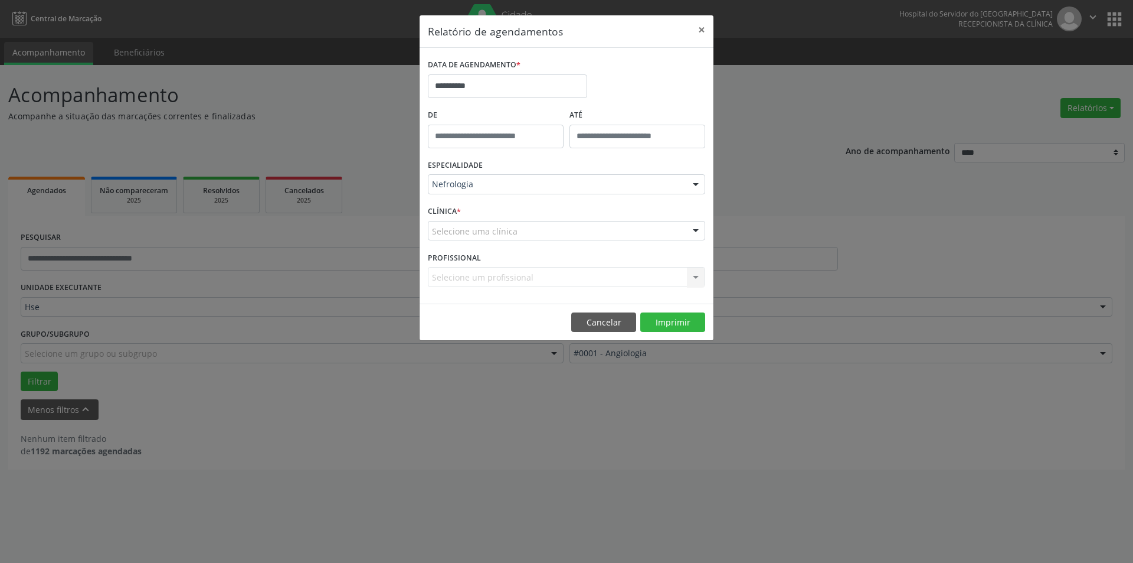
click at [695, 230] on div at bounding box center [696, 231] width 18 height 20
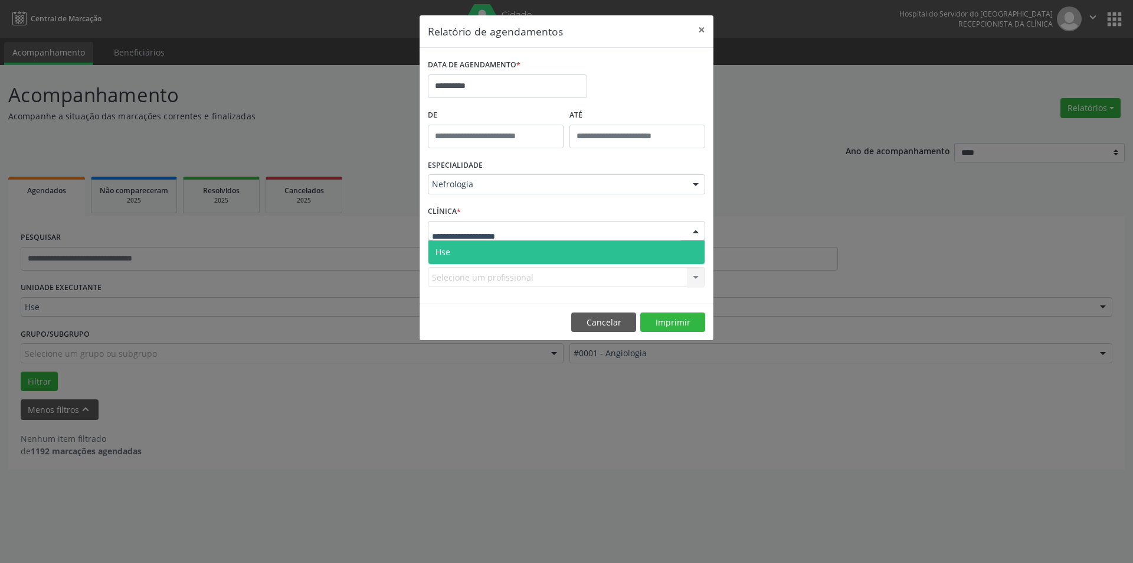
click at [694, 243] on span "Hse" at bounding box center [567, 252] width 276 height 24
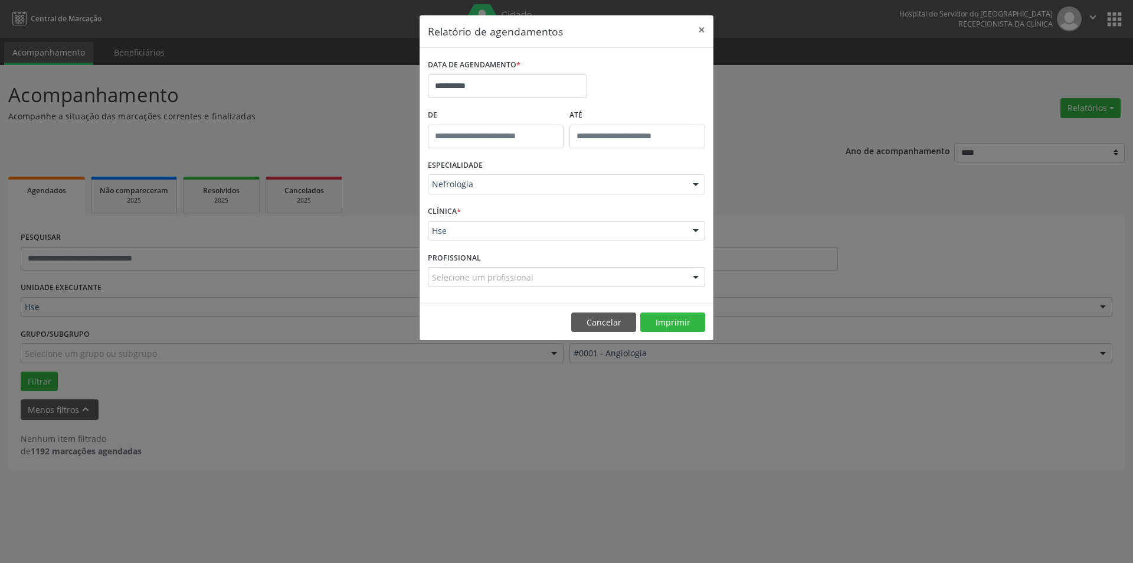
click at [697, 276] on div at bounding box center [696, 277] width 18 height 20
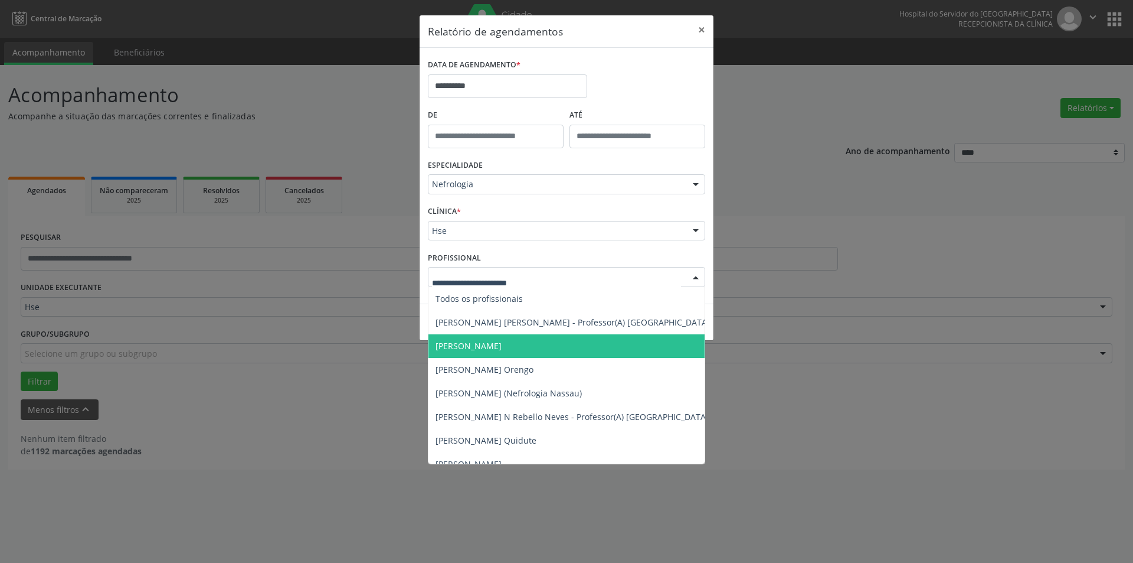
click at [502, 344] on span "[PERSON_NAME]" at bounding box center [469, 345] width 66 height 11
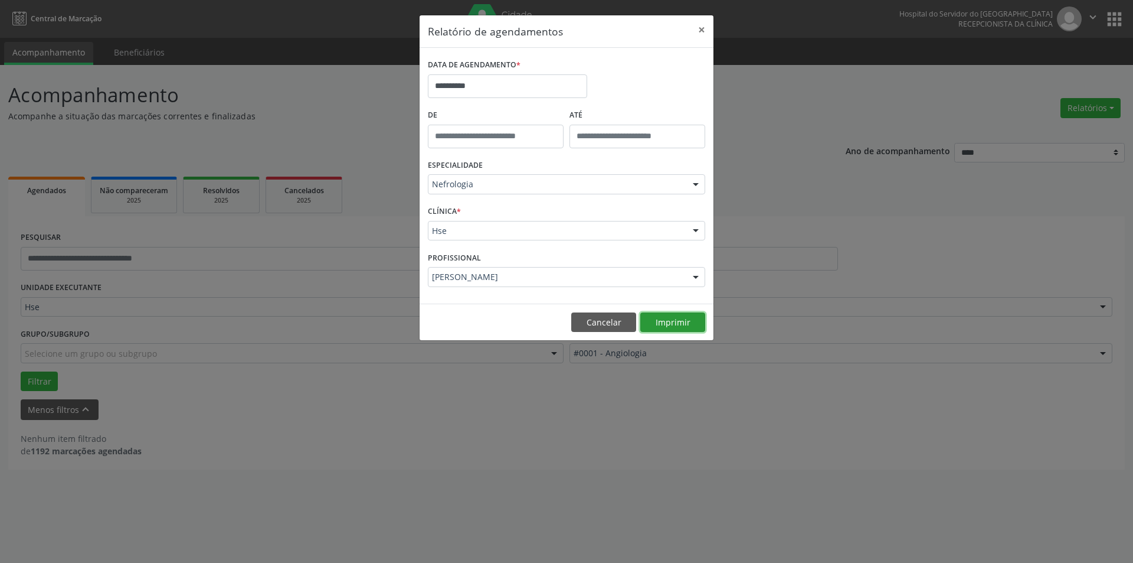
click at [673, 319] on button "Imprimir" at bounding box center [672, 322] width 65 height 20
click at [702, 28] on button "×" at bounding box center [702, 29] width 24 height 29
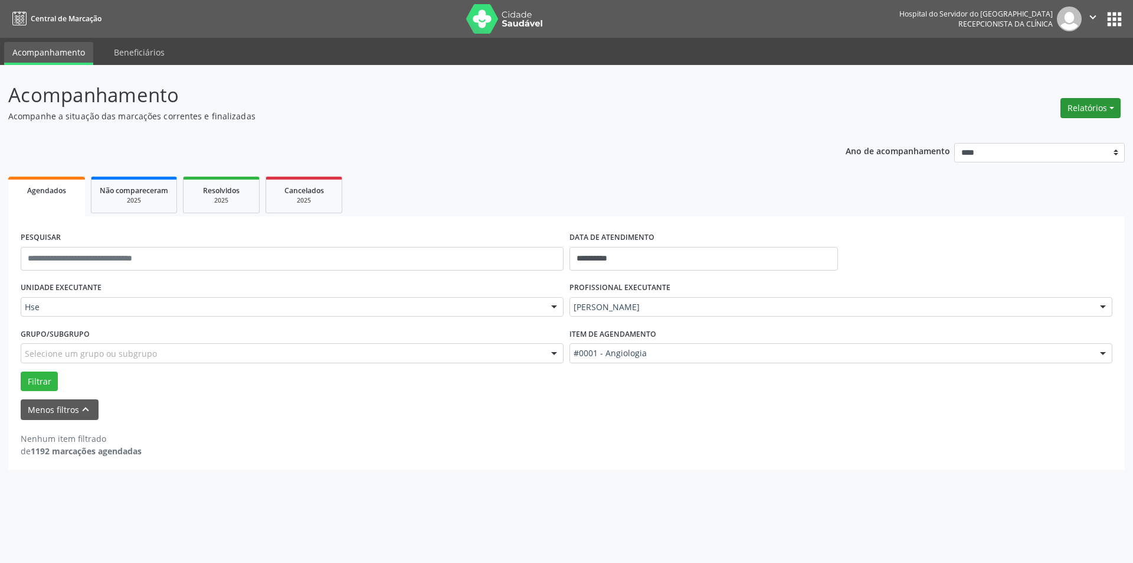
click at [1091, 106] on button "Relatórios" at bounding box center [1091, 108] width 60 height 20
click at [1063, 133] on link "Agendamentos" at bounding box center [1058, 133] width 127 height 17
select select "*"
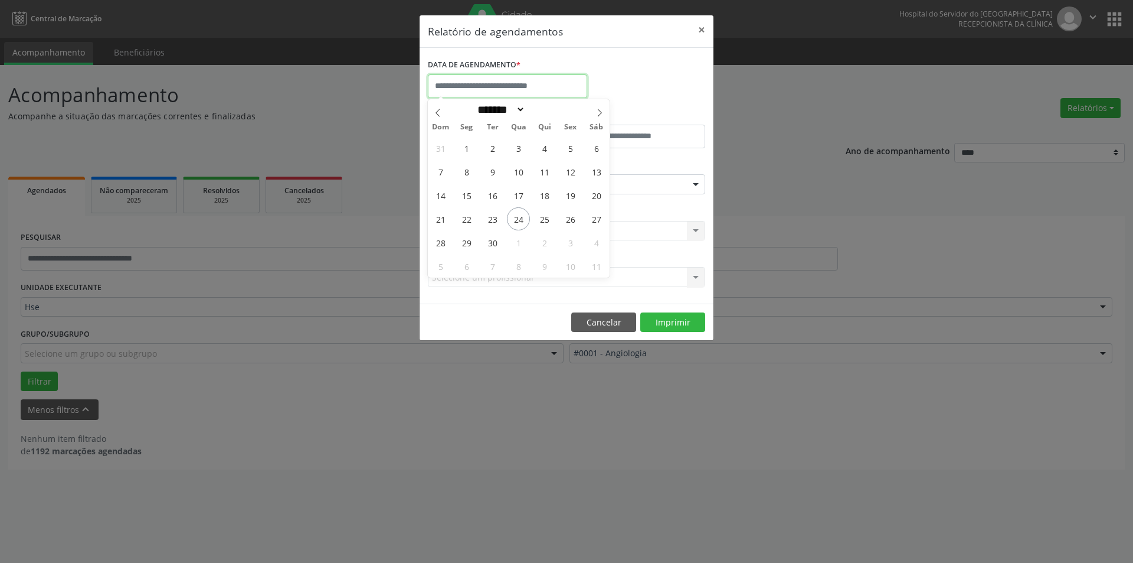
click at [530, 83] on input "text" at bounding box center [507, 86] width 159 height 24
click at [489, 240] on span "30" at bounding box center [492, 242] width 23 height 23
type input "**********"
click at [489, 240] on span "30" at bounding box center [492, 242] width 23 height 23
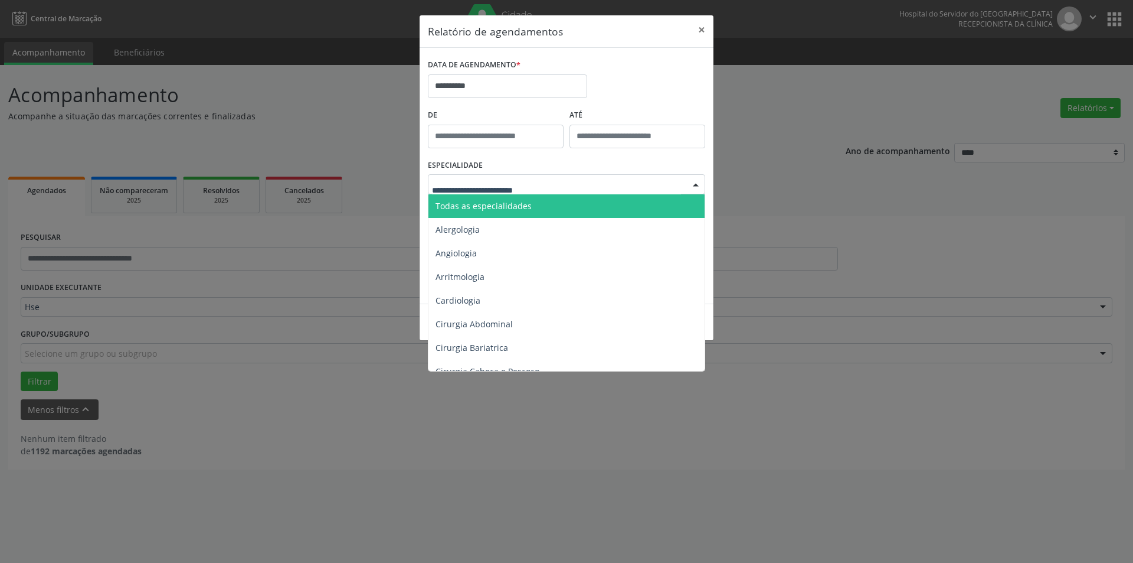
click at [696, 185] on div at bounding box center [696, 185] width 18 height 20
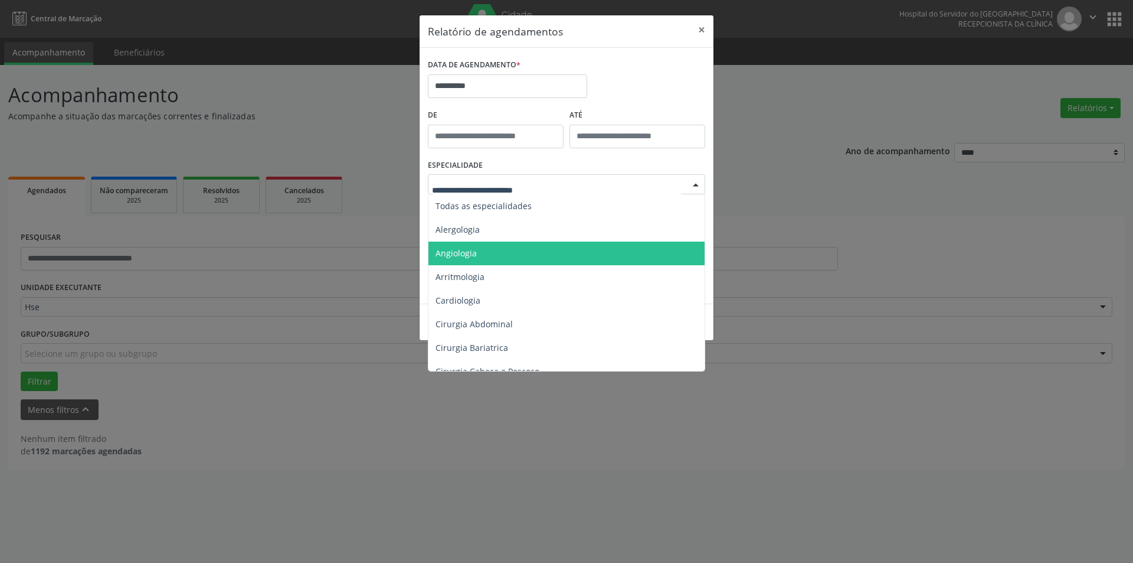
click at [466, 251] on span "Angiologia" at bounding box center [456, 252] width 41 height 11
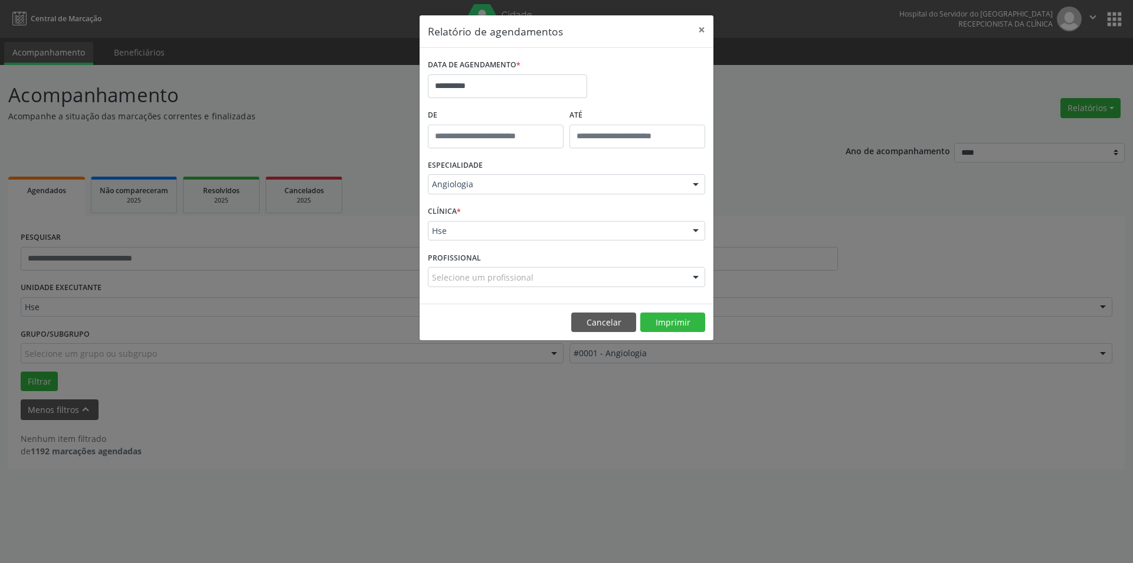
click at [698, 229] on div at bounding box center [696, 231] width 18 height 20
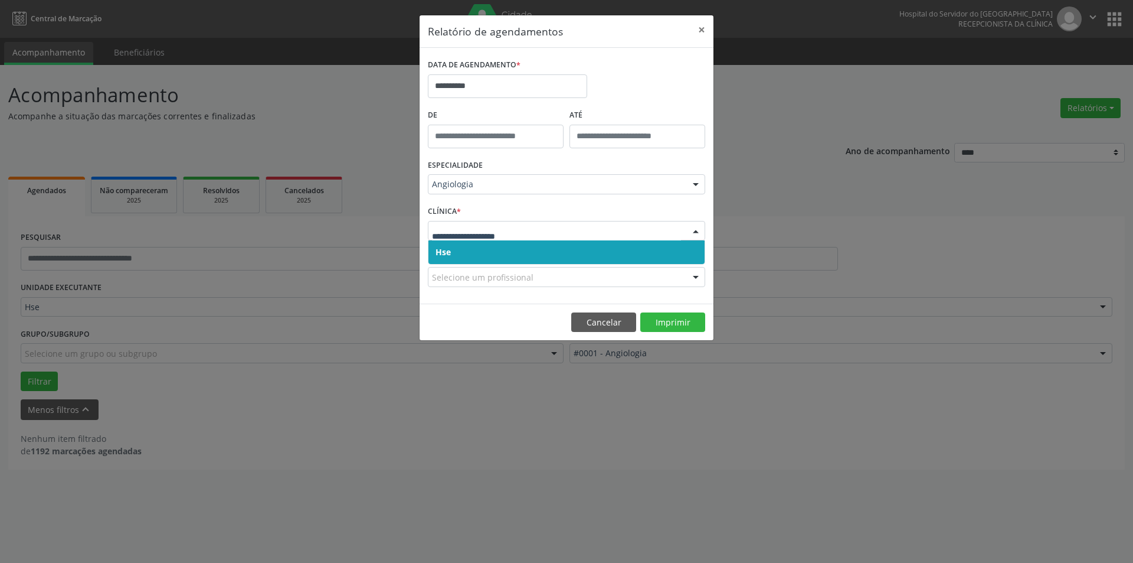
click at [679, 253] on span "Hse" at bounding box center [567, 252] width 276 height 24
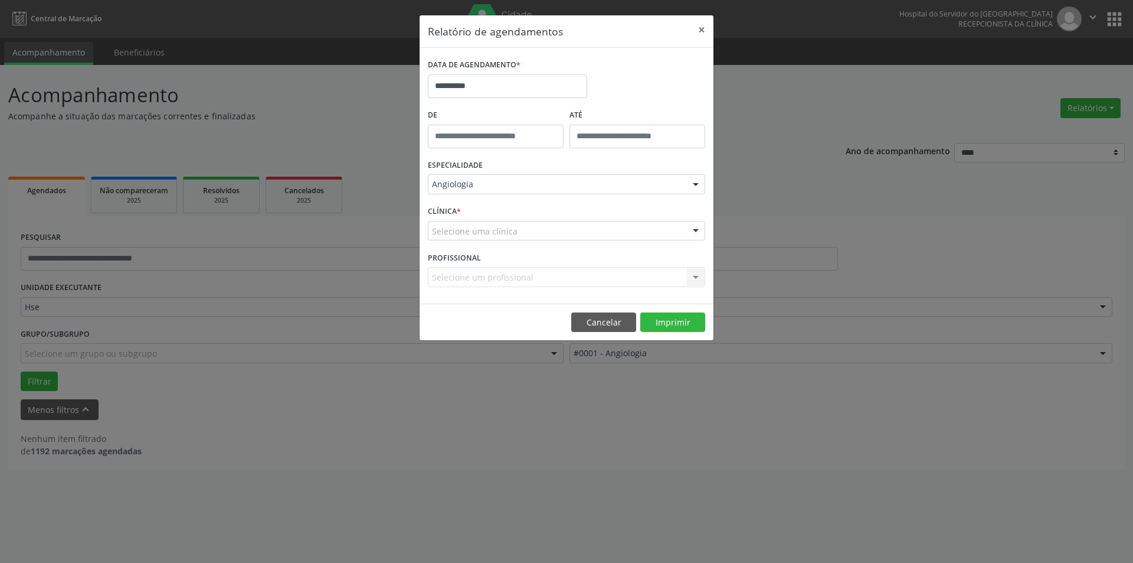
click at [697, 227] on div at bounding box center [696, 231] width 18 height 20
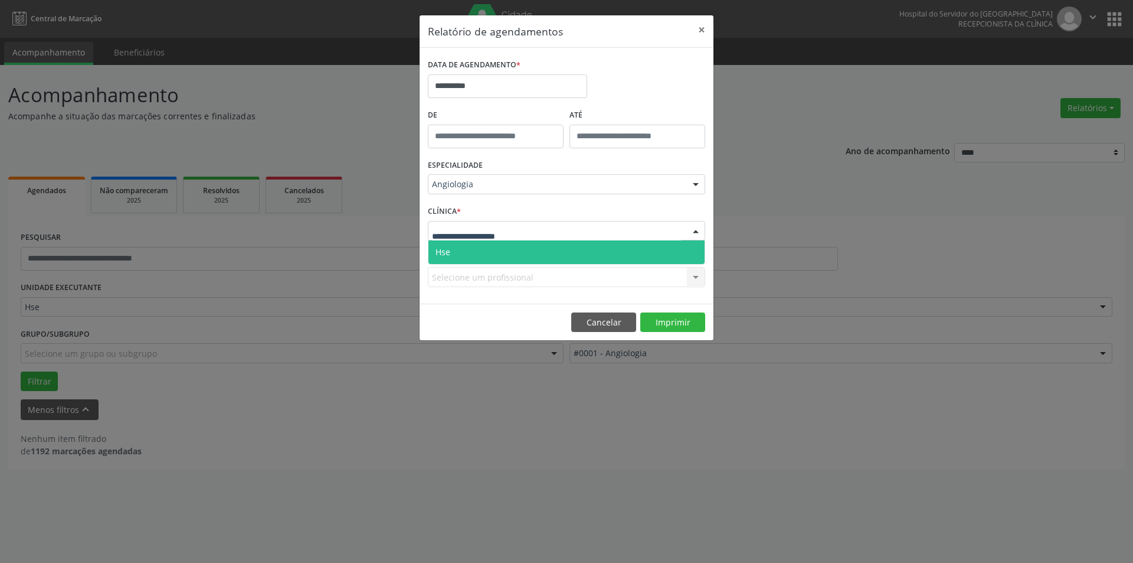
click at [691, 246] on span "Hse" at bounding box center [567, 252] width 276 height 24
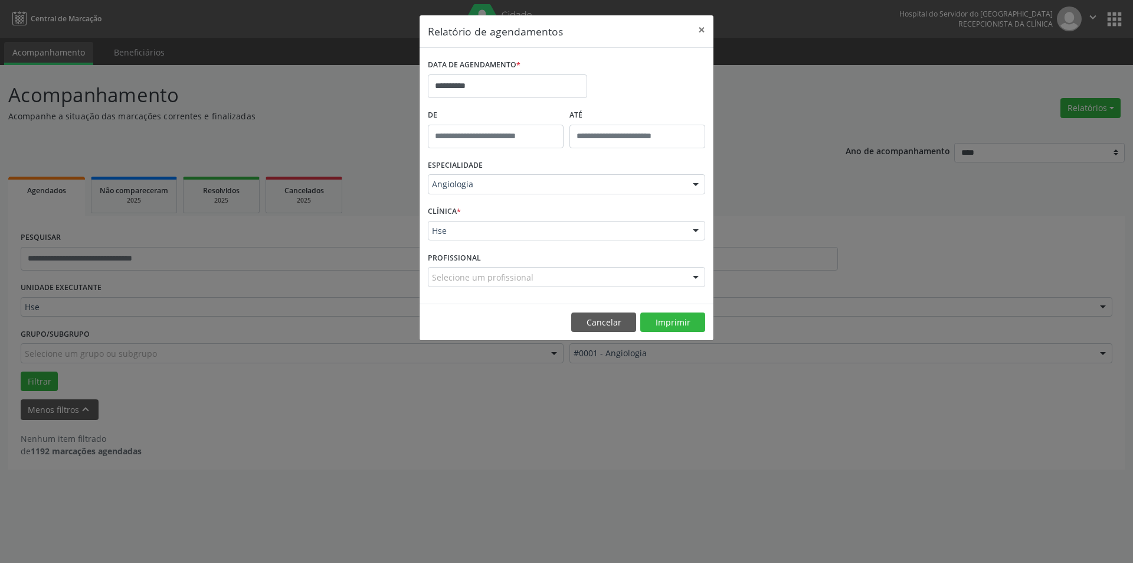
click at [695, 276] on div at bounding box center [696, 277] width 18 height 20
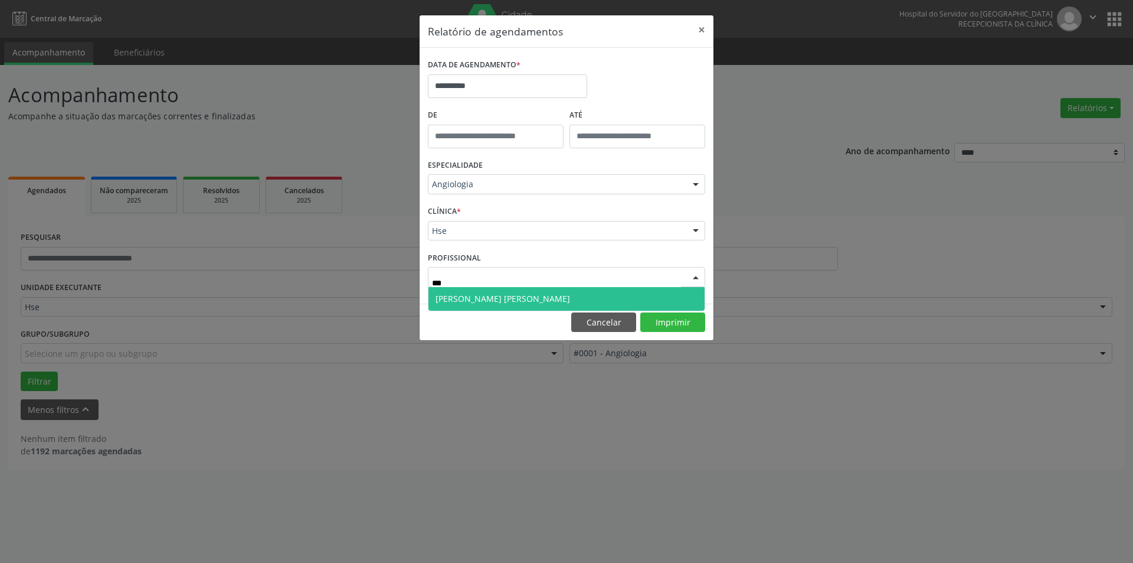
type input "****"
click at [527, 293] on span "[PERSON_NAME] [PERSON_NAME]" at bounding box center [503, 298] width 135 height 11
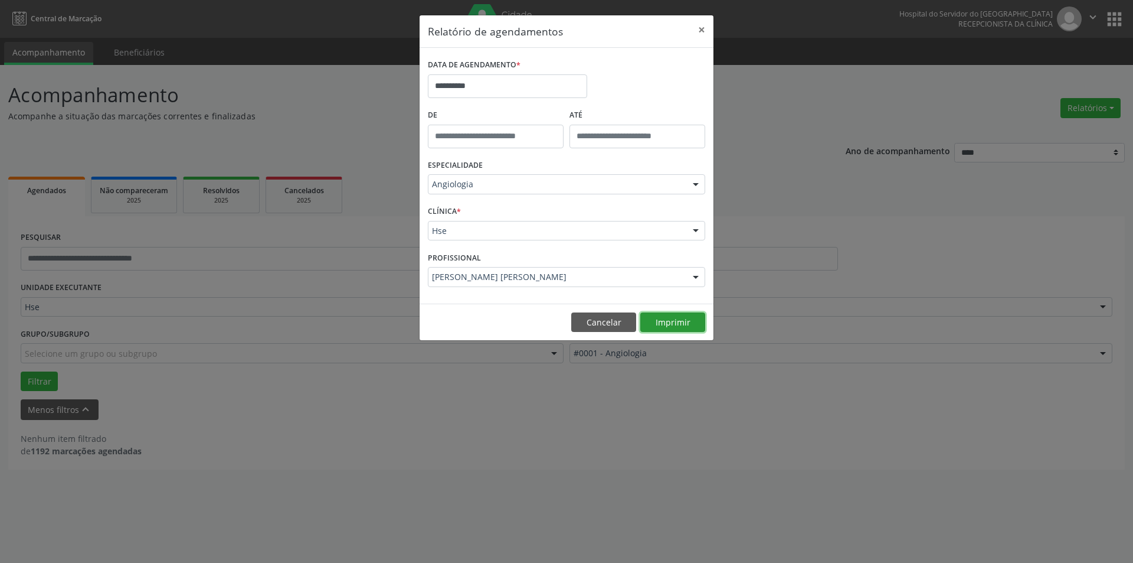
click at [668, 316] on button "Imprimir" at bounding box center [672, 322] width 65 height 20
click at [701, 28] on button "×" at bounding box center [702, 29] width 24 height 29
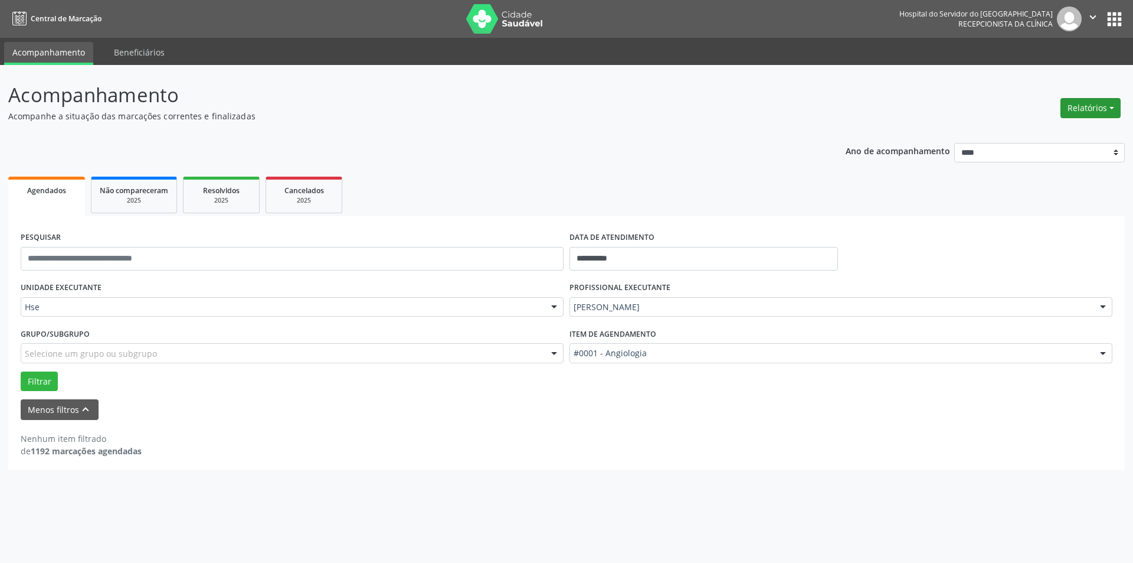
click at [1093, 103] on button "Relatórios" at bounding box center [1091, 108] width 60 height 20
click at [1037, 133] on link "Agendamentos" at bounding box center [1058, 133] width 127 height 17
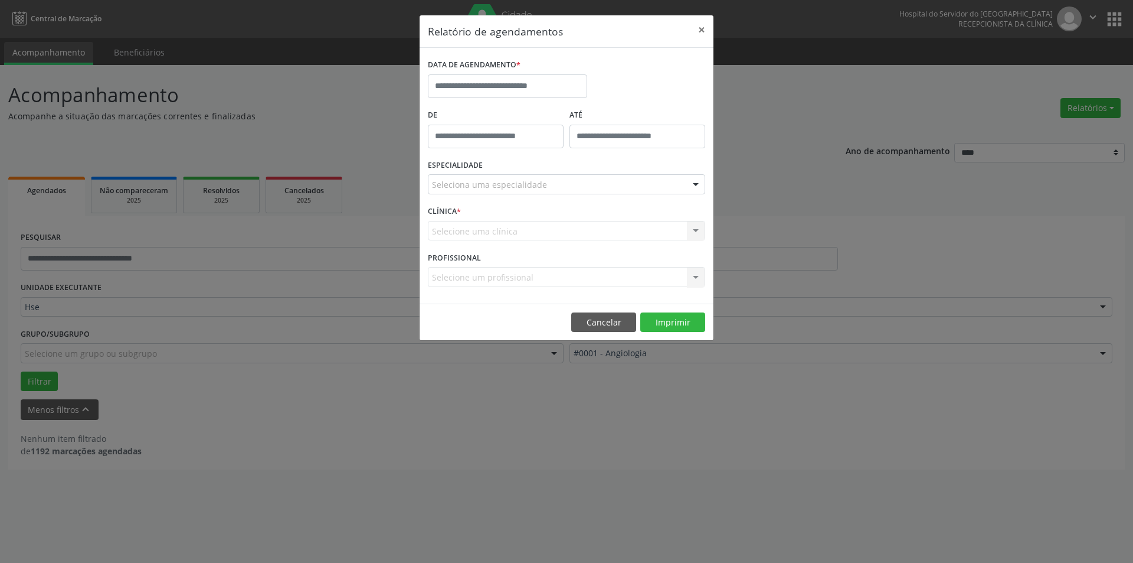
click at [747, 97] on div "Relatório de agendamentos × DATA DE AGENDAMENTO * De ATÉ ESPECIALIDADE Selecion…" at bounding box center [566, 281] width 1133 height 563
click at [703, 30] on button "×" at bounding box center [702, 29] width 24 height 29
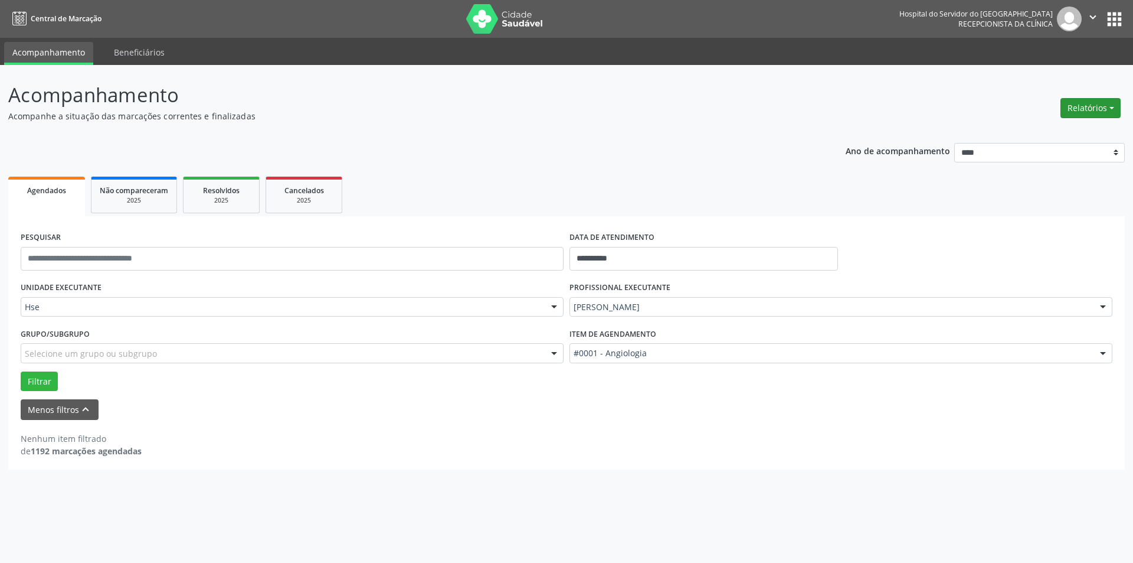
click at [1109, 103] on button "Relatórios" at bounding box center [1091, 108] width 60 height 20
click at [1041, 133] on link "Agendamentos" at bounding box center [1058, 133] width 127 height 17
select select "*"
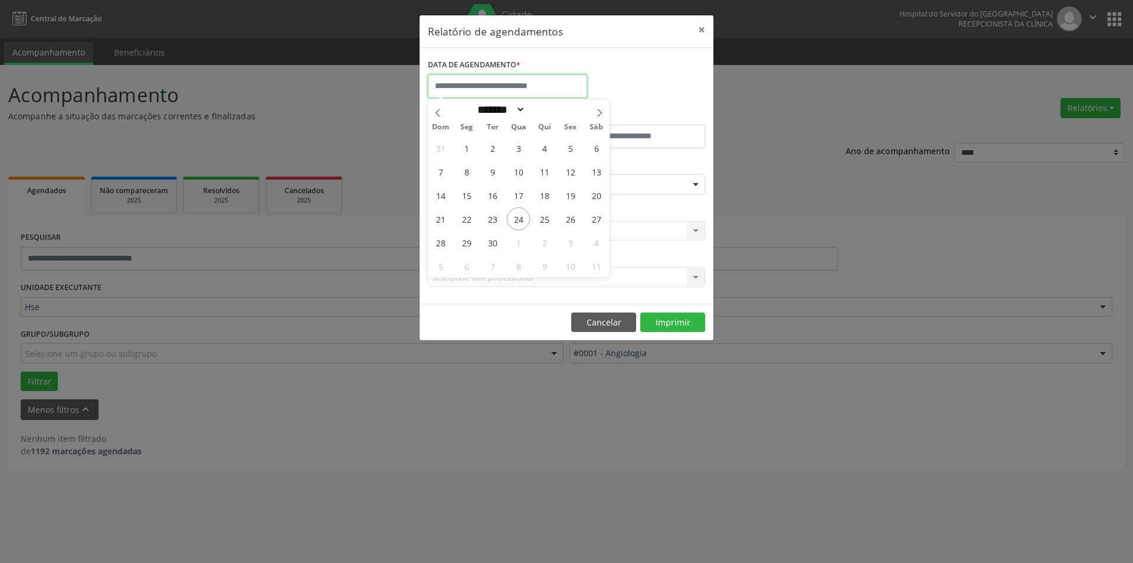
click at [498, 79] on input "text" at bounding box center [507, 86] width 159 height 24
click at [493, 240] on span "30" at bounding box center [492, 242] width 23 height 23
type input "**********"
click at [493, 240] on span "30" at bounding box center [492, 242] width 23 height 23
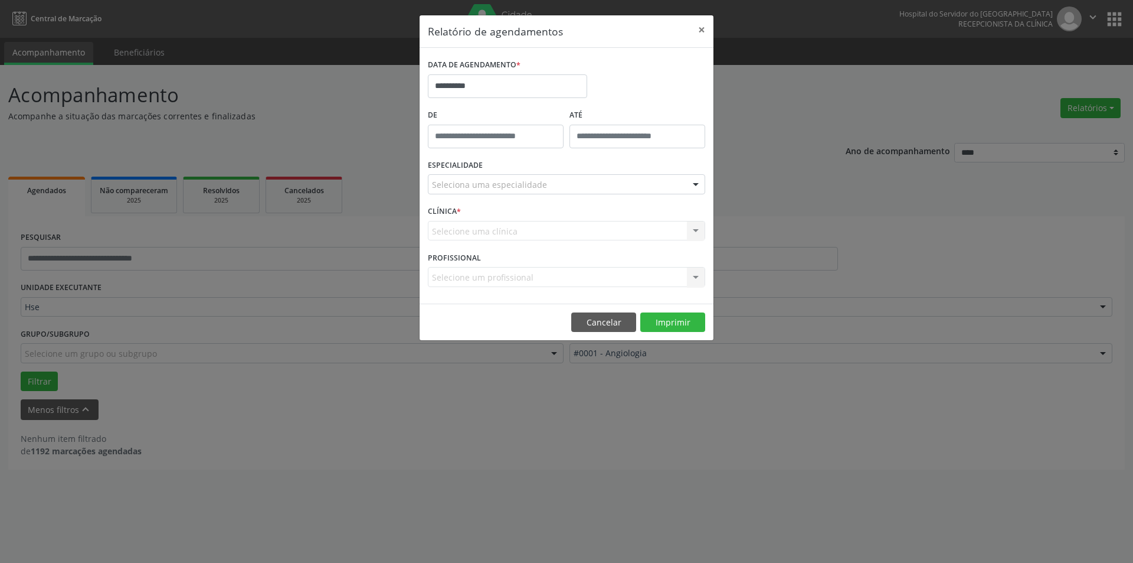
click at [695, 183] on div at bounding box center [696, 185] width 18 height 20
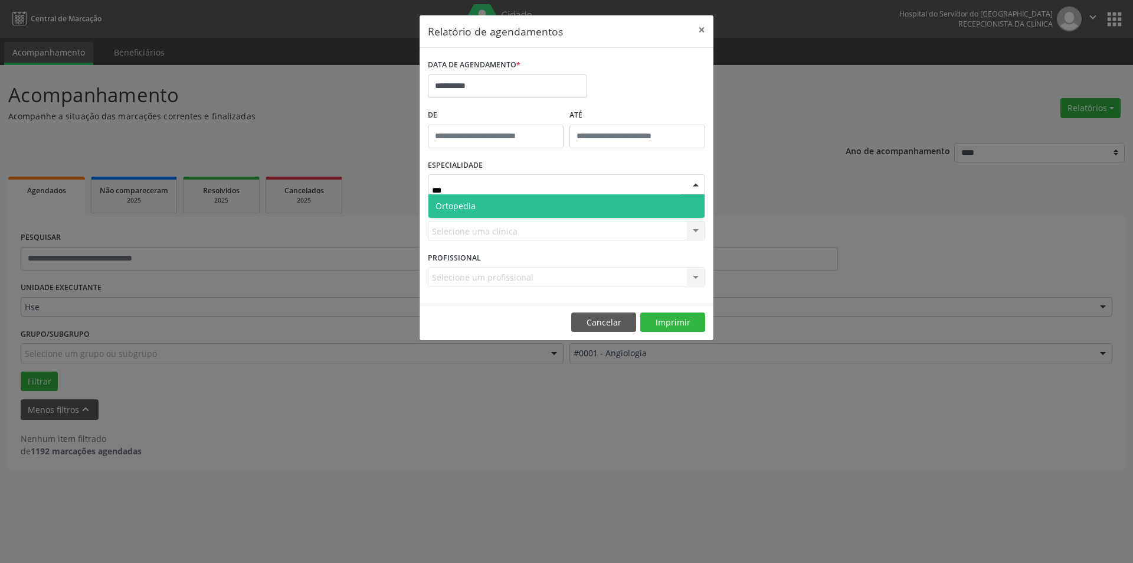
type input "****"
click at [585, 202] on span "Ortopedia" at bounding box center [567, 206] width 276 height 24
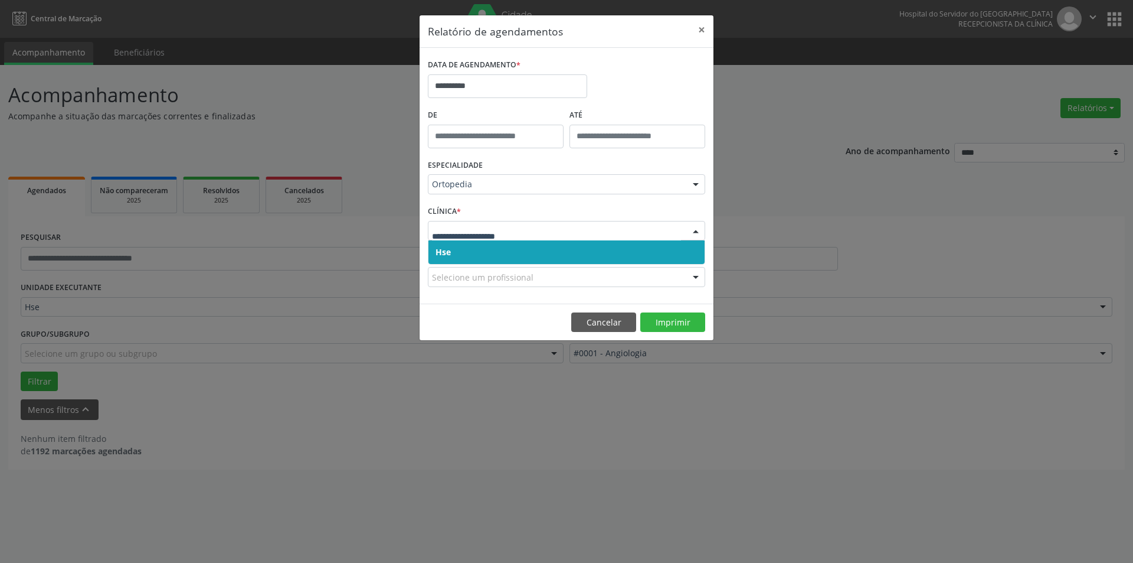
click at [693, 230] on div at bounding box center [696, 231] width 18 height 20
click at [688, 246] on span "Hse" at bounding box center [567, 252] width 276 height 24
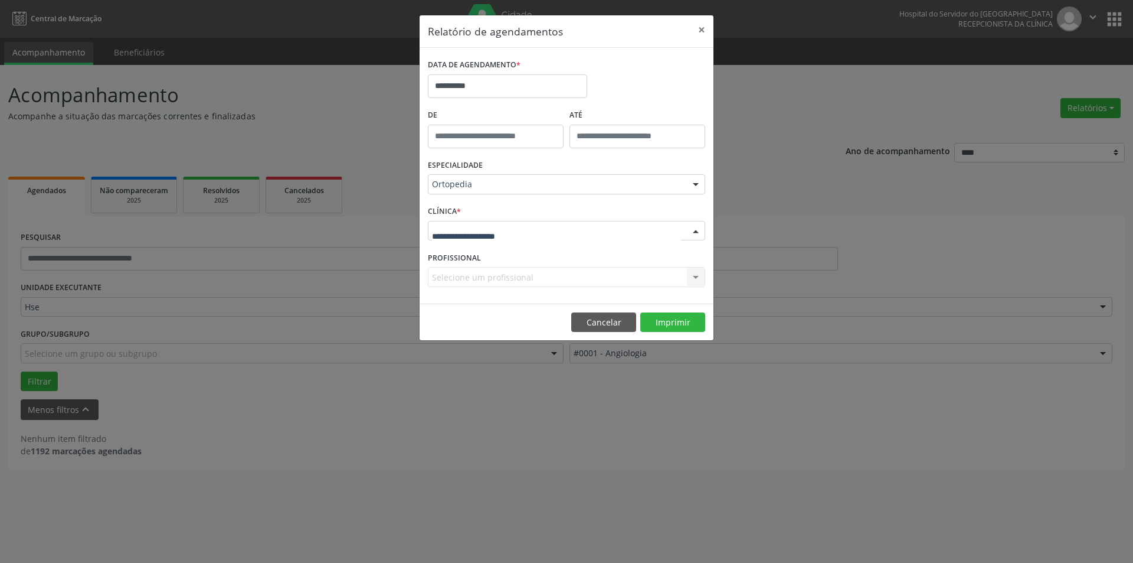
click at [698, 233] on div at bounding box center [696, 231] width 18 height 20
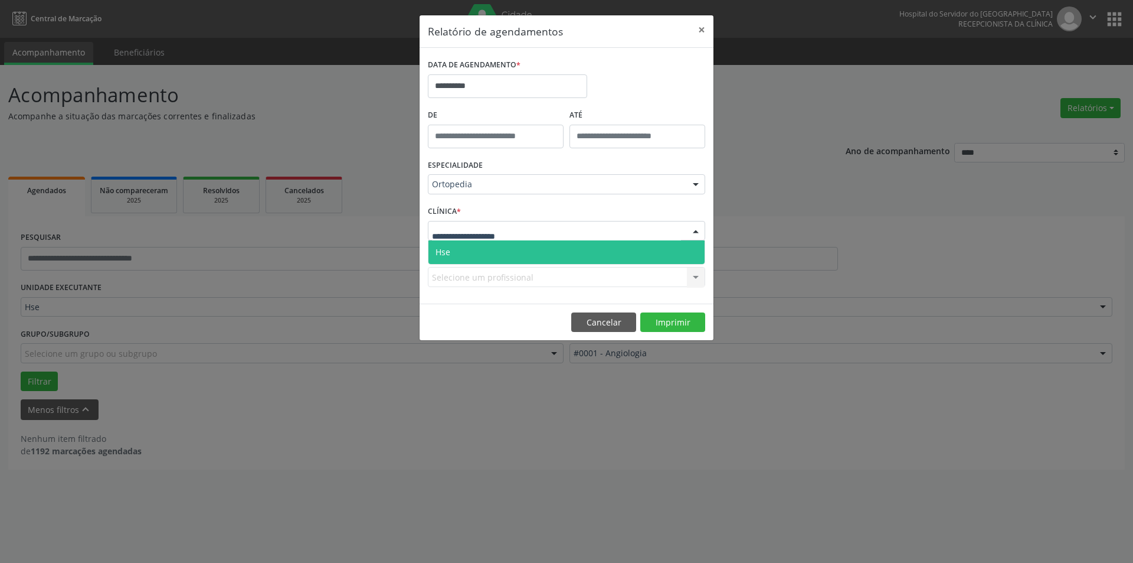
click at [697, 253] on span "Hse" at bounding box center [567, 252] width 276 height 24
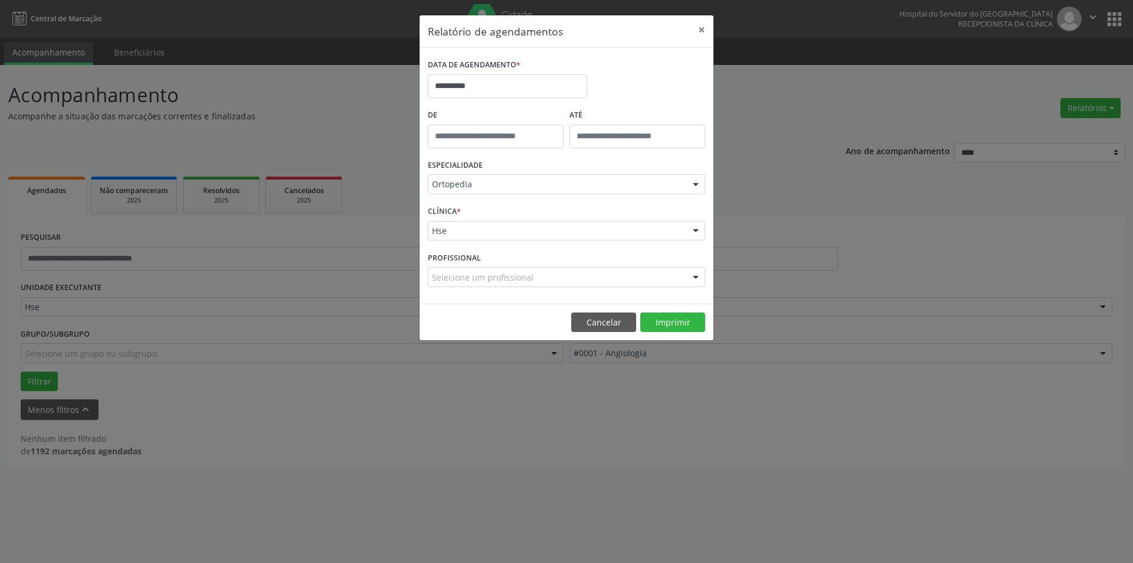
click at [693, 276] on div at bounding box center [696, 277] width 18 height 20
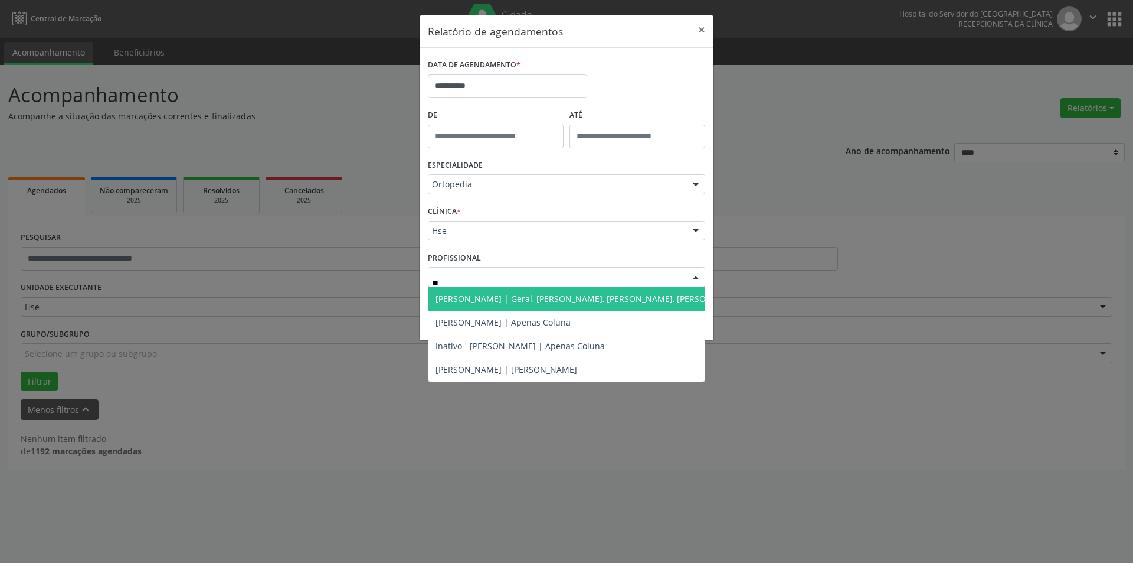
type input "***"
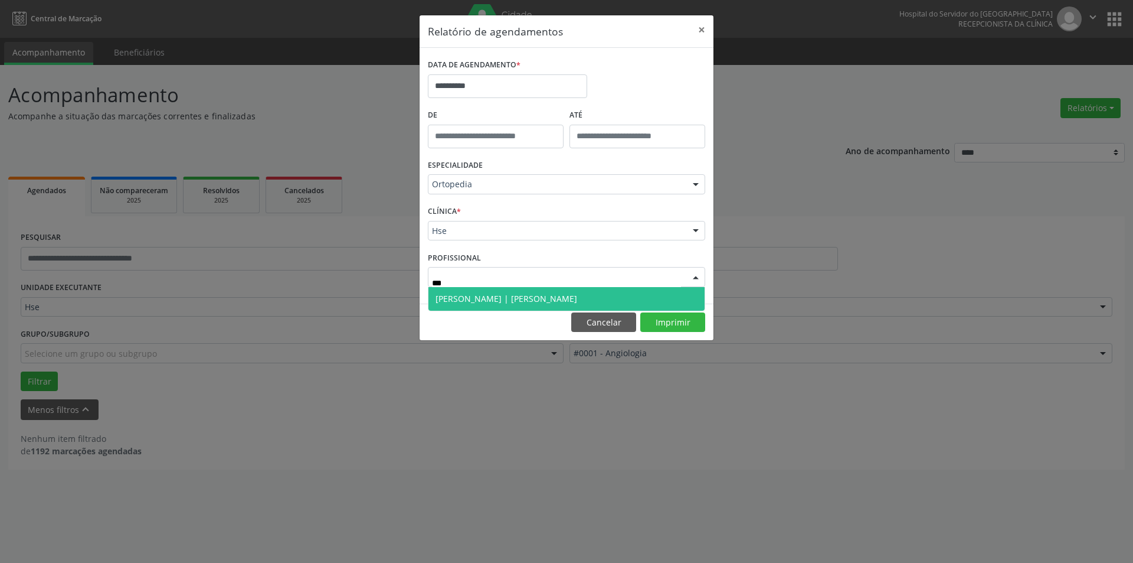
click at [519, 298] on span "[PERSON_NAME] | [PERSON_NAME]" at bounding box center [507, 298] width 142 height 11
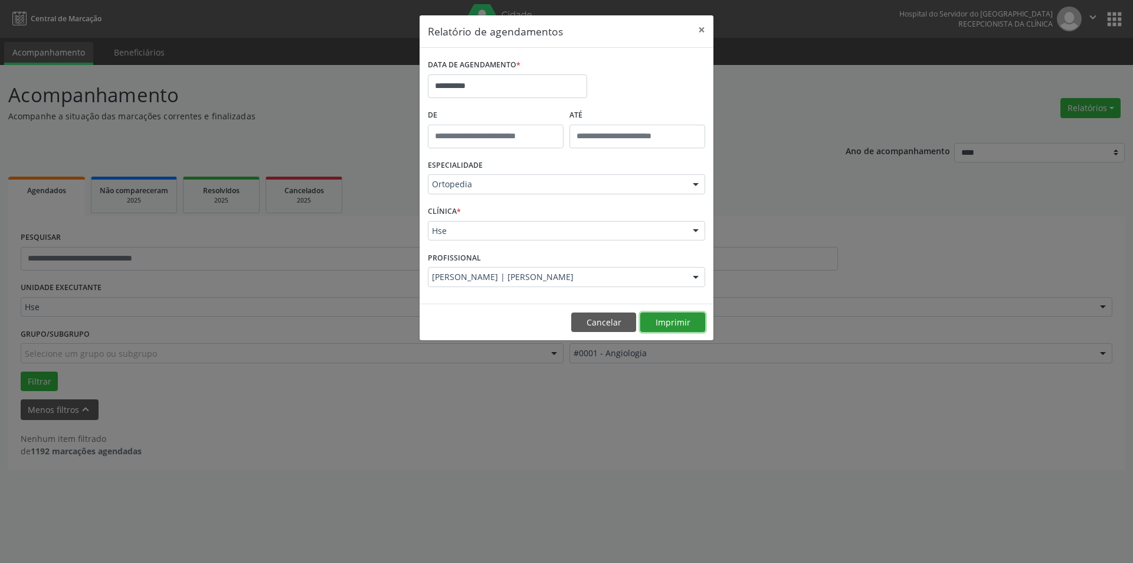
click at [682, 321] on button "Imprimir" at bounding box center [672, 322] width 65 height 20
click at [703, 27] on button "×" at bounding box center [702, 29] width 24 height 29
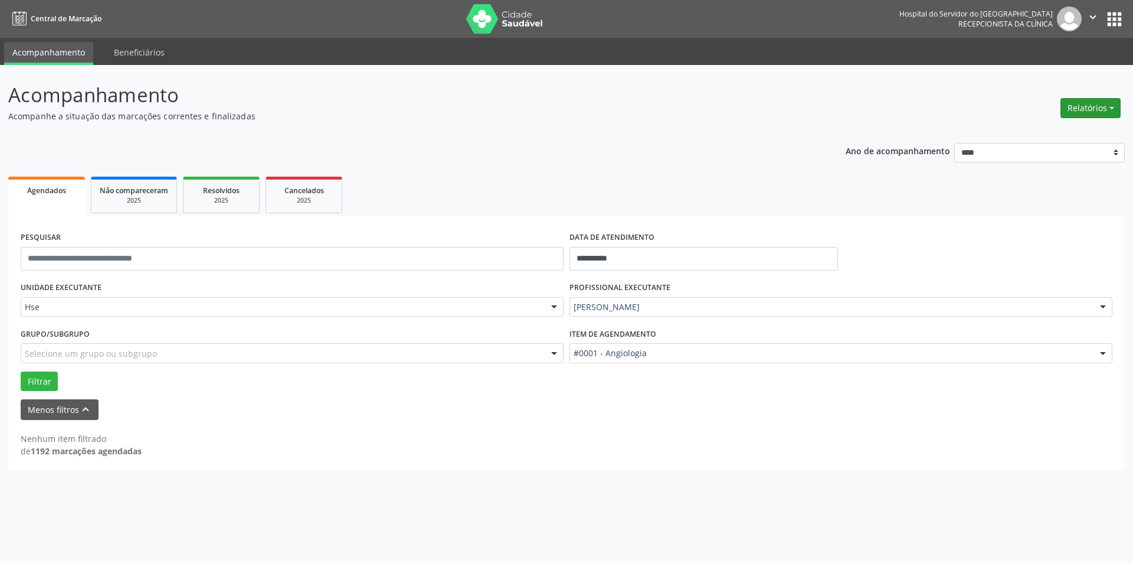
click at [1100, 104] on button "Relatórios" at bounding box center [1091, 108] width 60 height 20
click at [1047, 132] on link "Agendamentos" at bounding box center [1058, 133] width 127 height 17
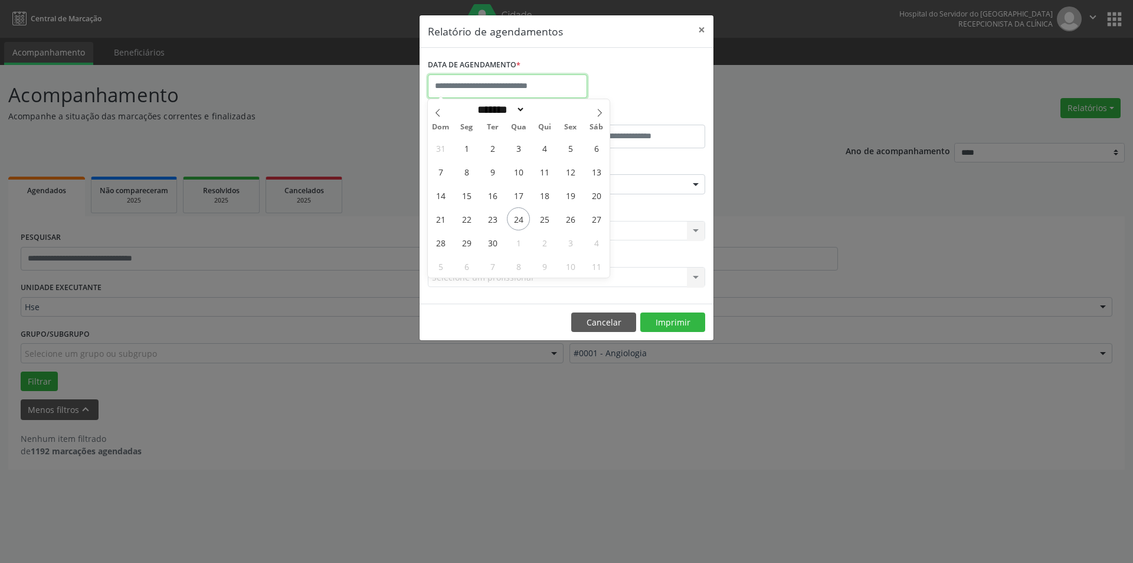
click at [547, 81] on input "text" at bounding box center [507, 86] width 159 height 24
click at [491, 240] on span "30" at bounding box center [492, 242] width 23 height 23
type input "**********"
click at [491, 240] on span "30" at bounding box center [492, 242] width 23 height 23
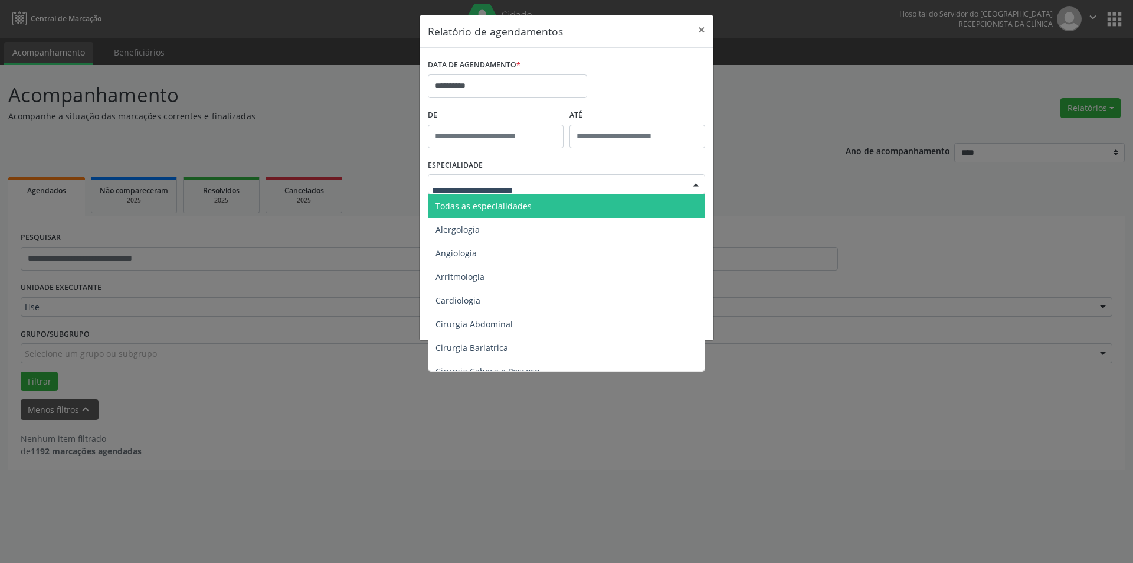
click at [696, 184] on div at bounding box center [696, 185] width 18 height 20
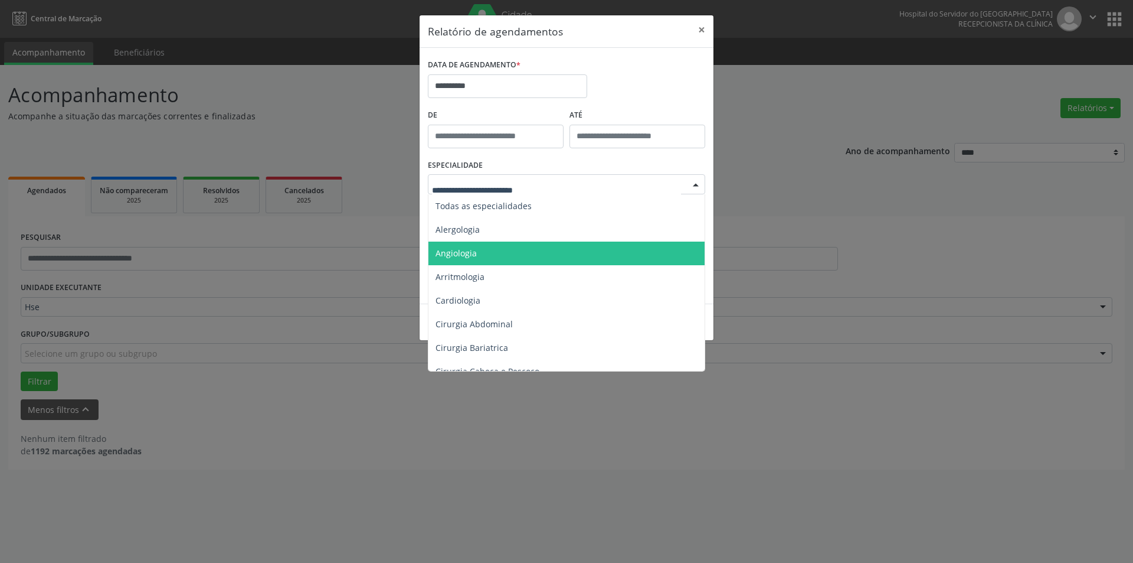
click at [466, 250] on span "Angiologia" at bounding box center [456, 252] width 41 height 11
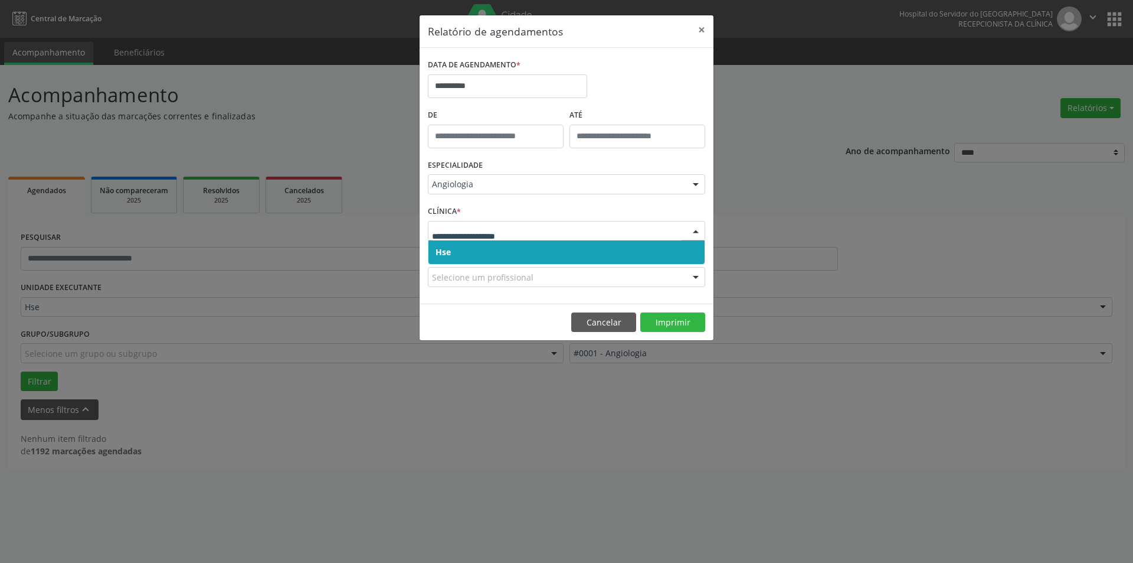
click at [695, 230] on div at bounding box center [696, 231] width 18 height 20
click at [695, 253] on span "Hse" at bounding box center [567, 252] width 276 height 24
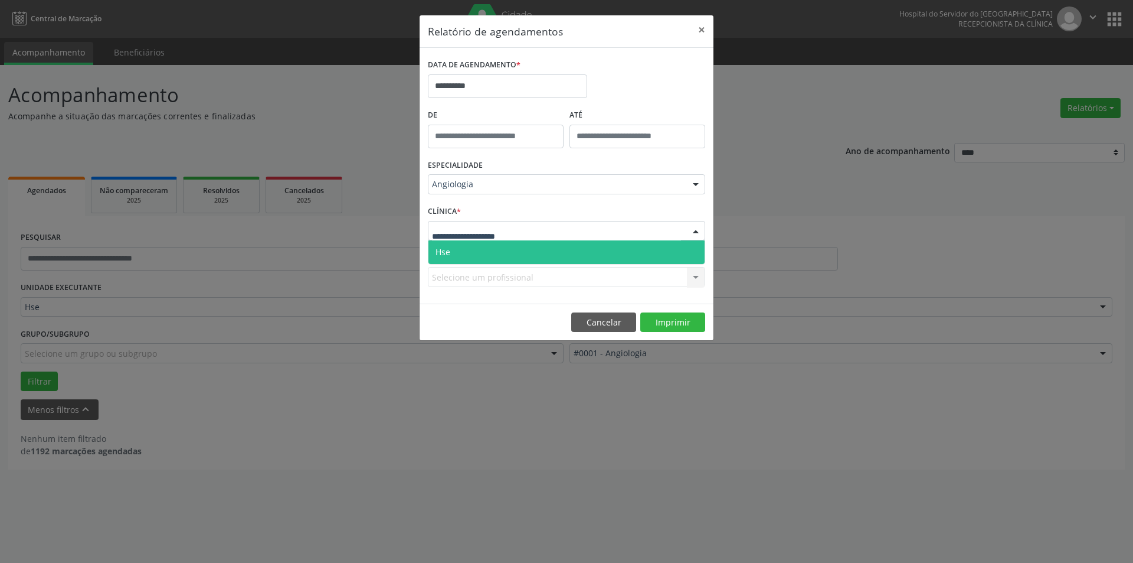
click at [695, 232] on div at bounding box center [696, 231] width 18 height 20
click at [692, 252] on span "Hse" at bounding box center [567, 252] width 276 height 24
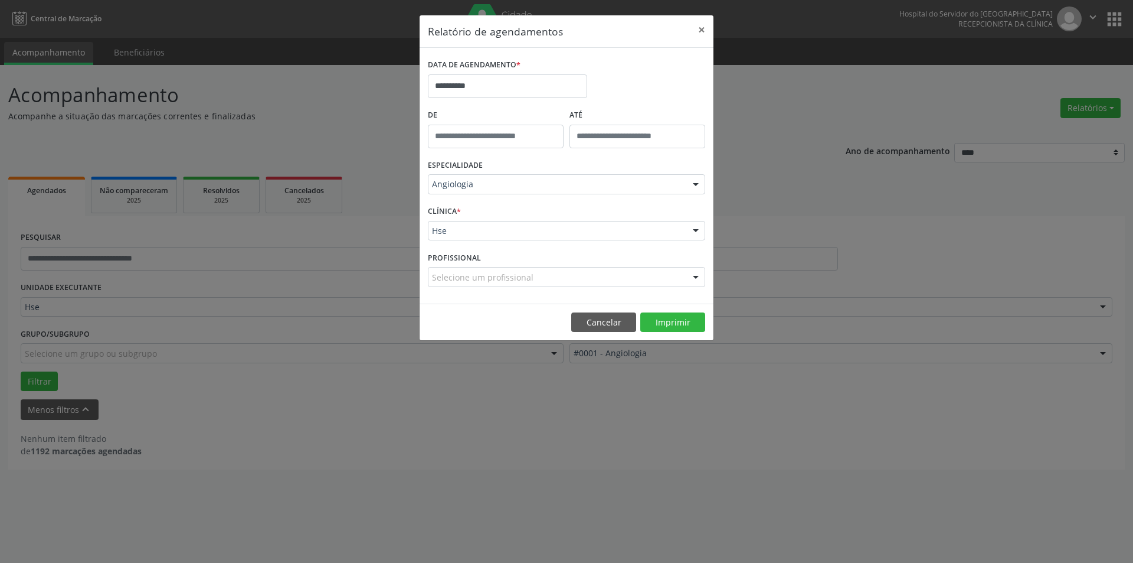
click at [697, 279] on div at bounding box center [696, 277] width 18 height 20
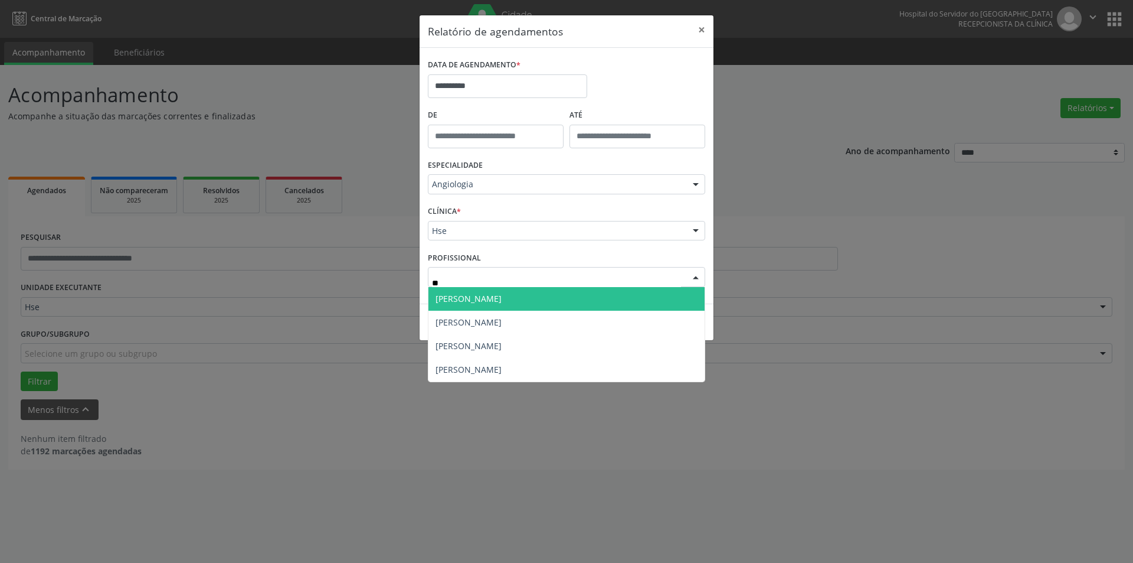
type input "***"
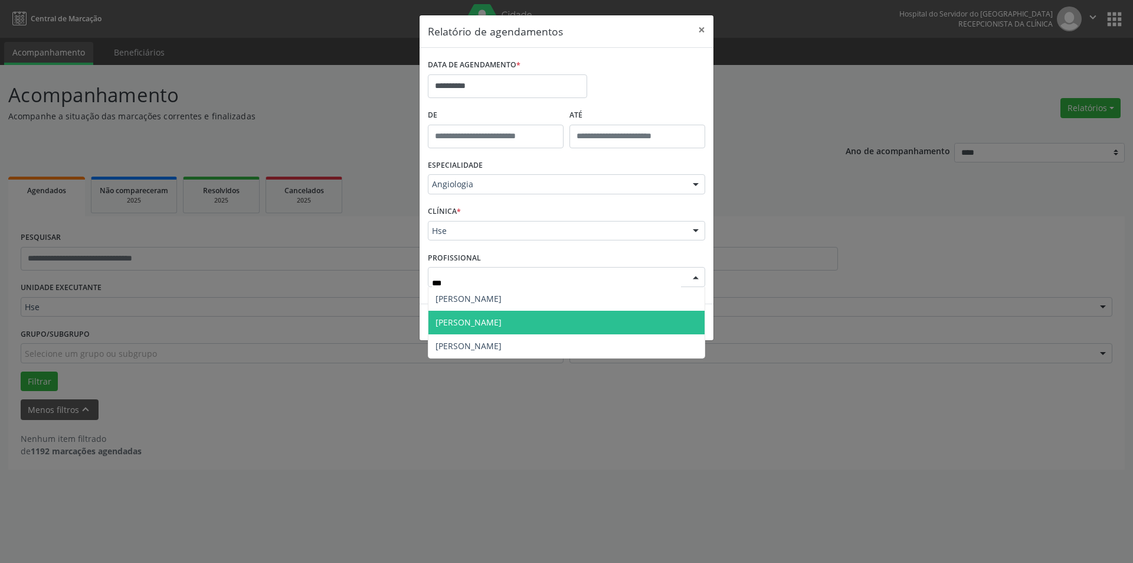
click at [560, 317] on span "[PERSON_NAME]" at bounding box center [567, 323] width 276 height 24
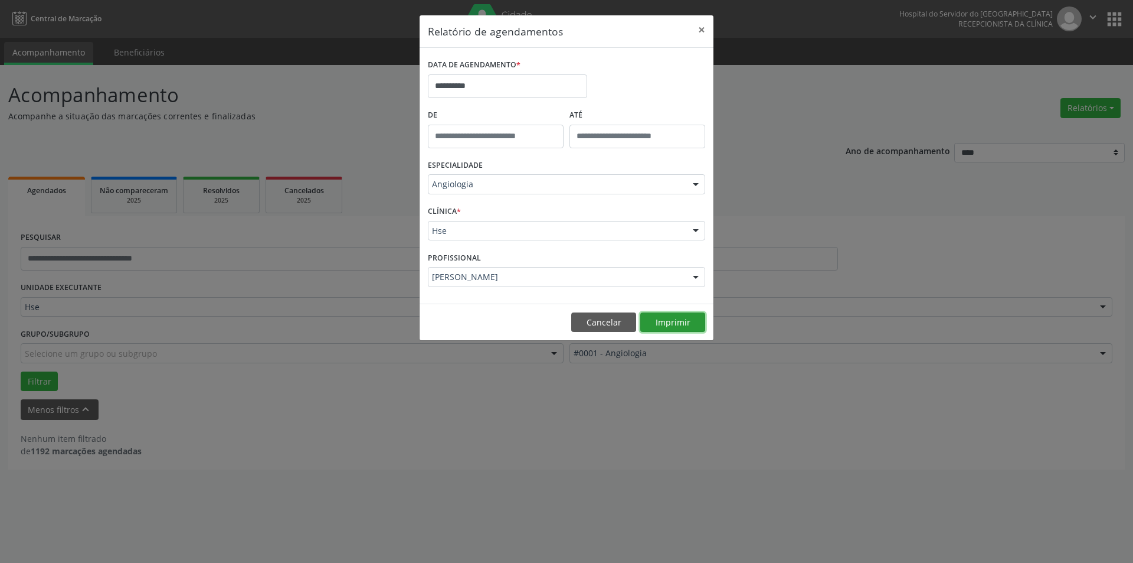
click at [688, 317] on button "Imprimir" at bounding box center [672, 322] width 65 height 20
